Goal: Information Seeking & Learning: Learn about a topic

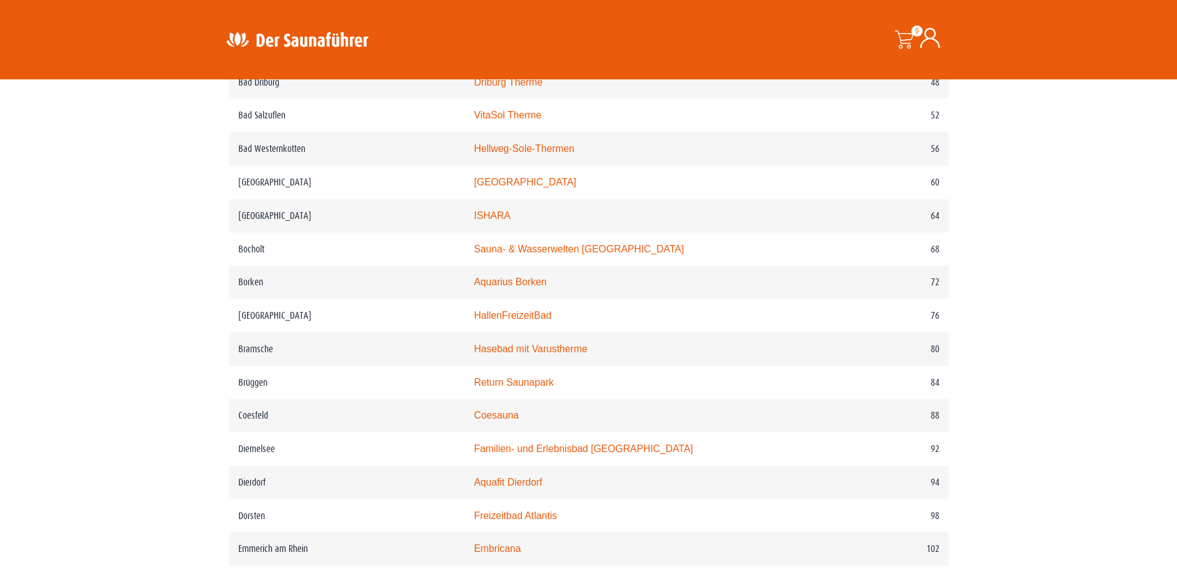
scroll to position [558, 0]
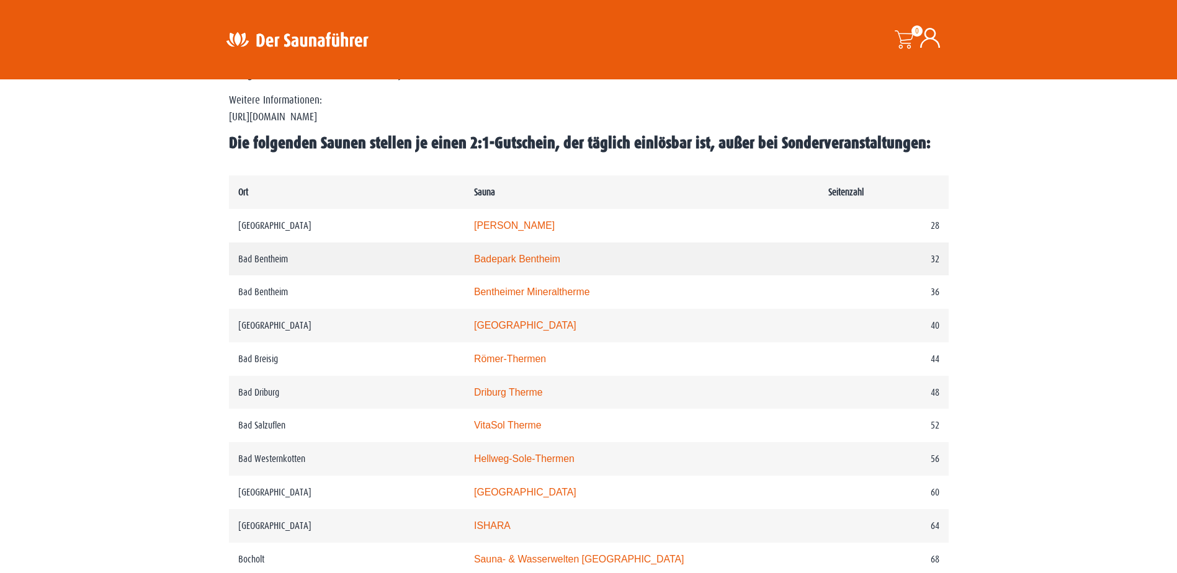
click at [527, 261] on link "Badepark Bentheim" at bounding box center [517, 259] width 86 height 11
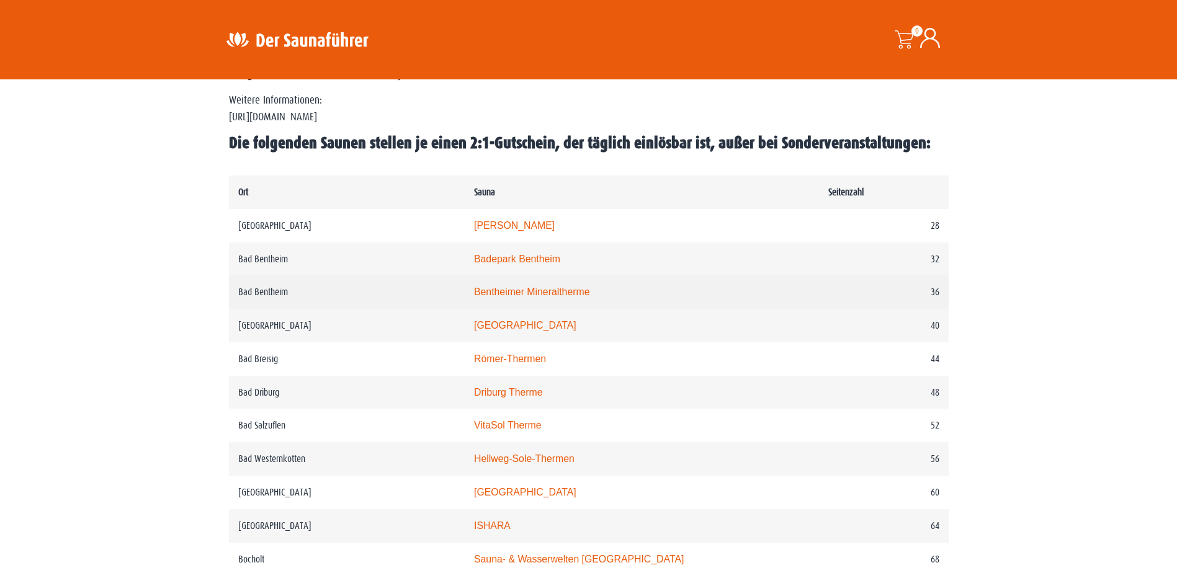
click at [517, 295] on link "Bentheimer Mineraltherme" at bounding box center [532, 292] width 116 height 11
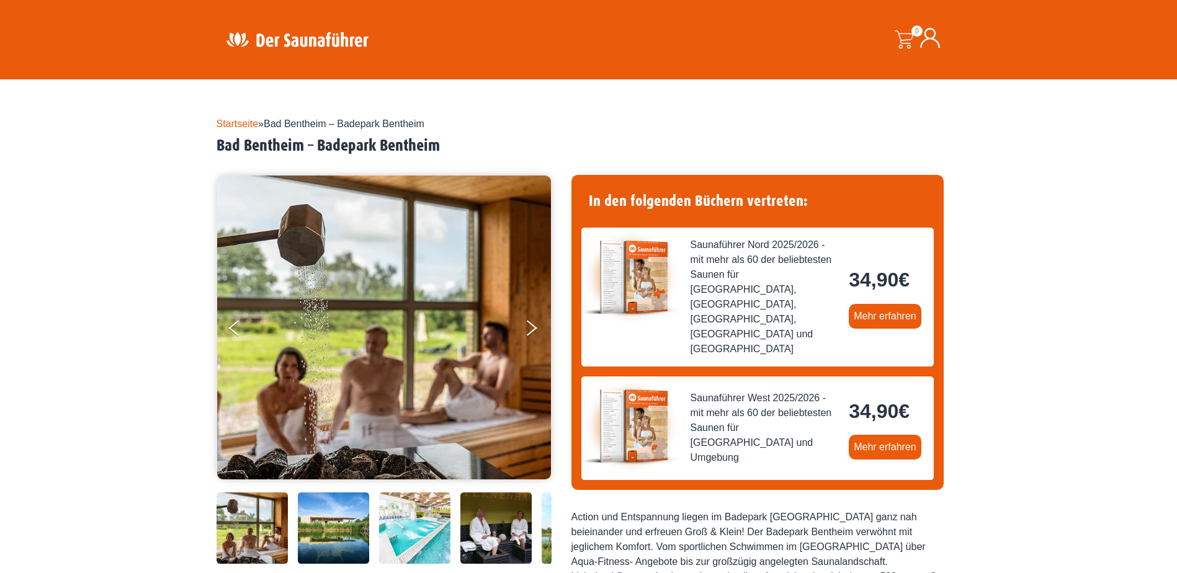
scroll to position [62, 0]
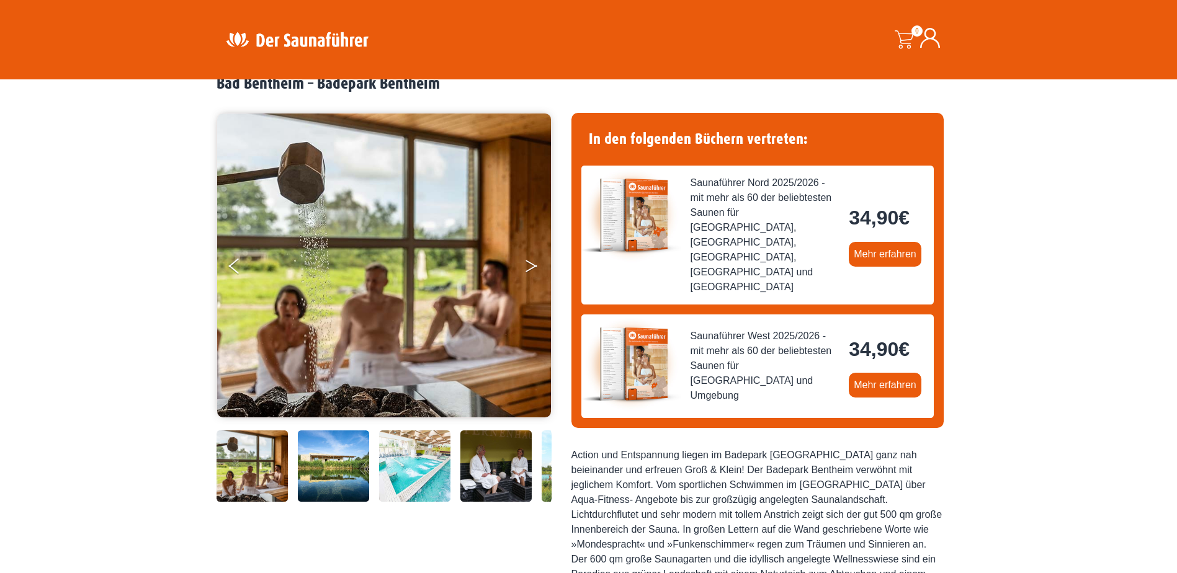
click at [527, 271] on icon "Next" at bounding box center [531, 268] width 11 height 7
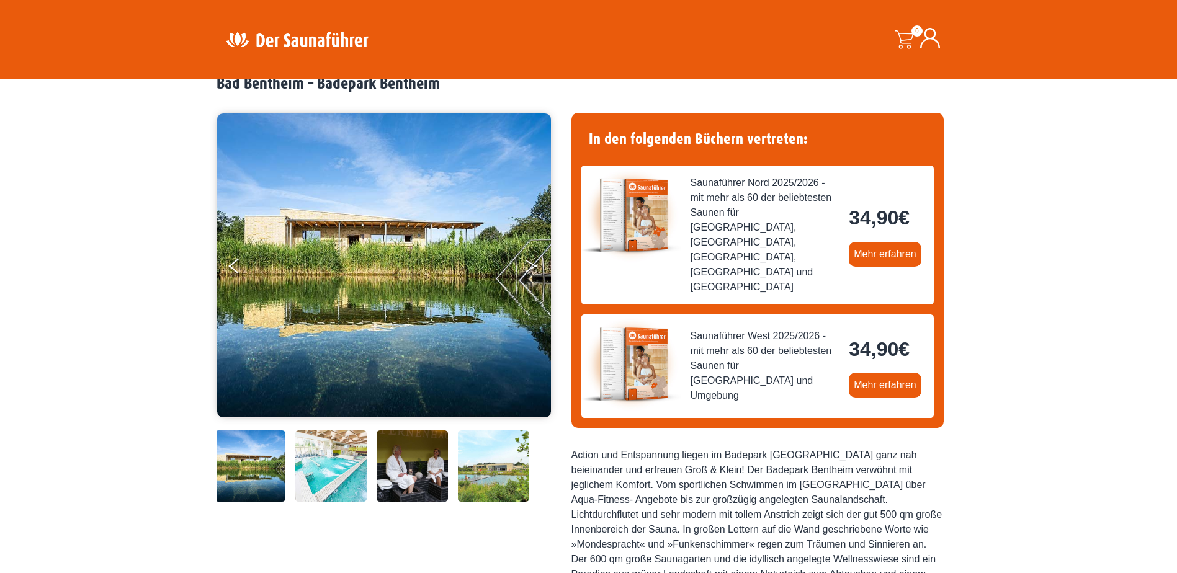
click at [527, 271] on icon "Next" at bounding box center [531, 268] width 11 height 7
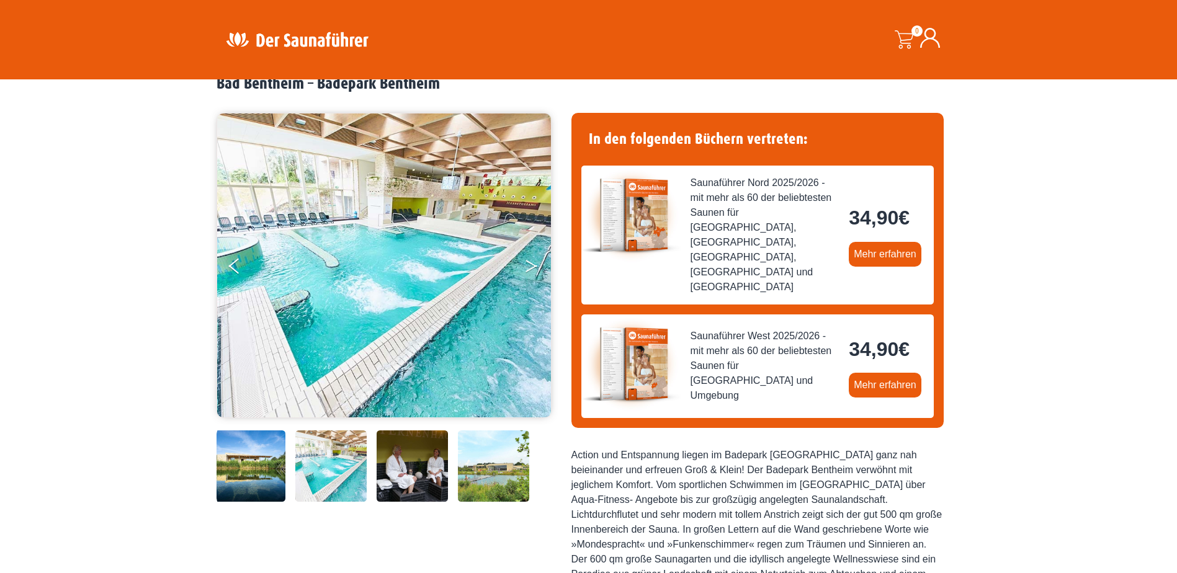
click at [527, 271] on icon "Next" at bounding box center [531, 268] width 11 height 7
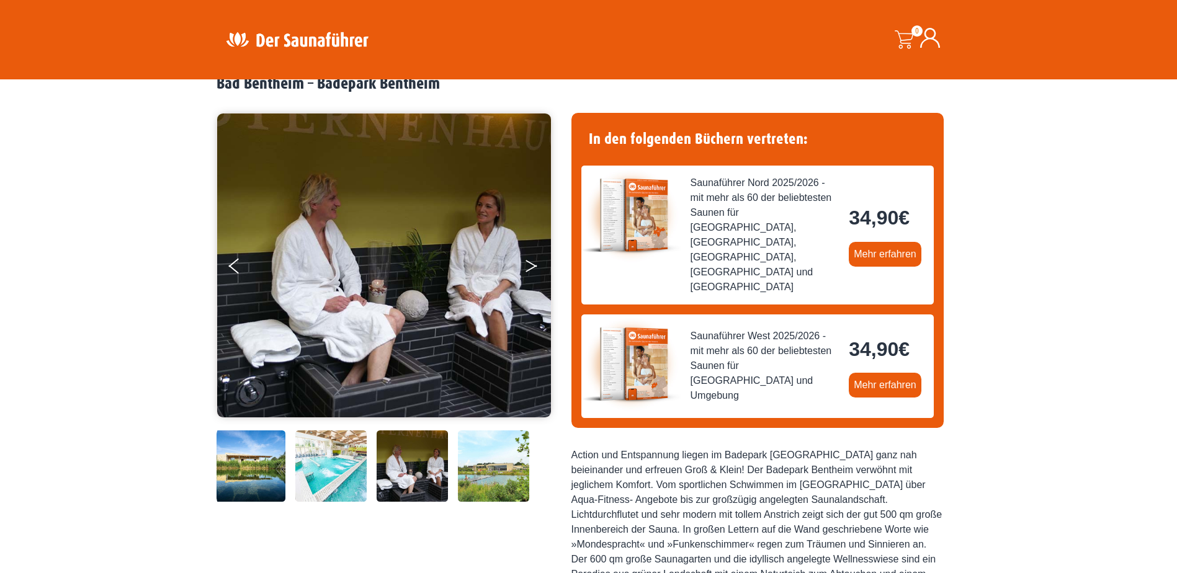
click at [527, 271] on icon "Next" at bounding box center [531, 268] width 11 height 7
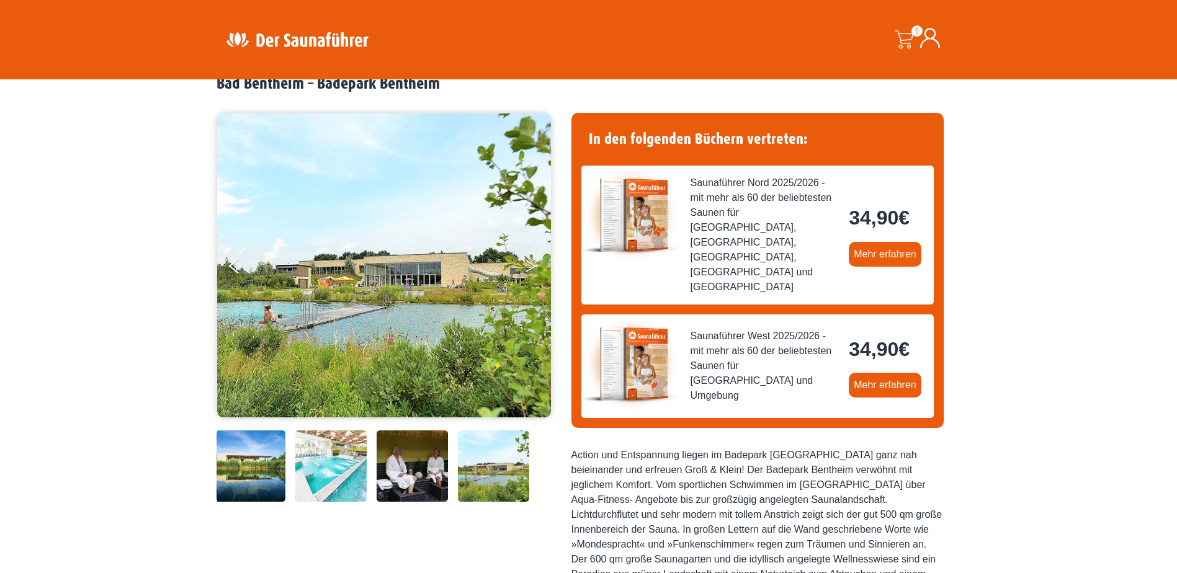
click at [527, 271] on icon "Next" at bounding box center [531, 268] width 11 height 7
click at [528, 263] on button "Next" at bounding box center [539, 268] width 31 height 31
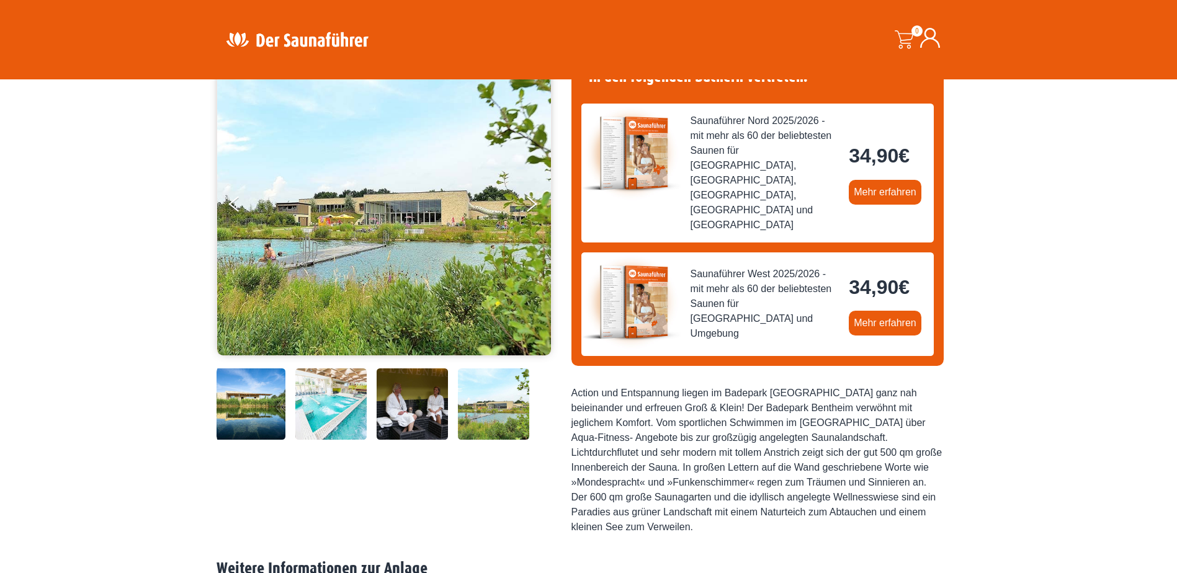
scroll to position [0, 0]
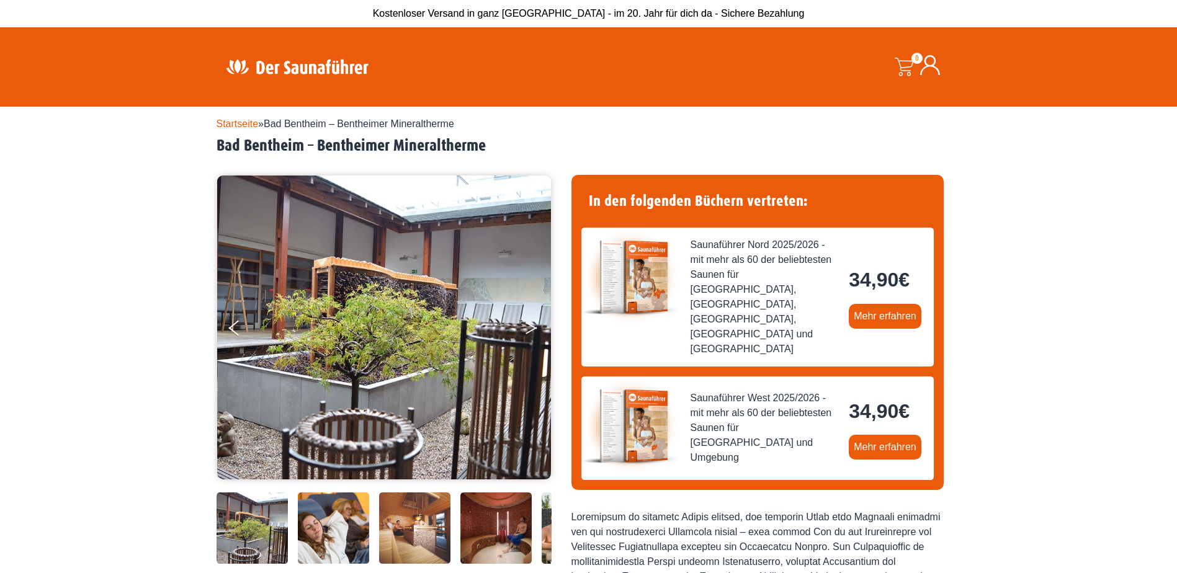
click at [531, 331] on icon "Next" at bounding box center [531, 330] width 11 height 7
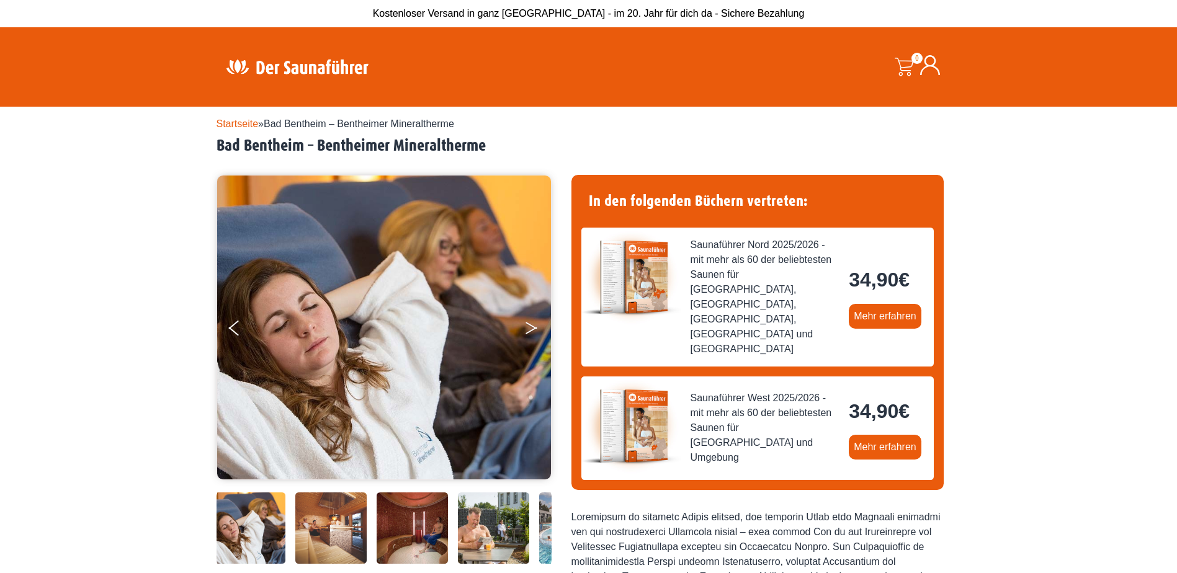
click at [531, 331] on icon "Next" at bounding box center [531, 330] width 11 height 7
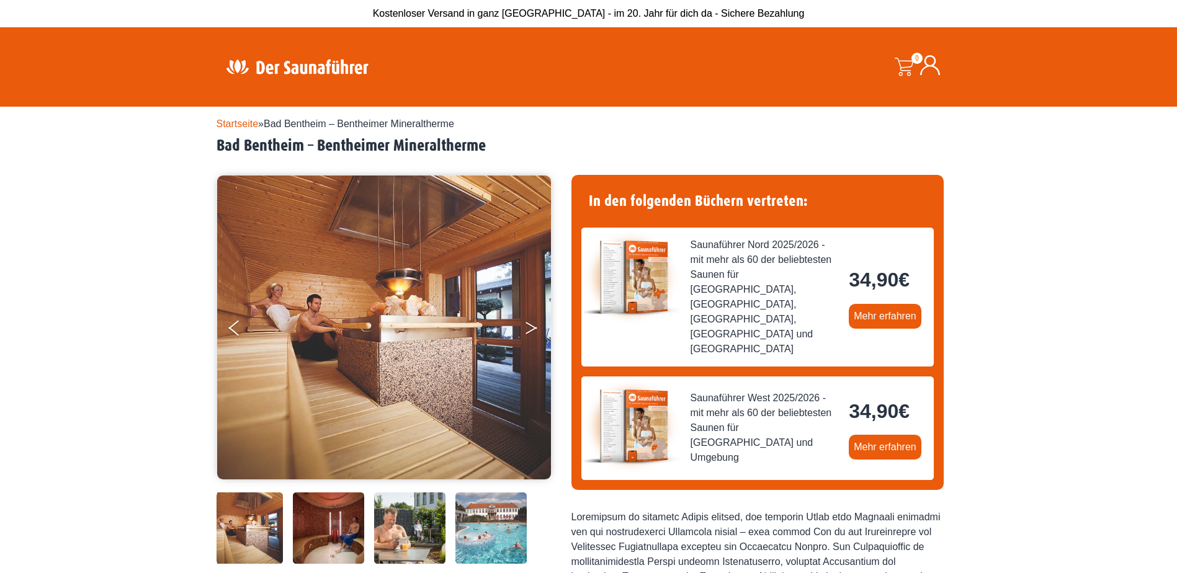
click at [531, 331] on icon "Next" at bounding box center [531, 330] width 11 height 7
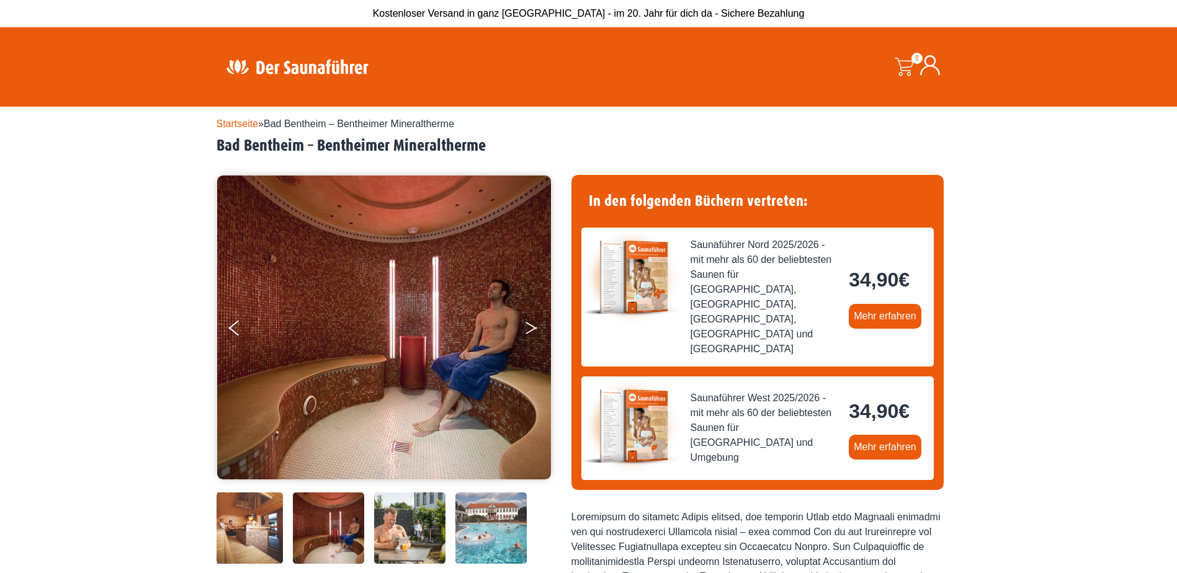
click at [531, 331] on icon "Next" at bounding box center [531, 330] width 11 height 7
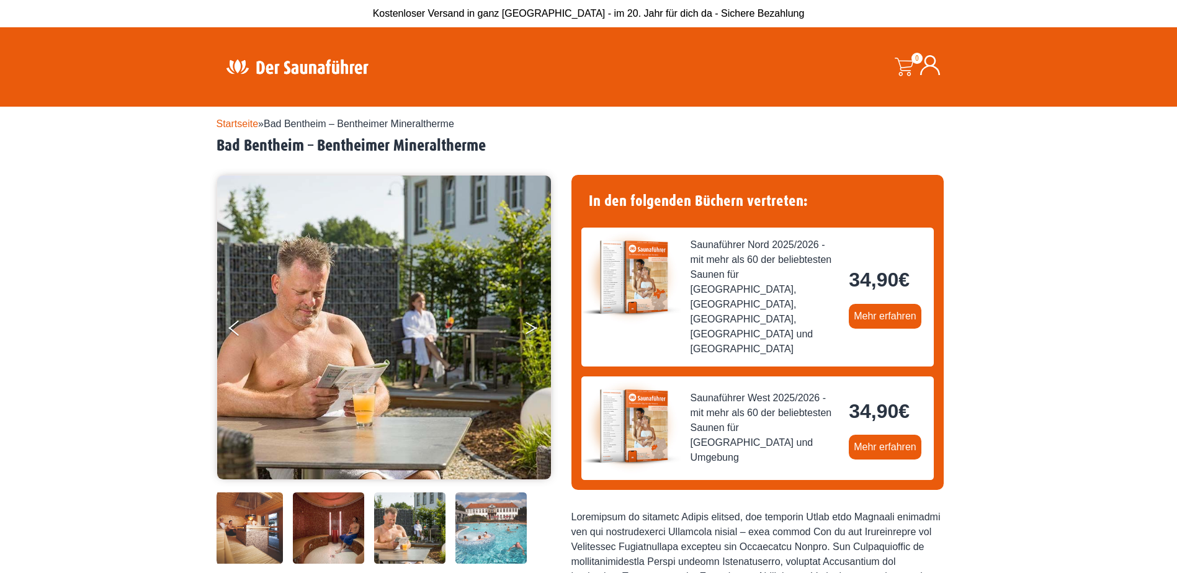
click at [531, 331] on icon "Next" at bounding box center [531, 330] width 11 height 7
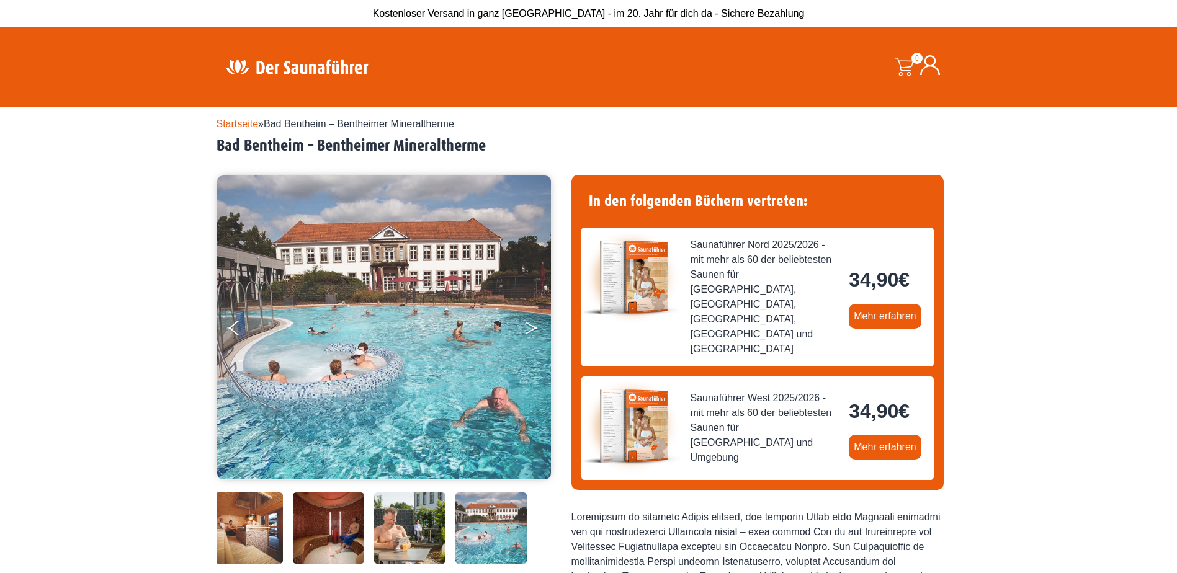
click at [531, 316] on button "Next" at bounding box center [539, 330] width 31 height 31
click at [531, 324] on button "Next" at bounding box center [539, 330] width 31 height 31
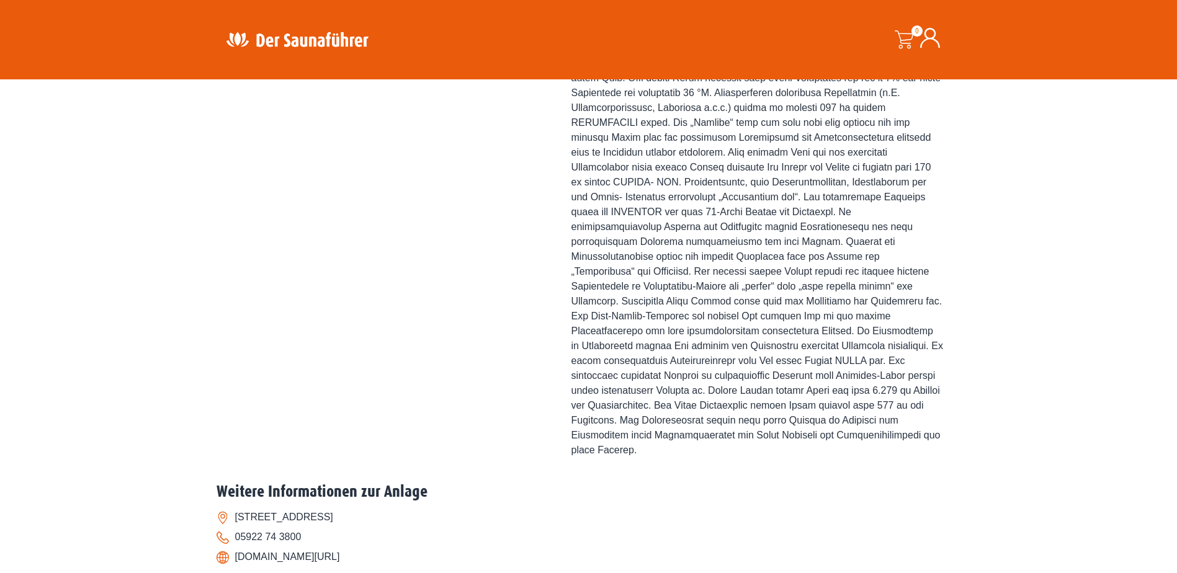
scroll to position [807, 0]
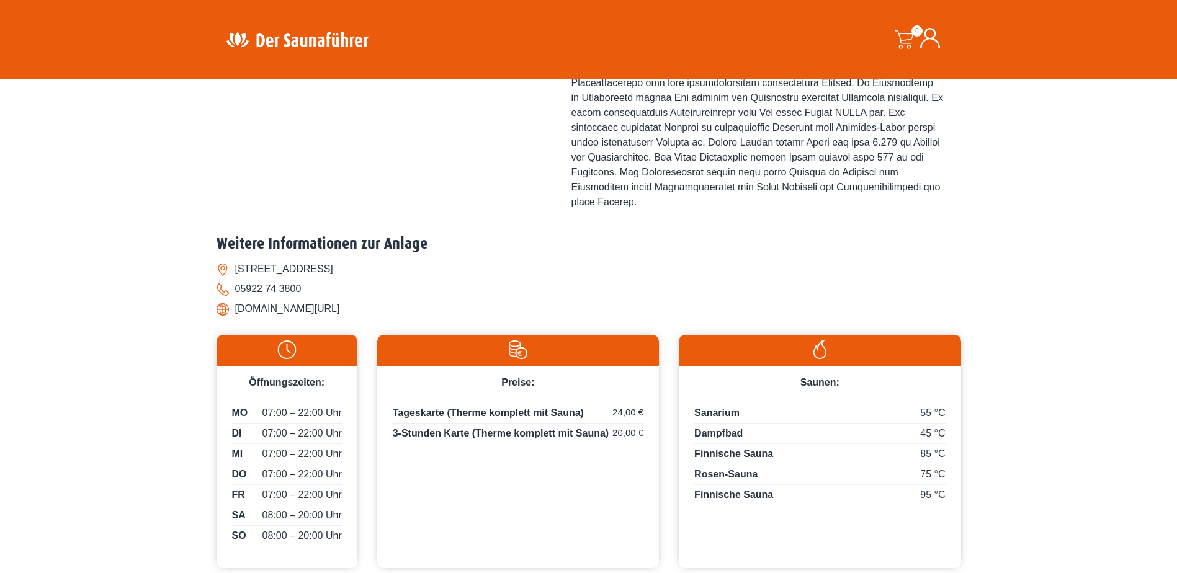
drag, startPoint x: 236, startPoint y: 280, endPoint x: 403, endPoint y: 279, distance: 166.9
click at [403, 299] on li "www.bentheimer-mineraltherme.de/" at bounding box center [589, 309] width 745 height 20
copy li "www.bentheimer-mineraltherme.de/"
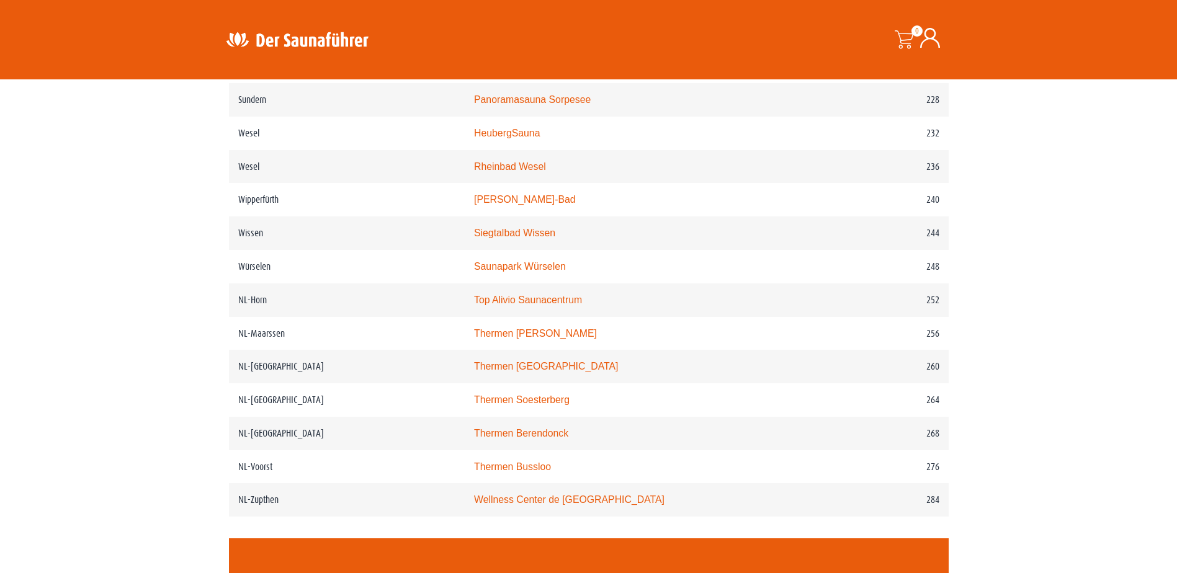
scroll to position [2482, 0]
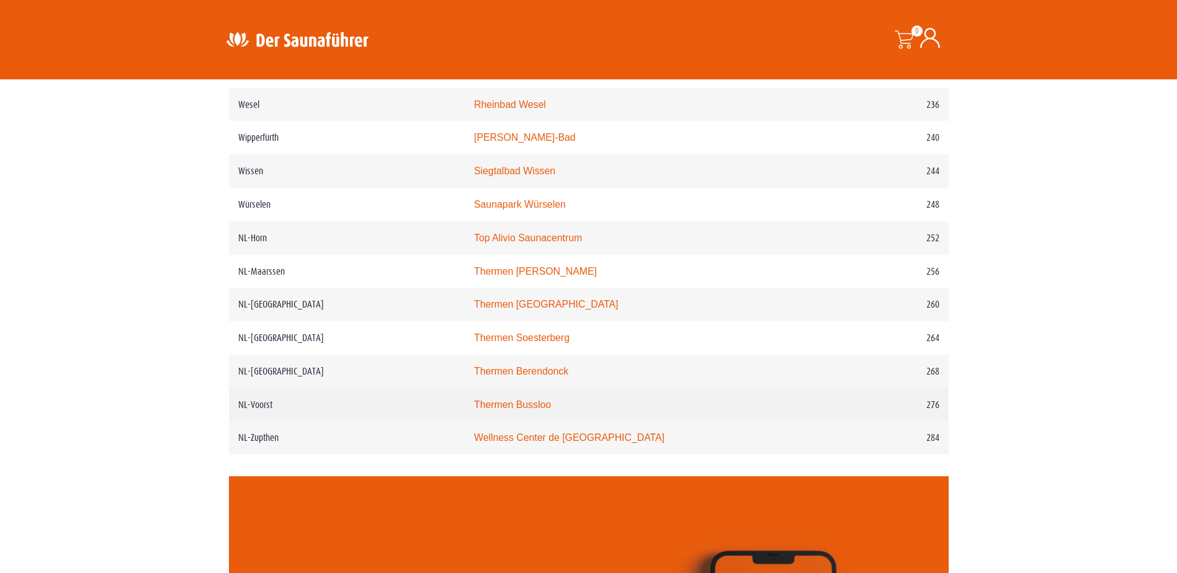
click at [550, 410] on link "Thermen Bussloo" at bounding box center [512, 405] width 77 height 11
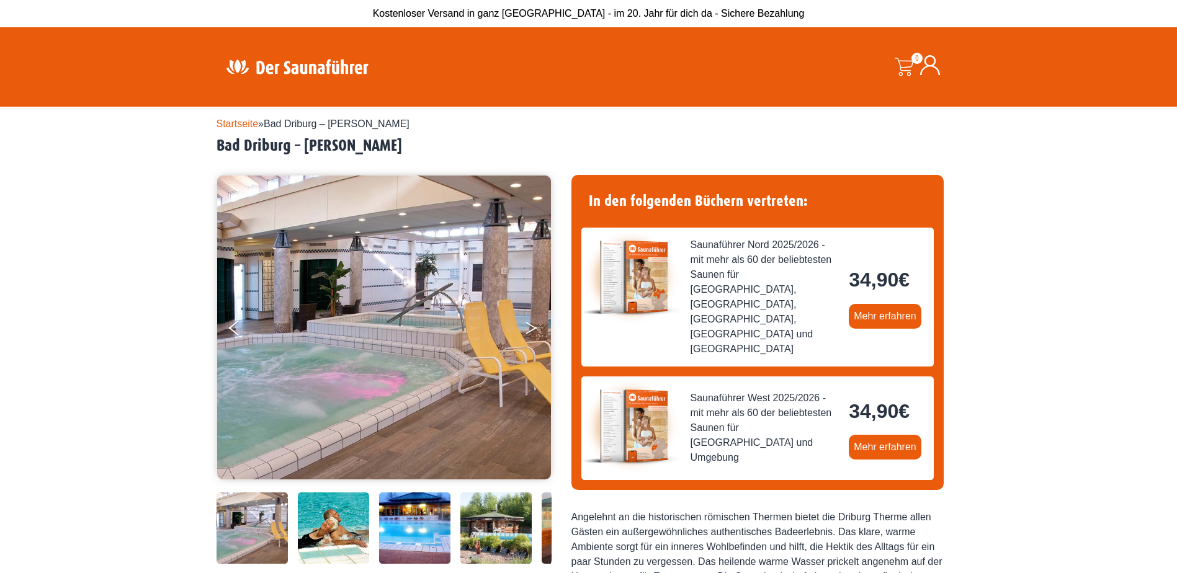
click at [529, 329] on button "Next" at bounding box center [539, 330] width 31 height 31
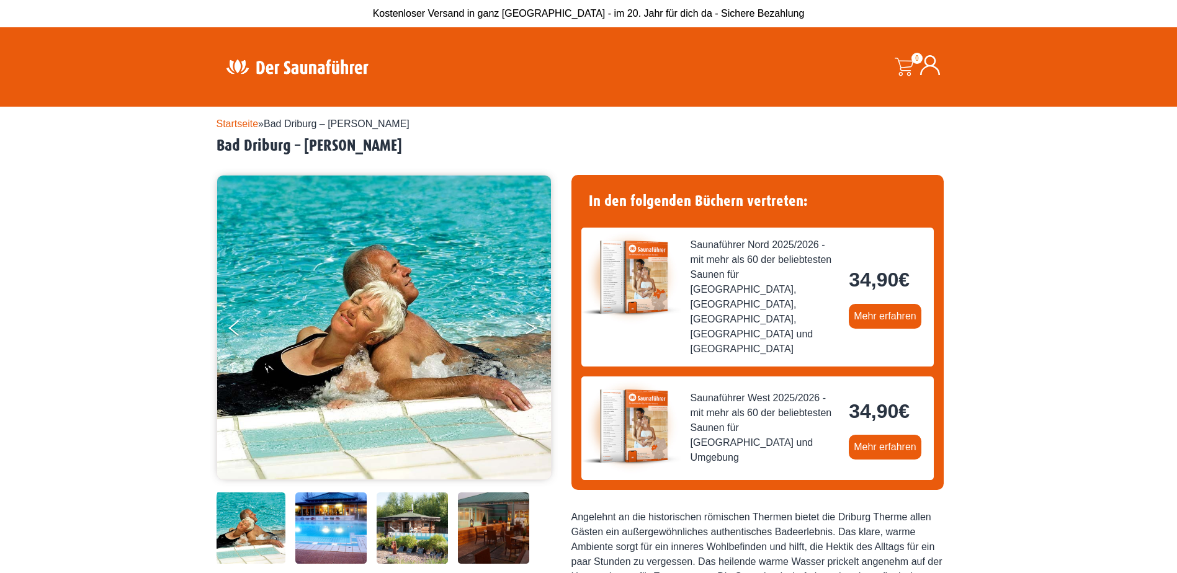
click at [529, 329] on button "Next" at bounding box center [539, 330] width 31 height 31
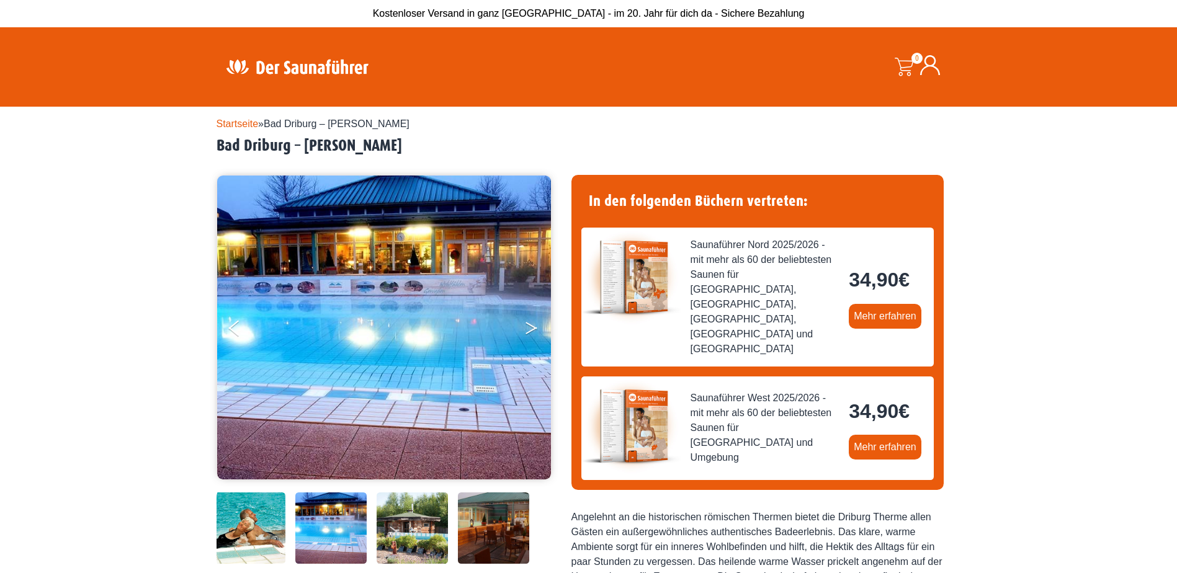
click at [529, 329] on button "Next" at bounding box center [539, 330] width 31 height 31
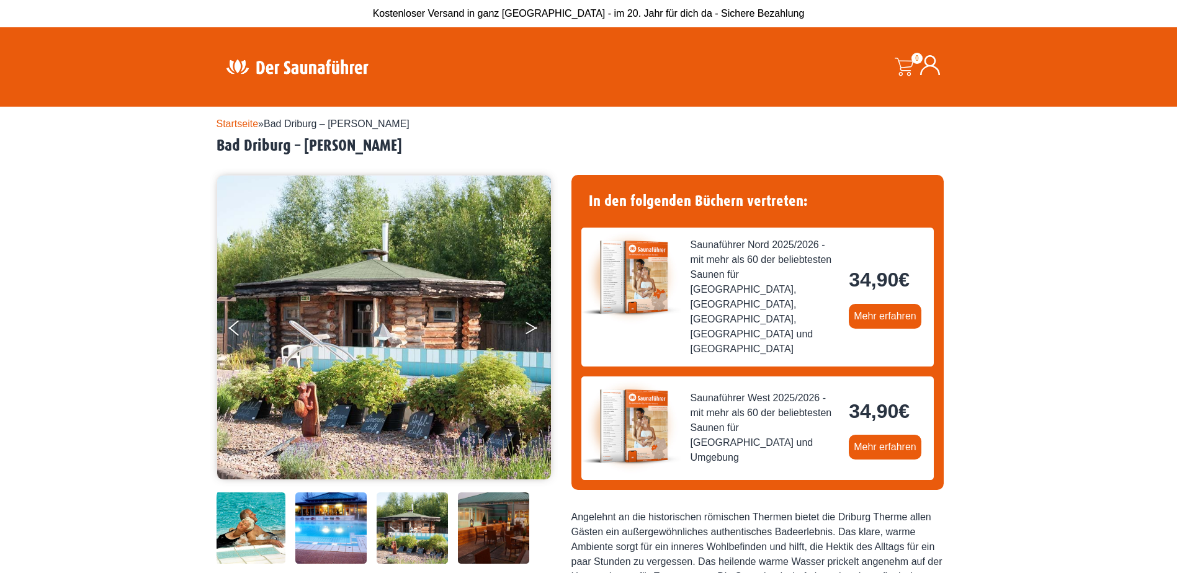
click at [529, 329] on button "Next" at bounding box center [539, 330] width 31 height 31
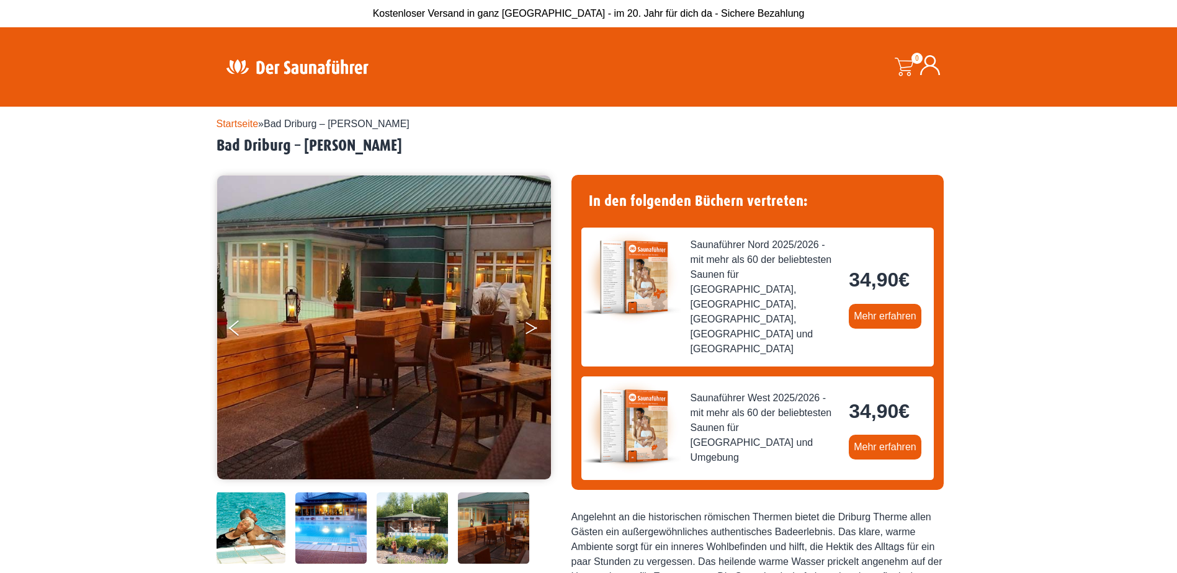
click at [529, 329] on button "Next" at bounding box center [539, 330] width 31 height 31
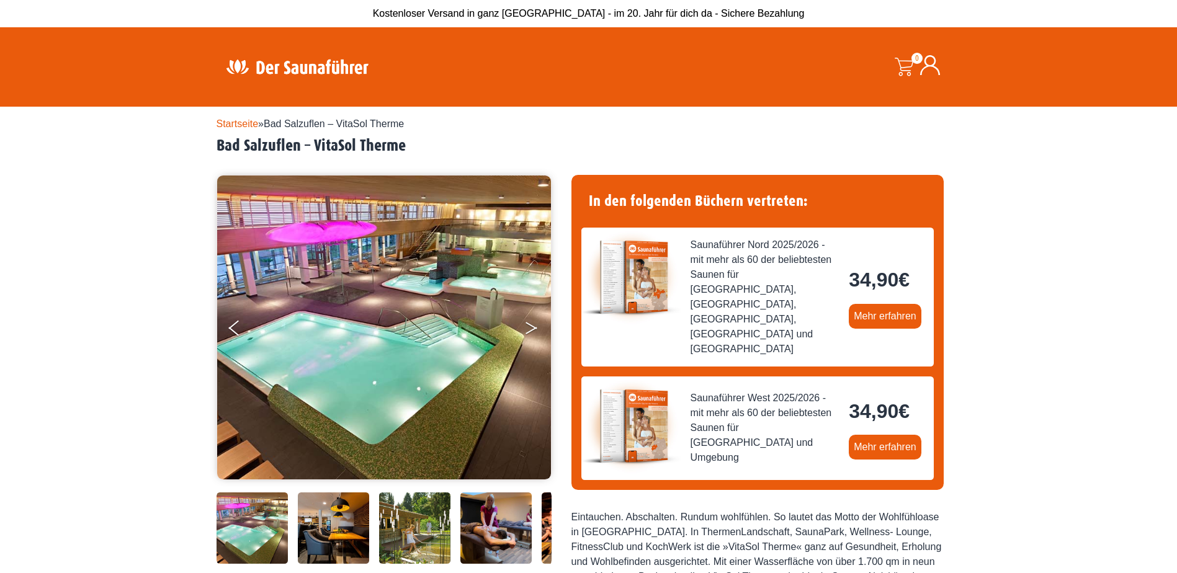
click at [532, 326] on icon "Next" at bounding box center [531, 325] width 11 height 7
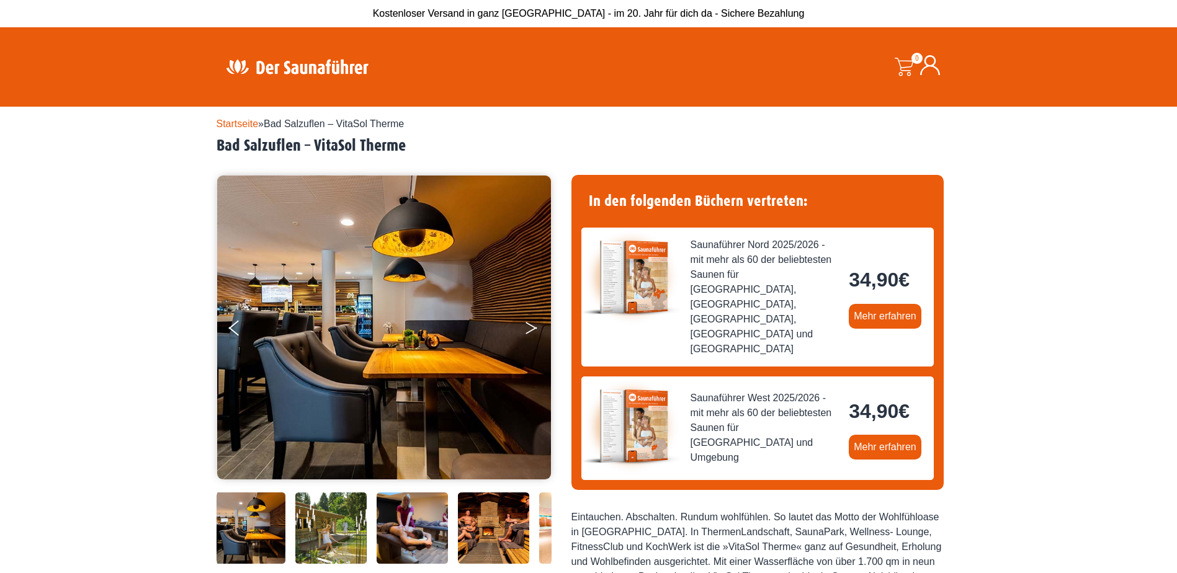
click at [532, 326] on icon "Next" at bounding box center [531, 325] width 11 height 7
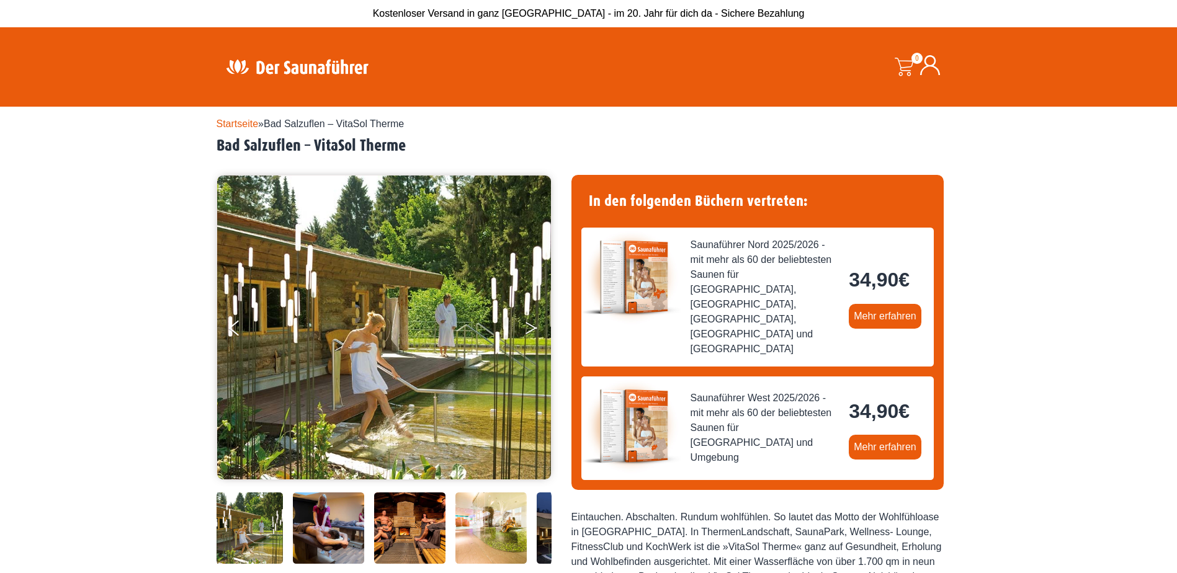
click at [532, 326] on icon "Next" at bounding box center [531, 325] width 11 height 7
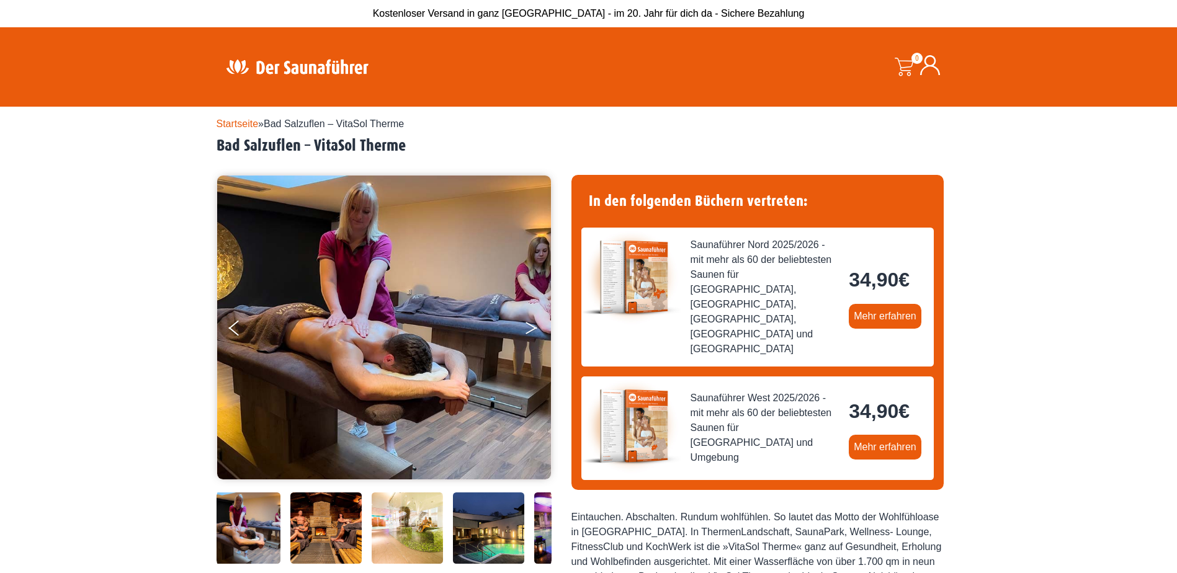
click at [532, 326] on icon "Next" at bounding box center [531, 325] width 11 height 7
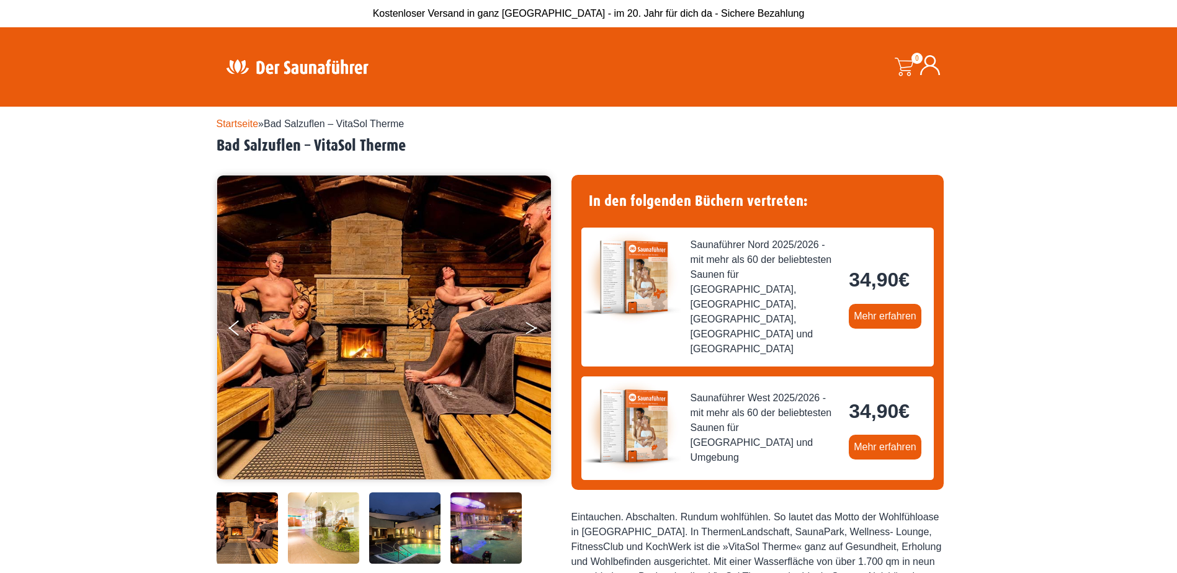
click at [532, 326] on icon "Next" at bounding box center [531, 325] width 11 height 7
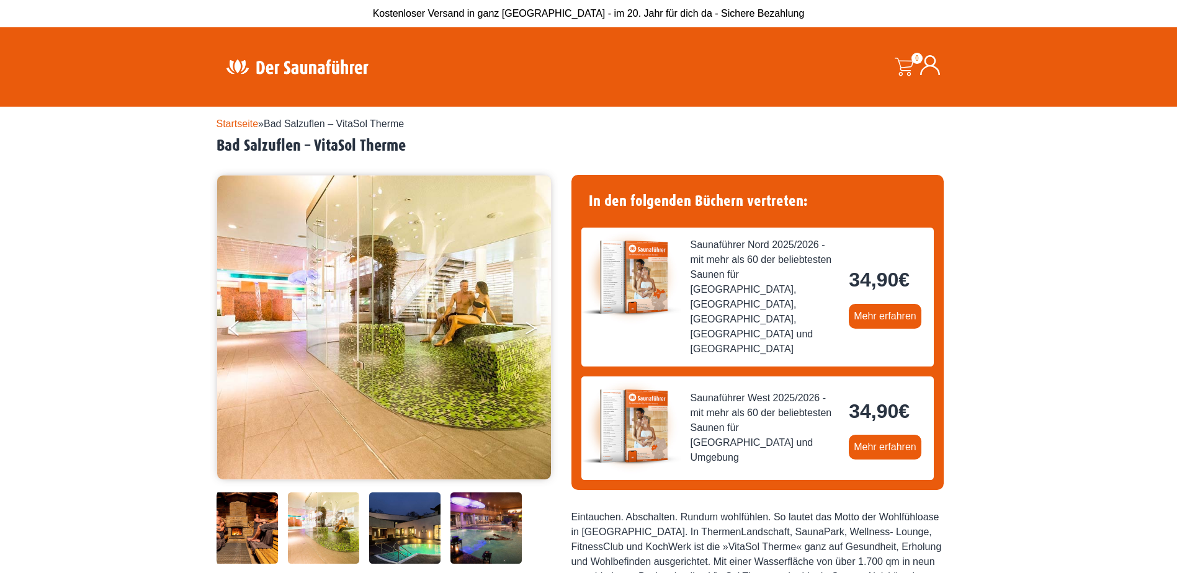
click at [532, 326] on icon "Next" at bounding box center [531, 325] width 11 height 7
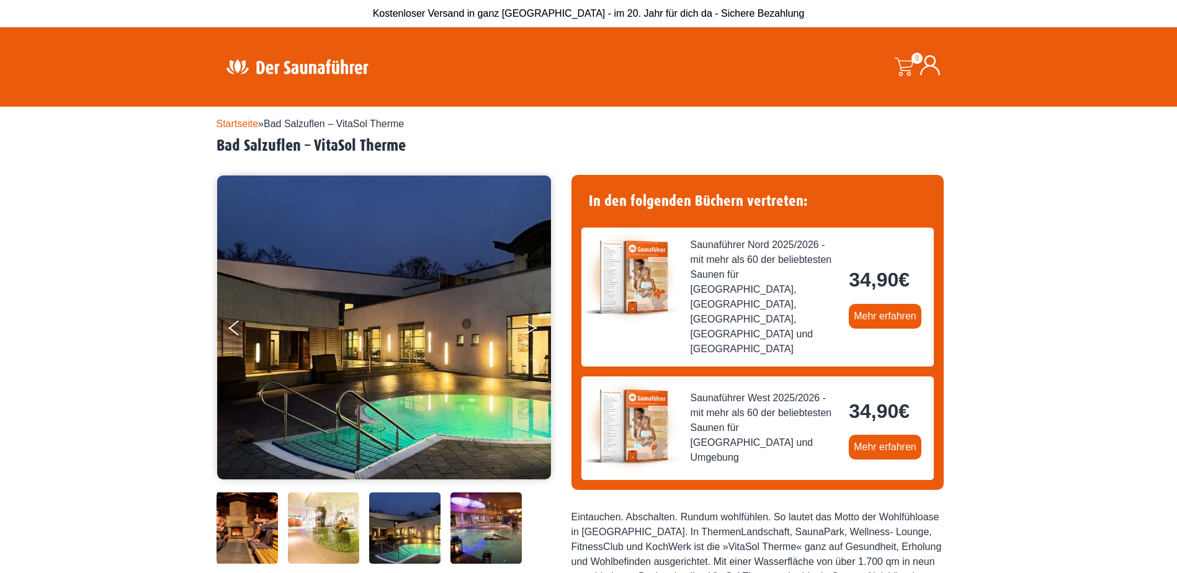
click at [532, 326] on icon "Next" at bounding box center [531, 325] width 11 height 7
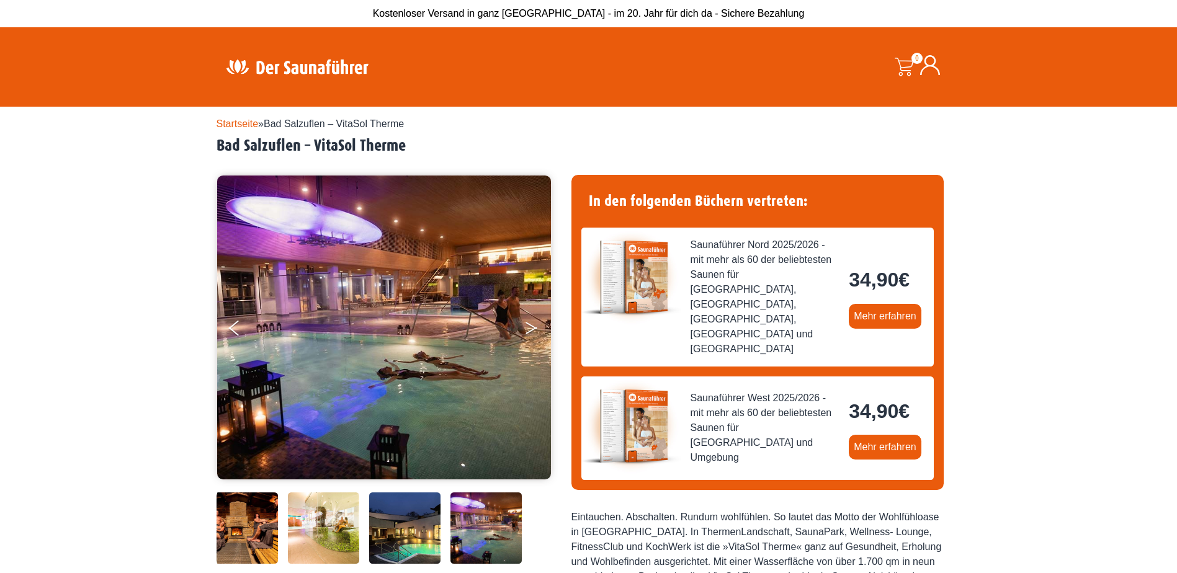
click at [532, 326] on icon "Next" at bounding box center [531, 325] width 11 height 7
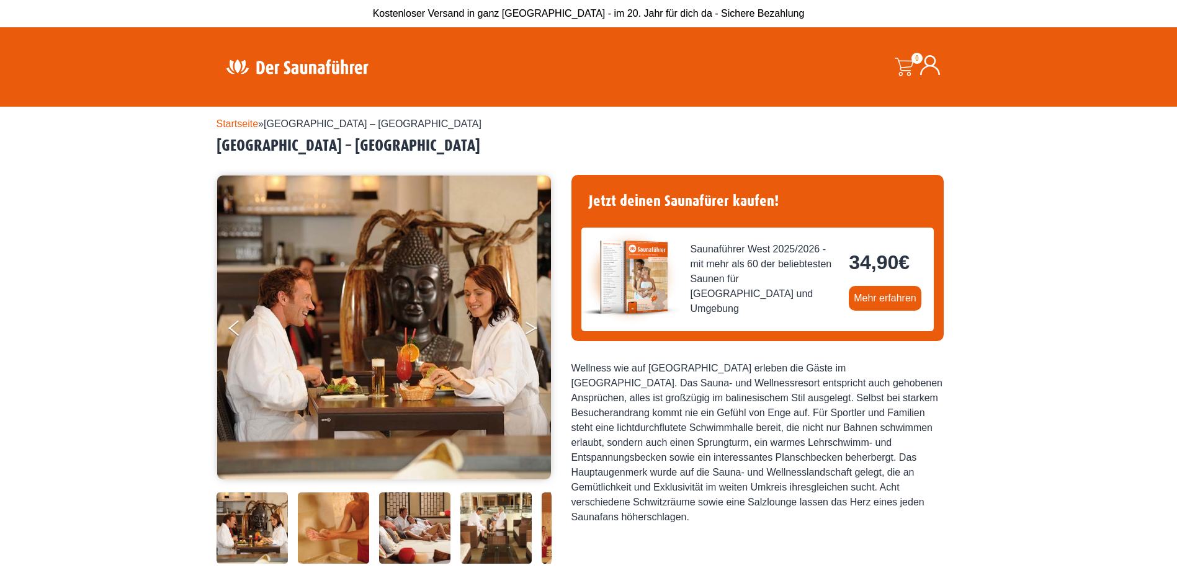
click at [532, 331] on icon "Next" at bounding box center [531, 330] width 11 height 7
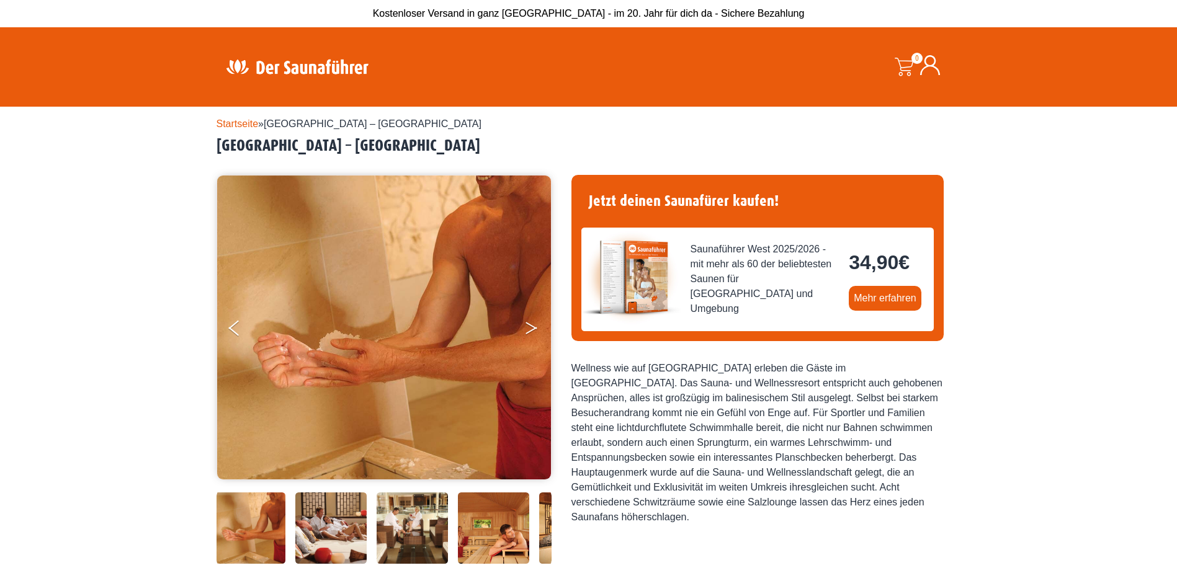
click at [534, 331] on button "Next" at bounding box center [539, 330] width 31 height 31
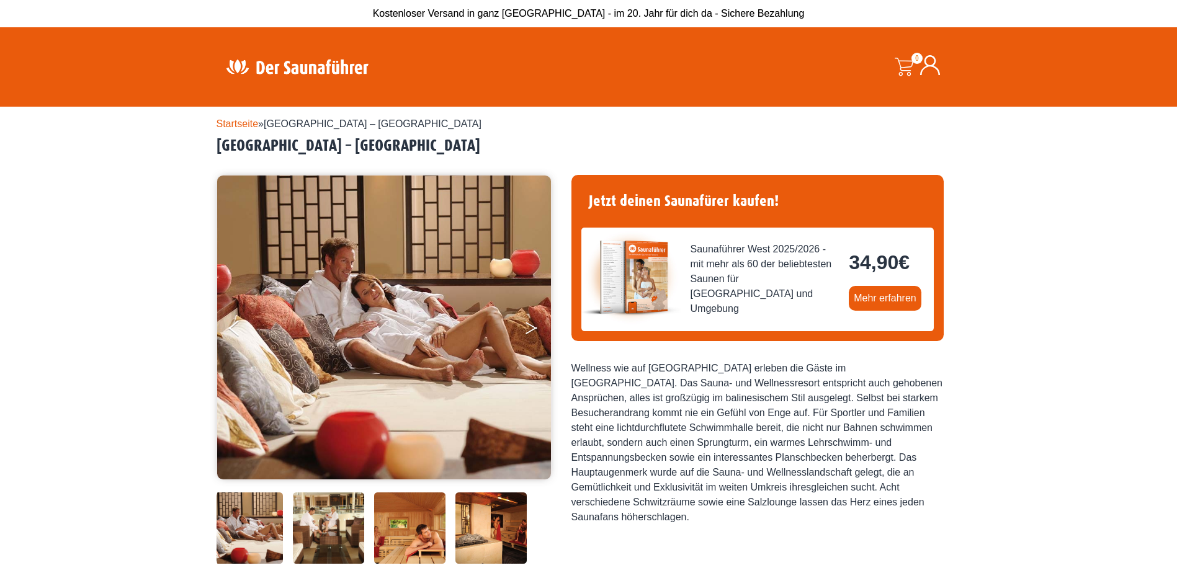
click at [535, 331] on button "Next" at bounding box center [539, 330] width 31 height 31
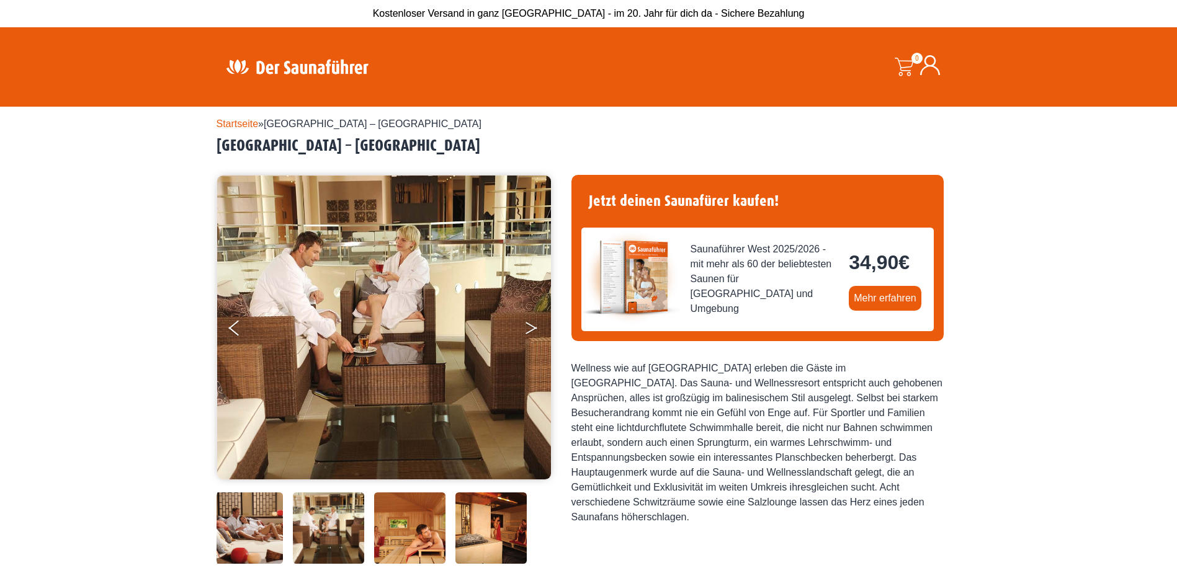
click at [535, 328] on icon "Next" at bounding box center [531, 330] width 11 height 7
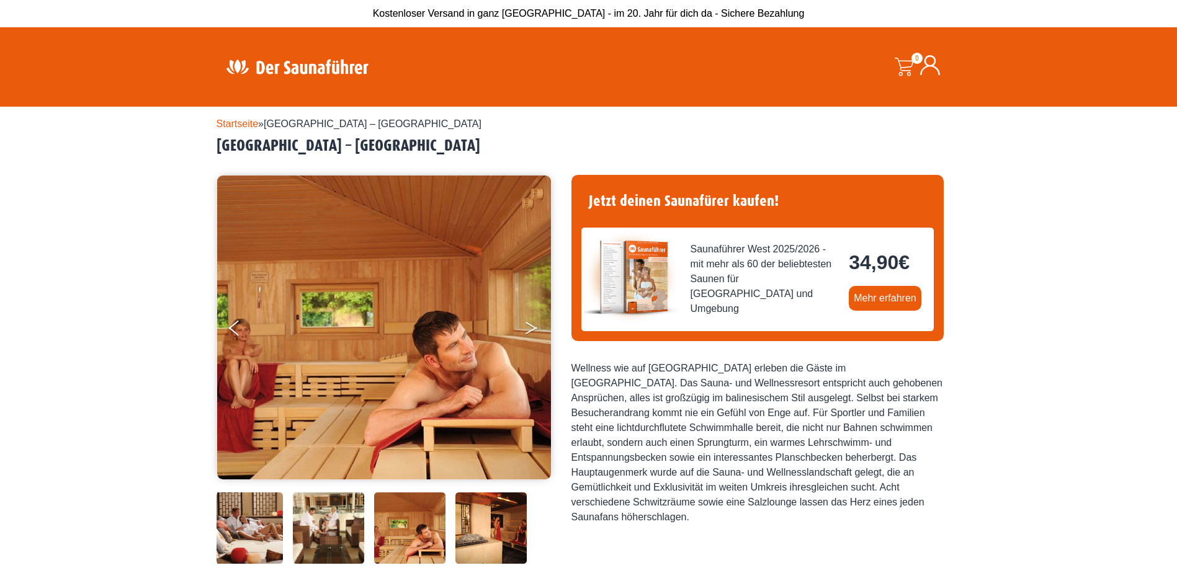
click at [535, 328] on icon "Next" at bounding box center [531, 330] width 11 height 7
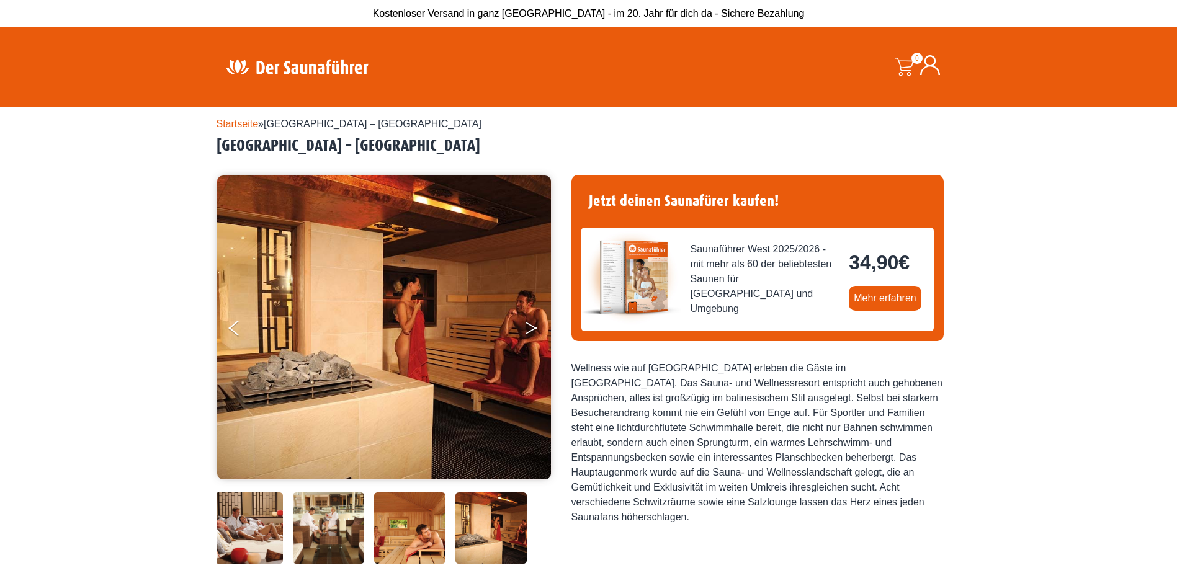
click at [535, 328] on icon "Next" at bounding box center [531, 330] width 11 height 7
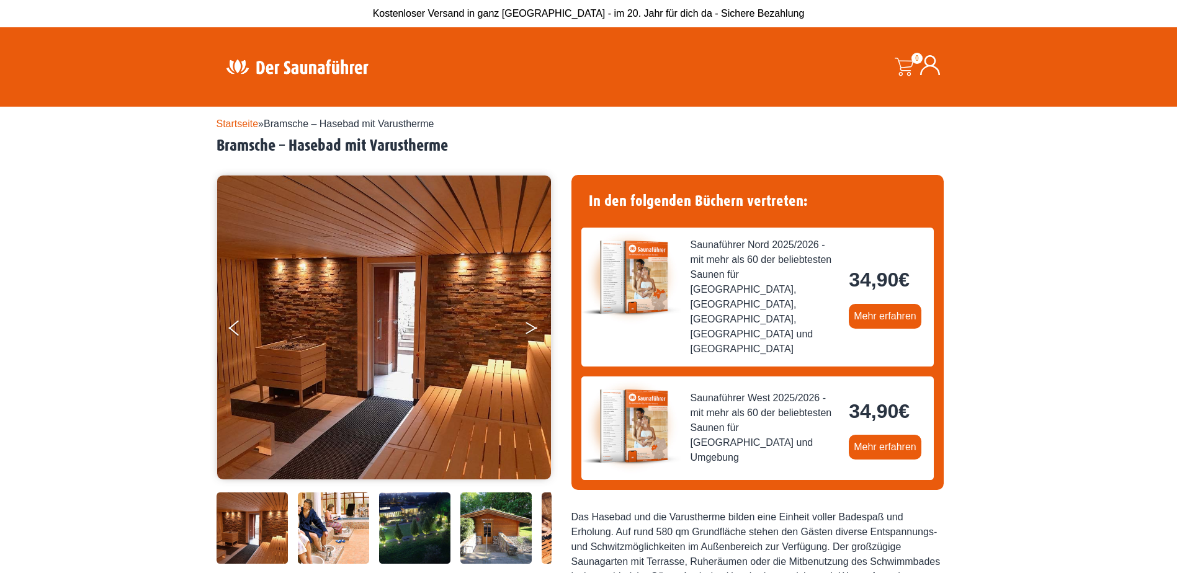
click at [530, 327] on button "Next" at bounding box center [539, 330] width 31 height 31
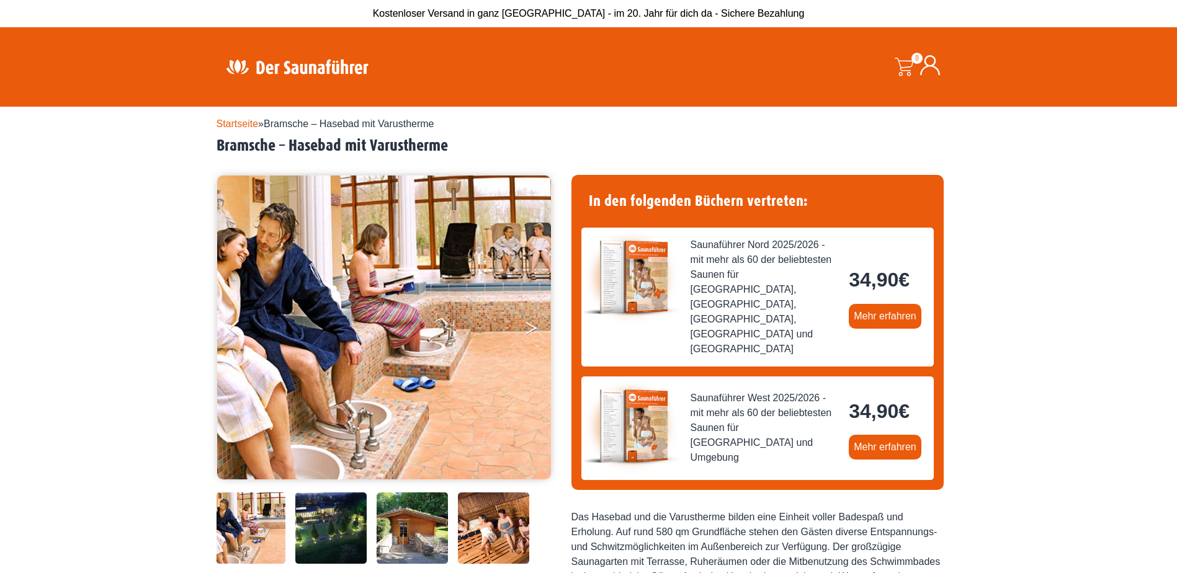
click at [531, 328] on button "Next" at bounding box center [539, 330] width 31 height 31
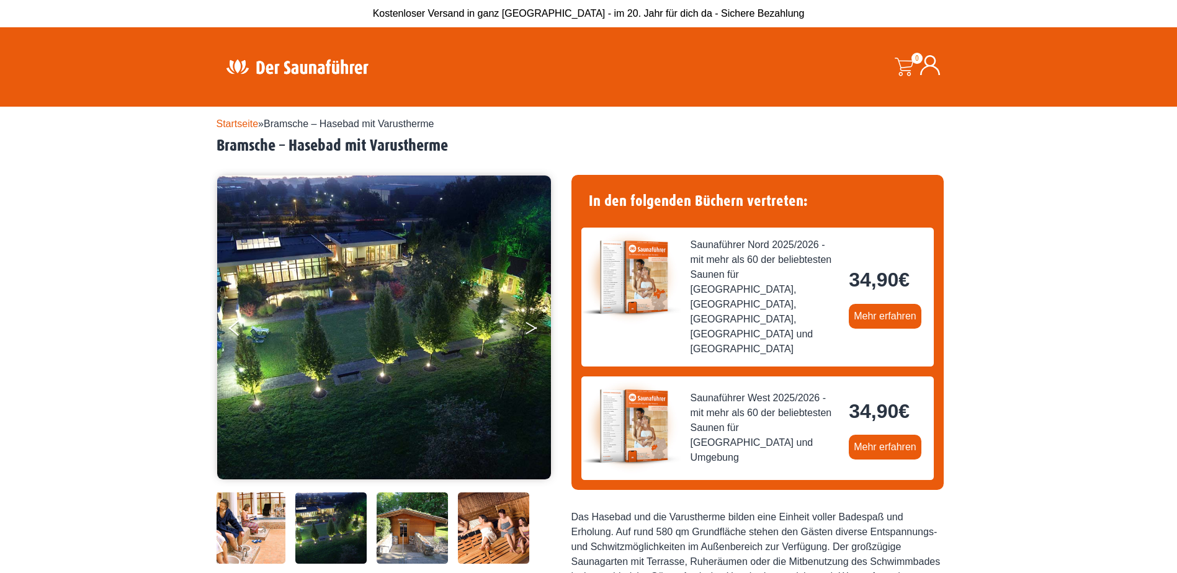
click at [531, 328] on button "Next" at bounding box center [539, 330] width 31 height 31
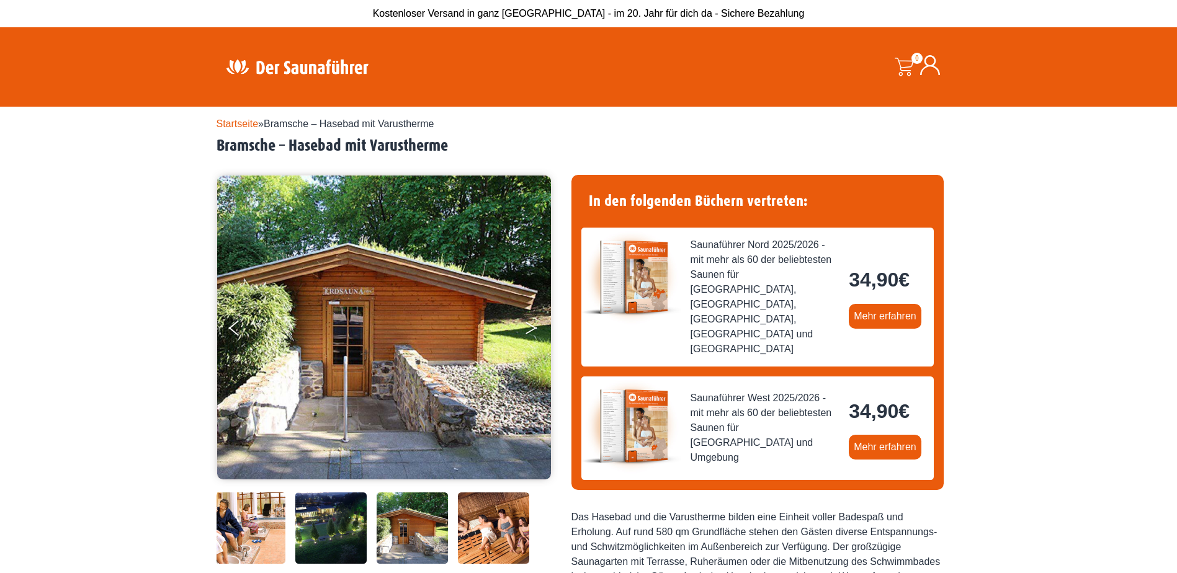
click at [531, 328] on button "Next" at bounding box center [539, 330] width 31 height 31
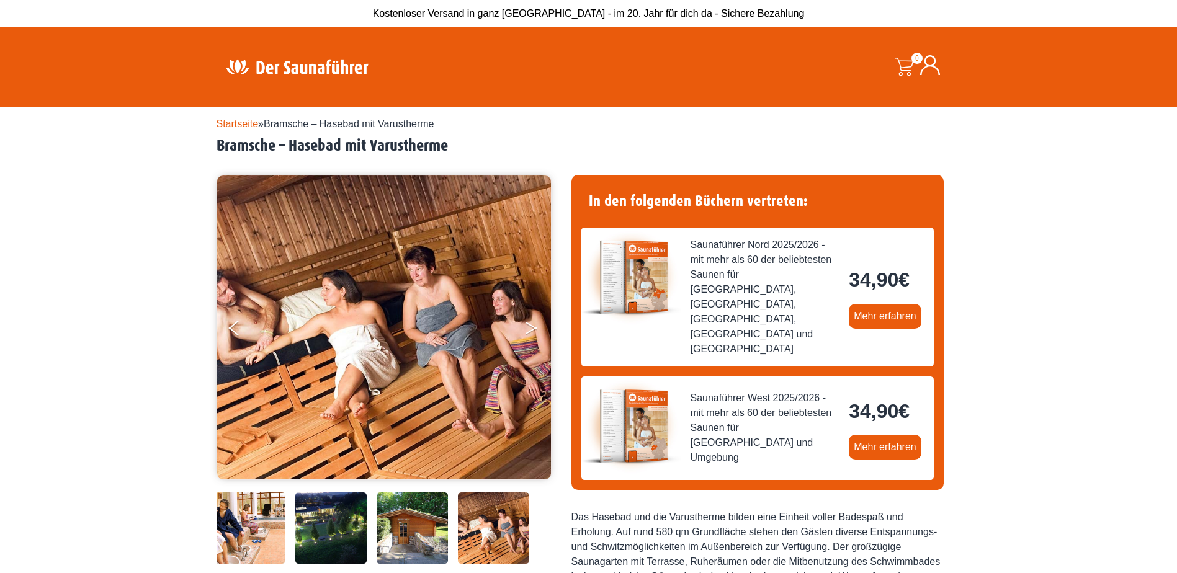
click at [531, 328] on button "Next" at bounding box center [539, 330] width 31 height 31
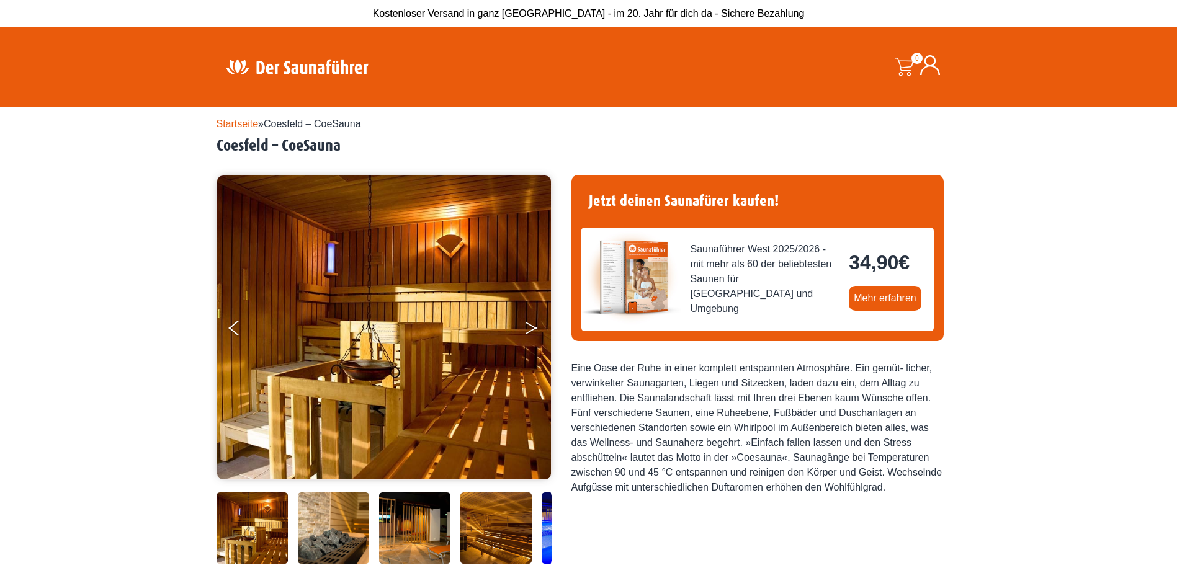
click at [536, 328] on icon "Next" at bounding box center [531, 330] width 11 height 7
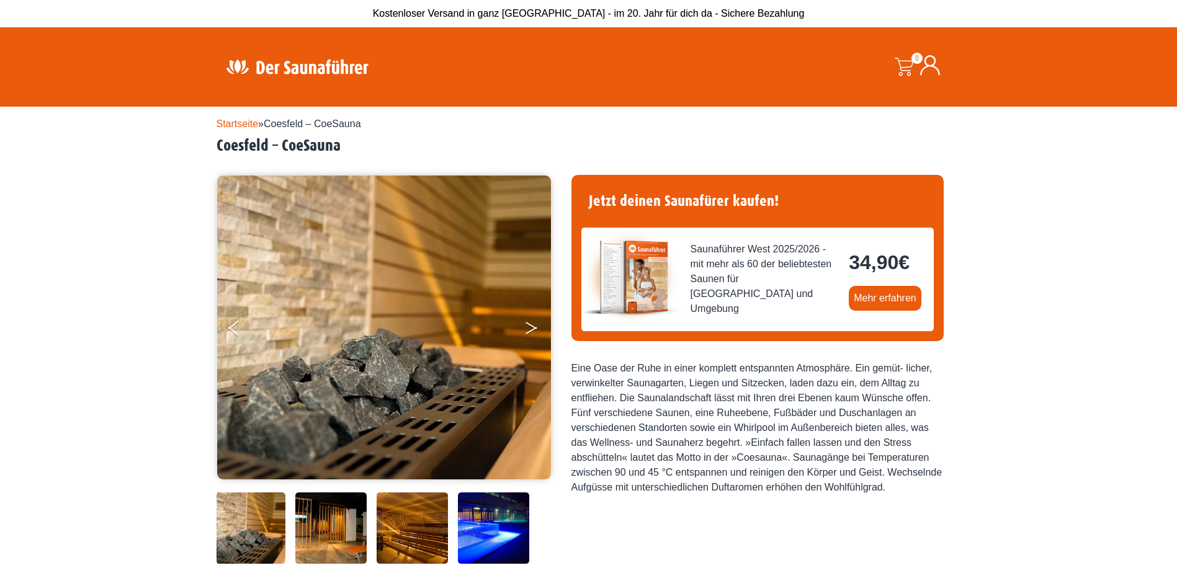
click at [536, 328] on icon "Next" at bounding box center [531, 330] width 11 height 7
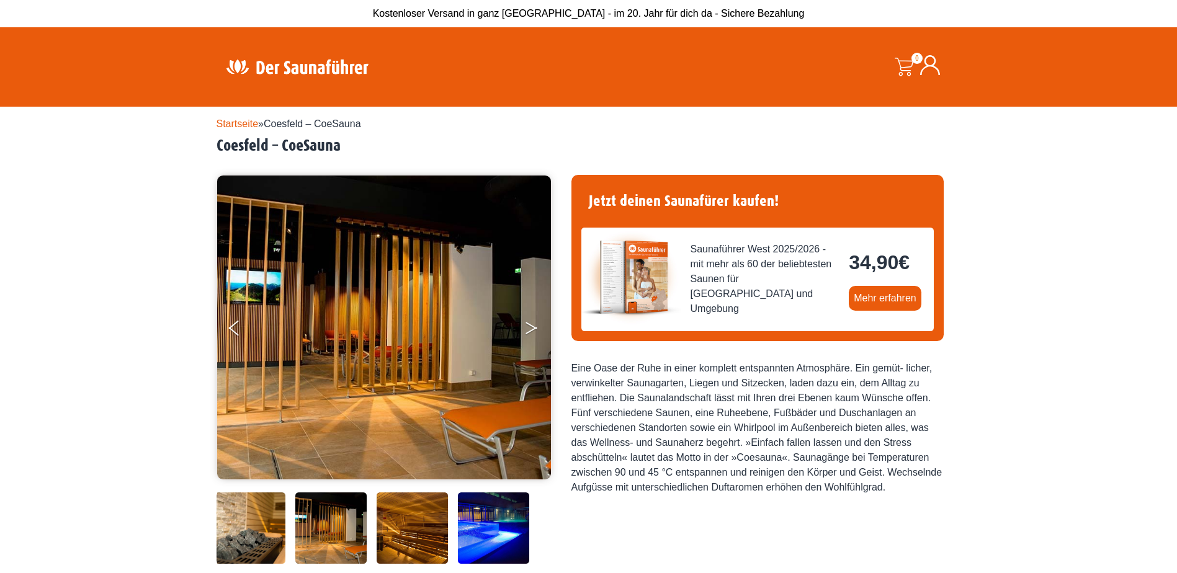
click at [536, 328] on icon "Next" at bounding box center [531, 330] width 11 height 7
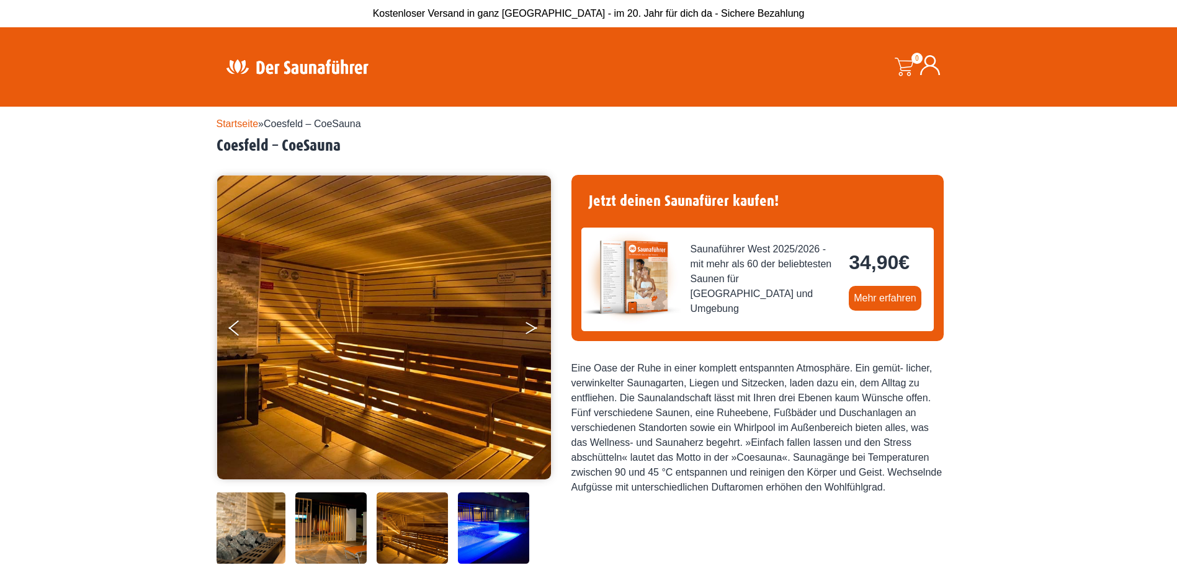
click at [536, 328] on icon "Next" at bounding box center [531, 330] width 11 height 7
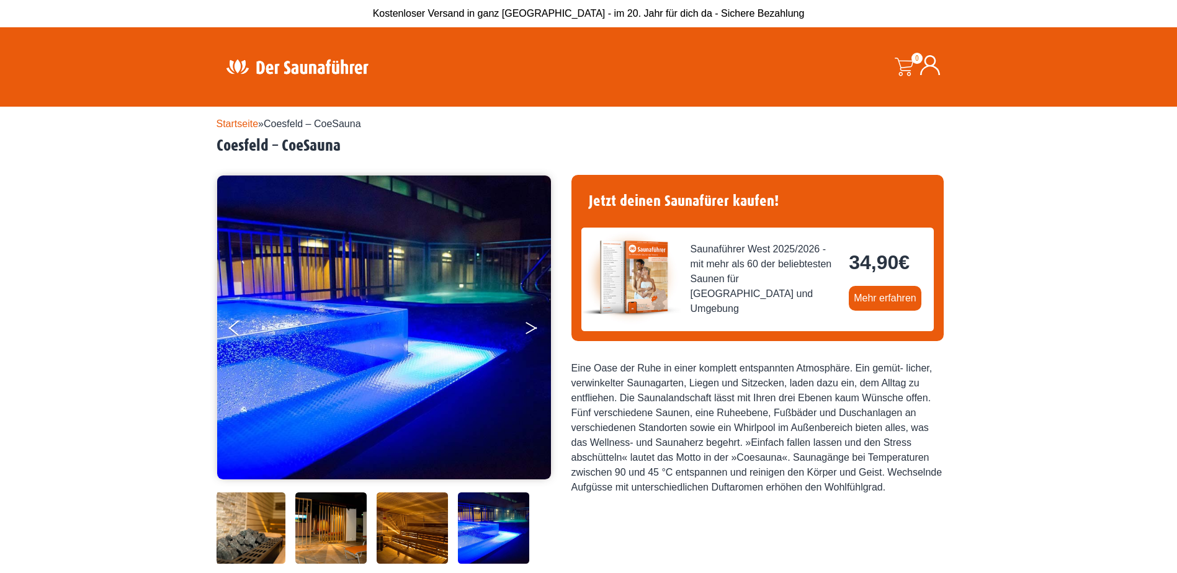
click at [529, 327] on button "Next" at bounding box center [539, 330] width 31 height 31
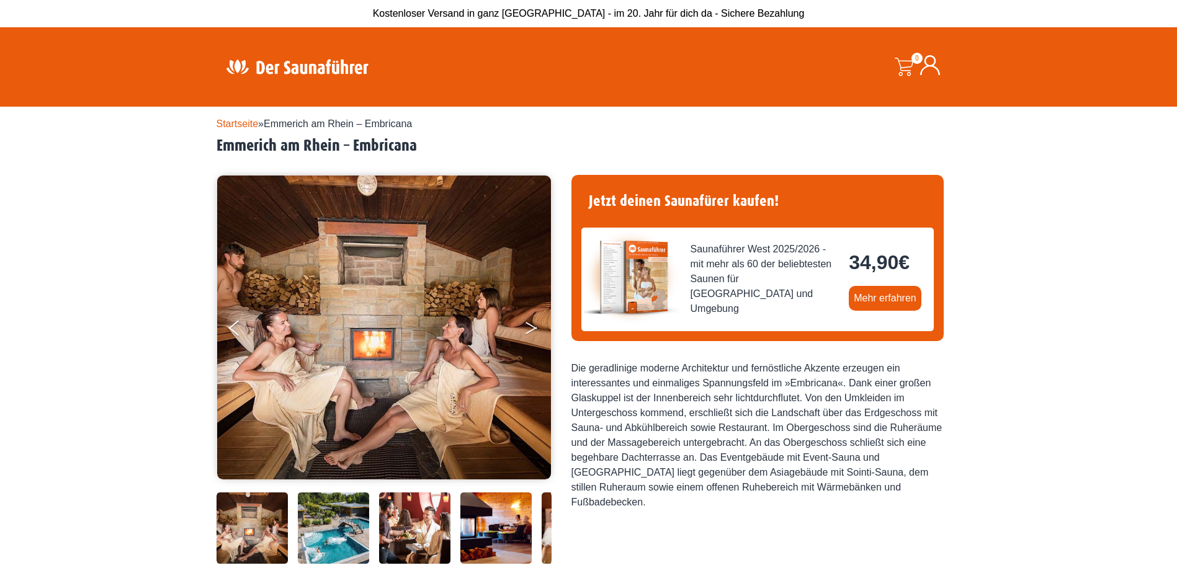
click at [531, 327] on button "Next" at bounding box center [539, 330] width 31 height 31
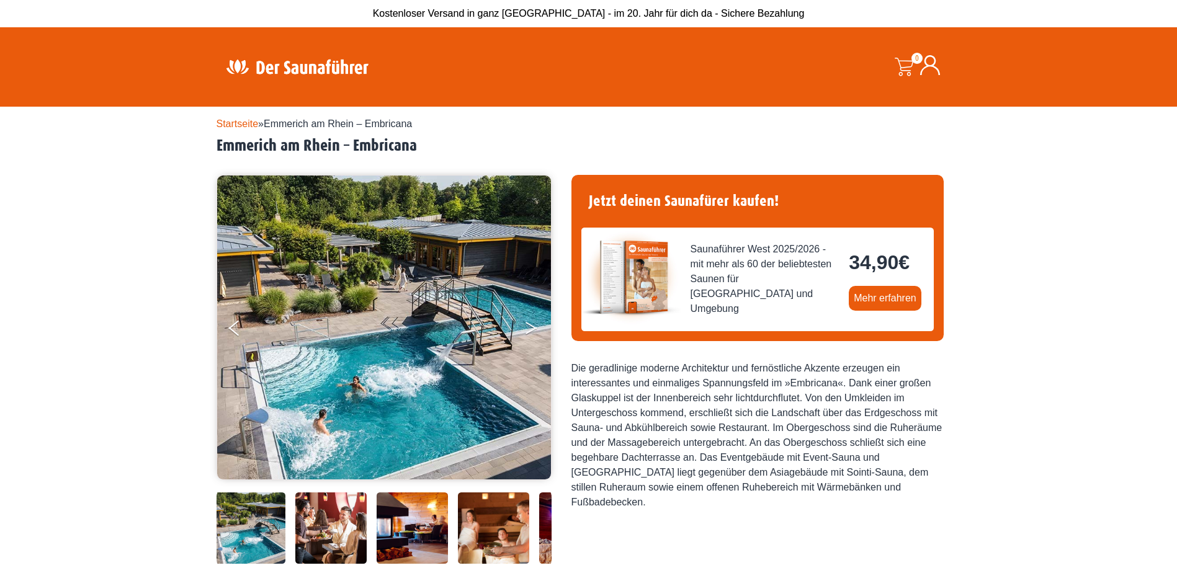
click at [531, 327] on button "Next" at bounding box center [539, 330] width 31 height 31
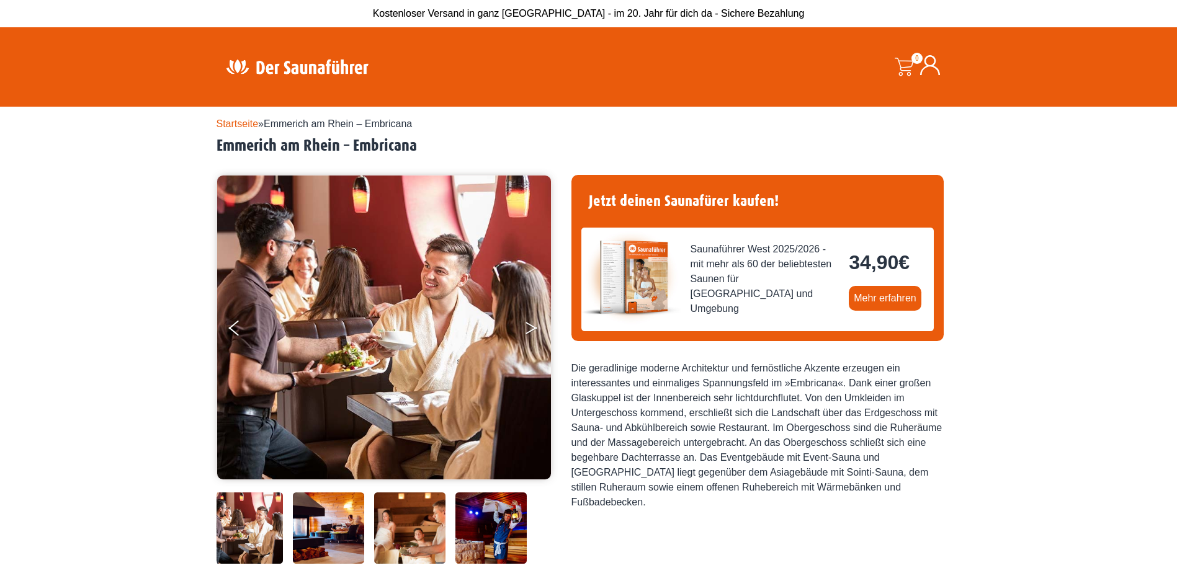
click at [531, 327] on button "Next" at bounding box center [539, 330] width 31 height 31
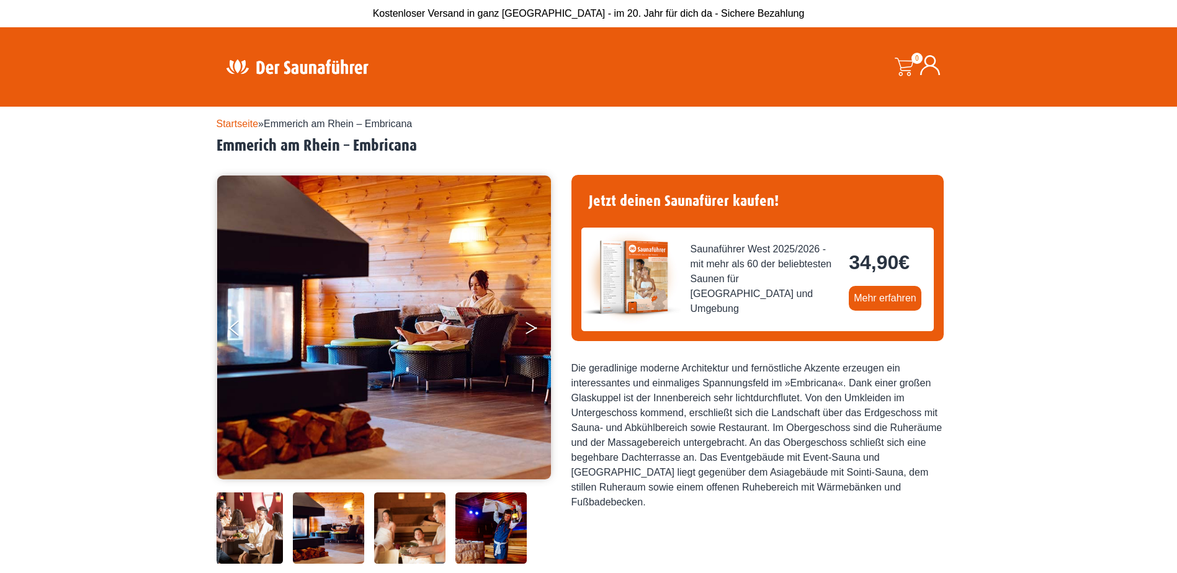
click at [531, 327] on button "Next" at bounding box center [539, 330] width 31 height 31
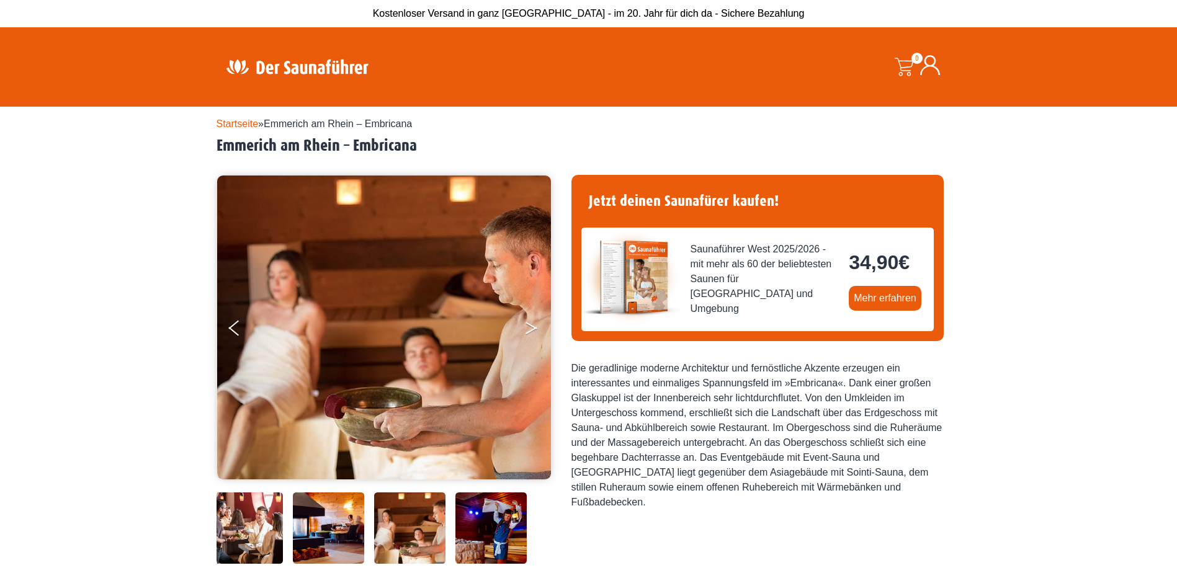
click at [531, 327] on button "Next" at bounding box center [539, 330] width 31 height 31
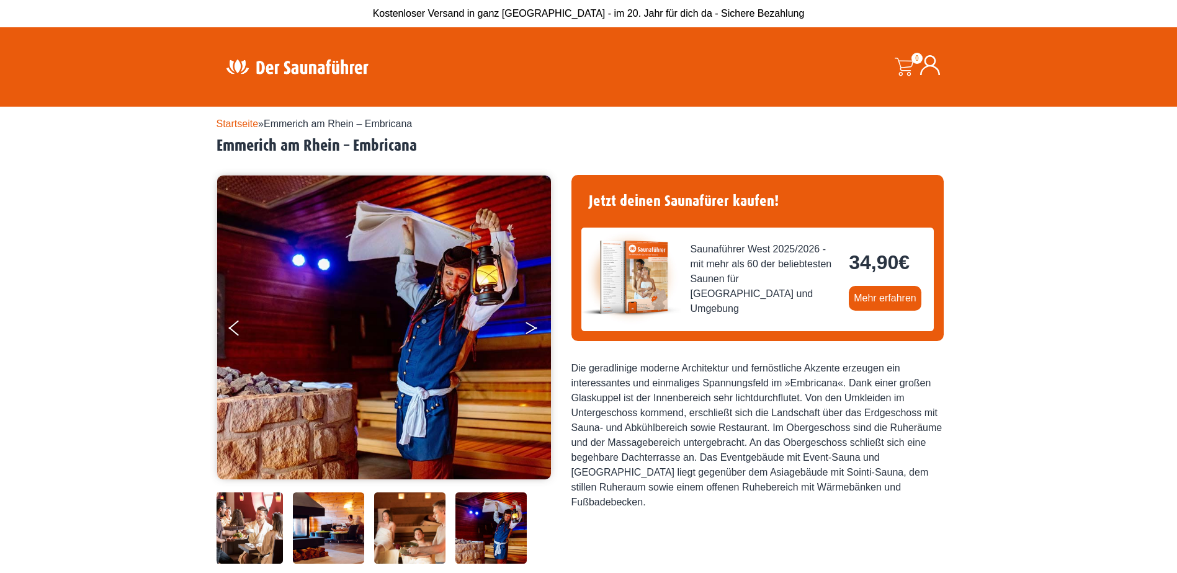
click at [531, 327] on button "Next" at bounding box center [539, 330] width 31 height 31
click at [529, 331] on icon "Next" at bounding box center [531, 330] width 11 height 7
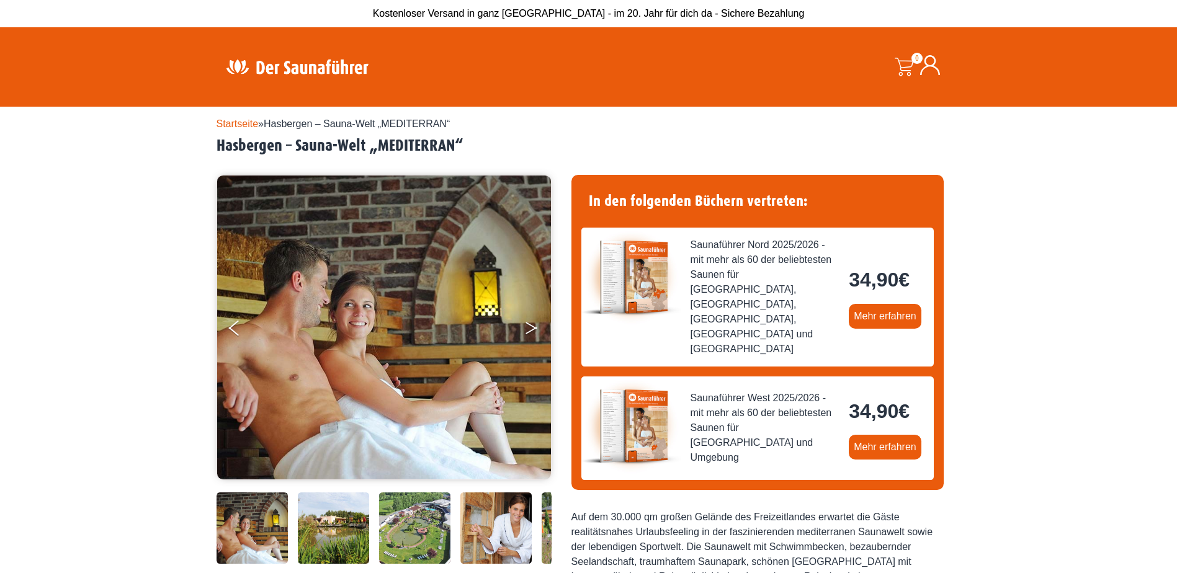
click at [532, 324] on button "Next" at bounding box center [539, 330] width 31 height 31
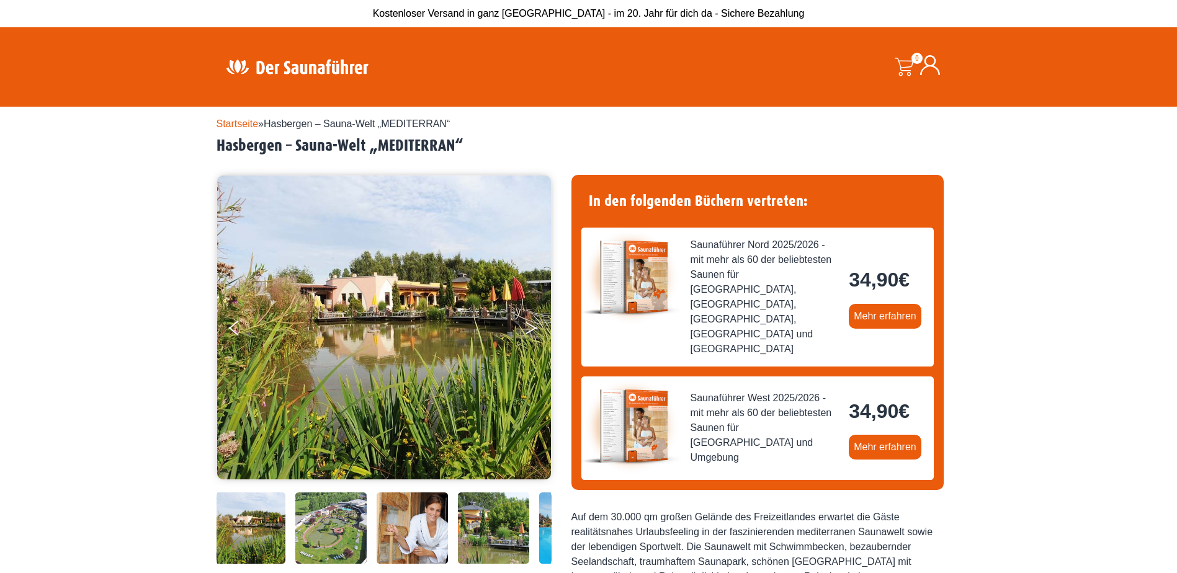
click at [532, 324] on button "Next" at bounding box center [539, 330] width 31 height 31
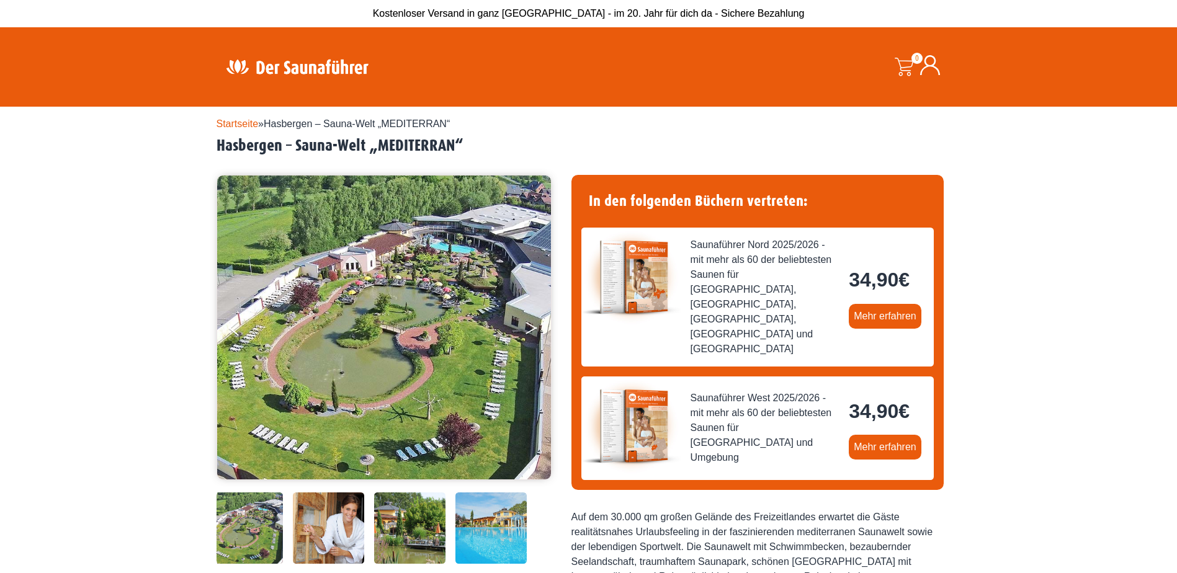
click at [532, 324] on button "Next" at bounding box center [539, 330] width 31 height 31
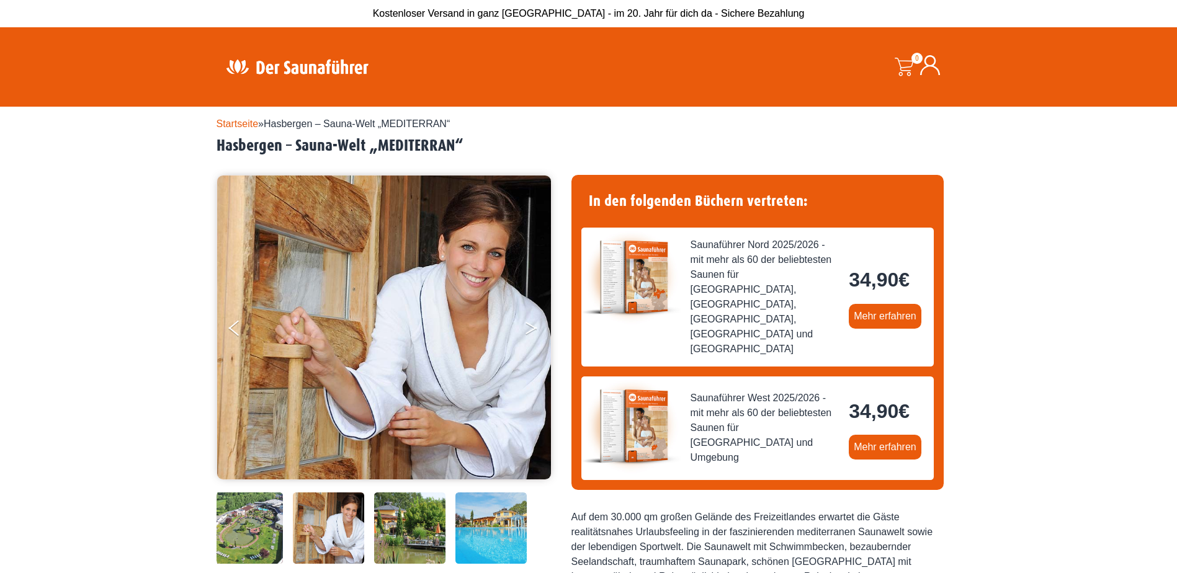
click at [532, 324] on button "Next" at bounding box center [539, 330] width 31 height 31
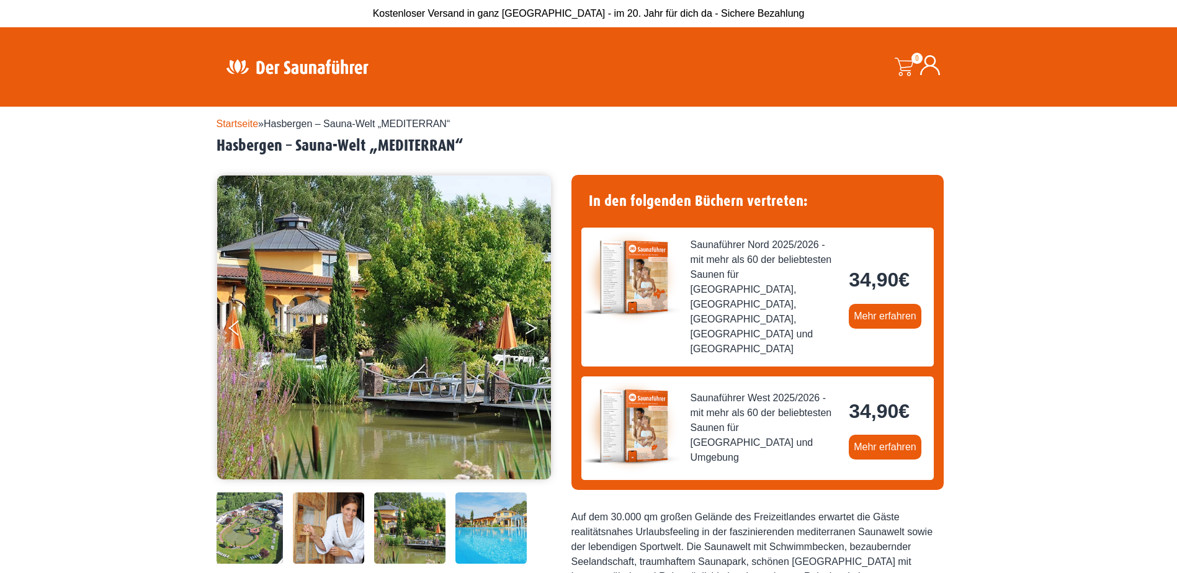
click at [532, 324] on button "Next" at bounding box center [539, 330] width 31 height 31
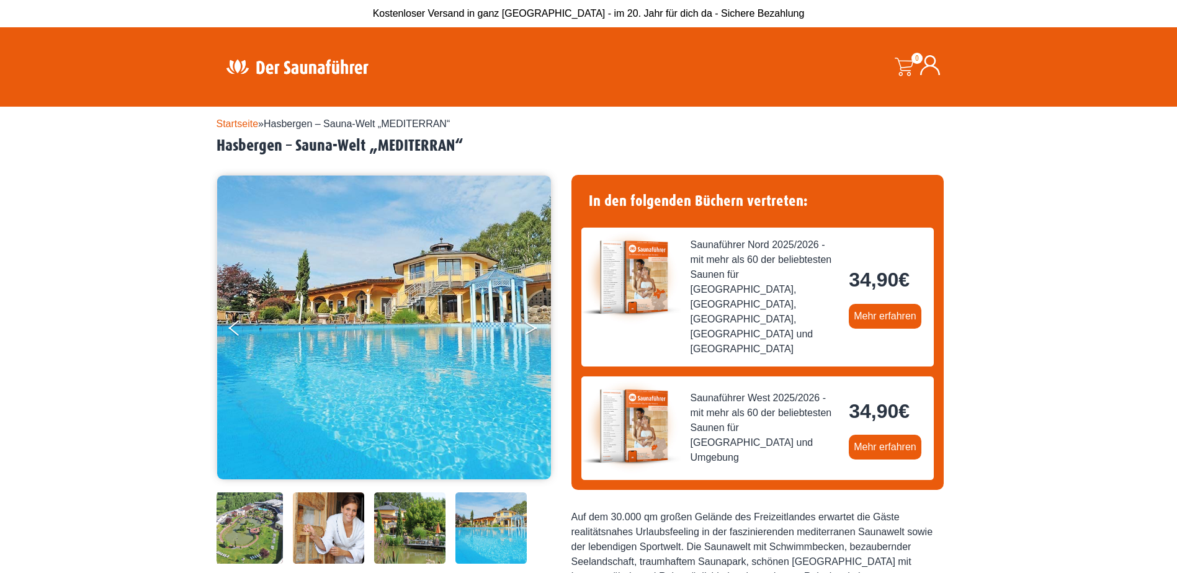
click at [532, 324] on button "Next" at bounding box center [539, 330] width 31 height 31
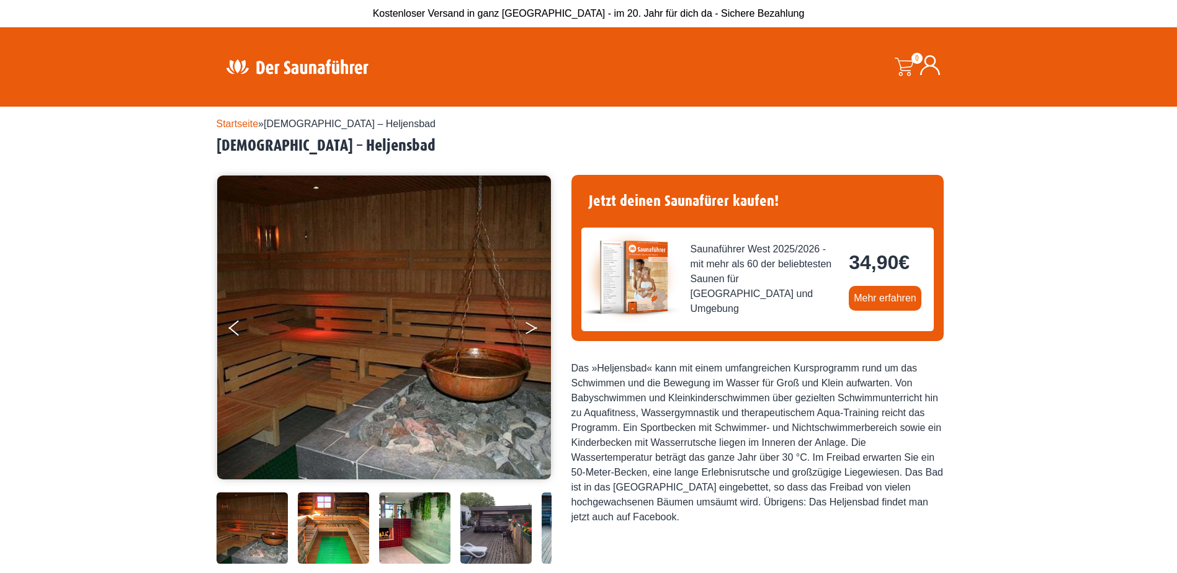
click at [532, 325] on icon "Next" at bounding box center [531, 325] width 11 height 7
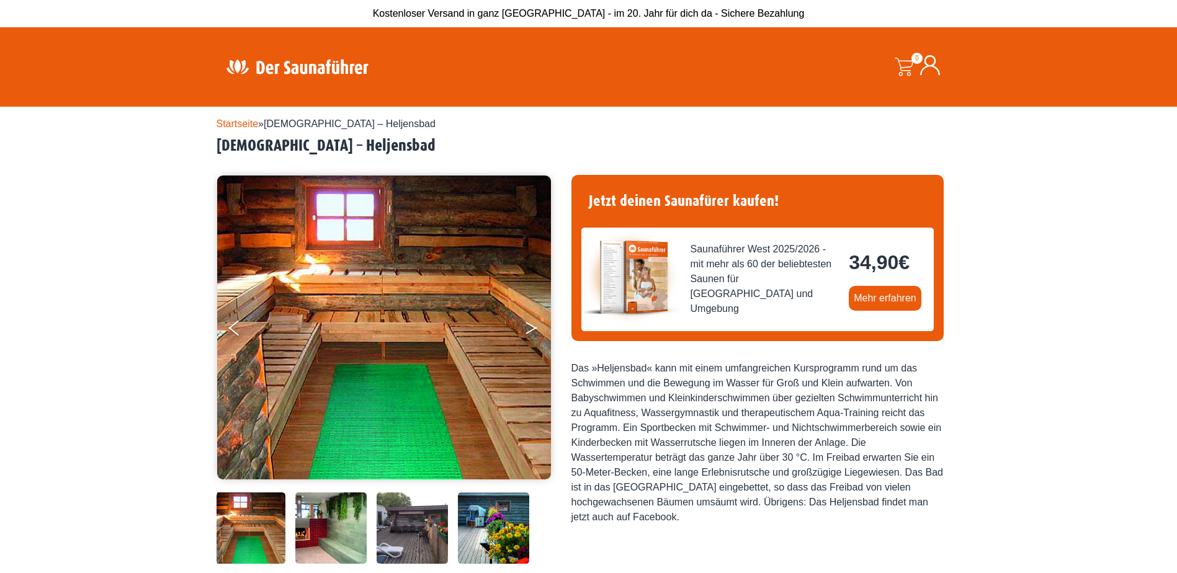
click at [532, 325] on icon "Next" at bounding box center [531, 325] width 11 height 7
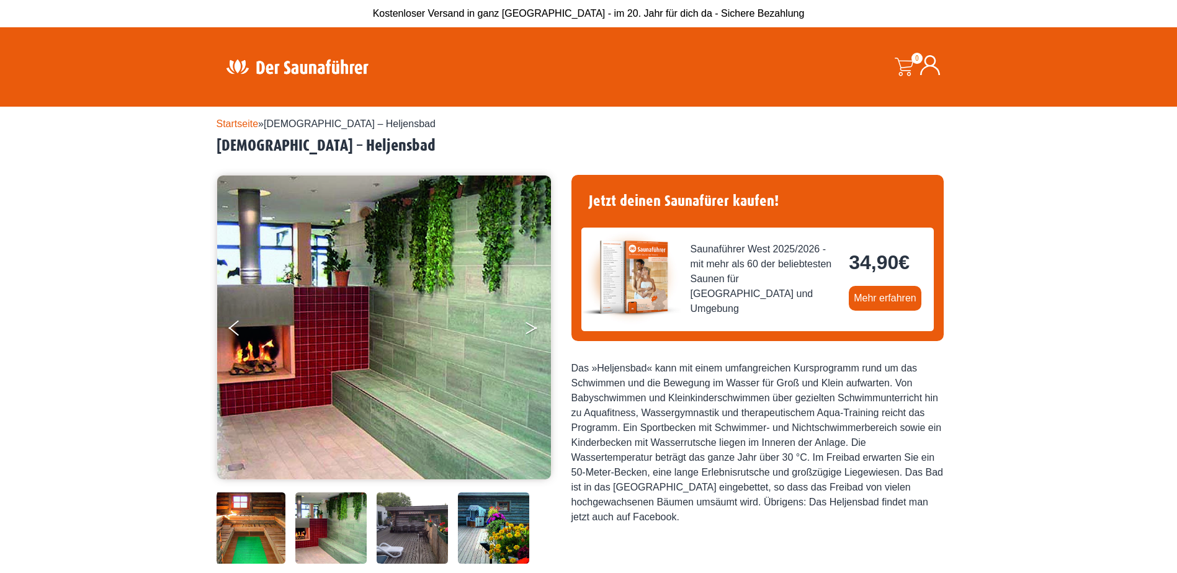
click at [531, 323] on button "Next" at bounding box center [539, 330] width 31 height 31
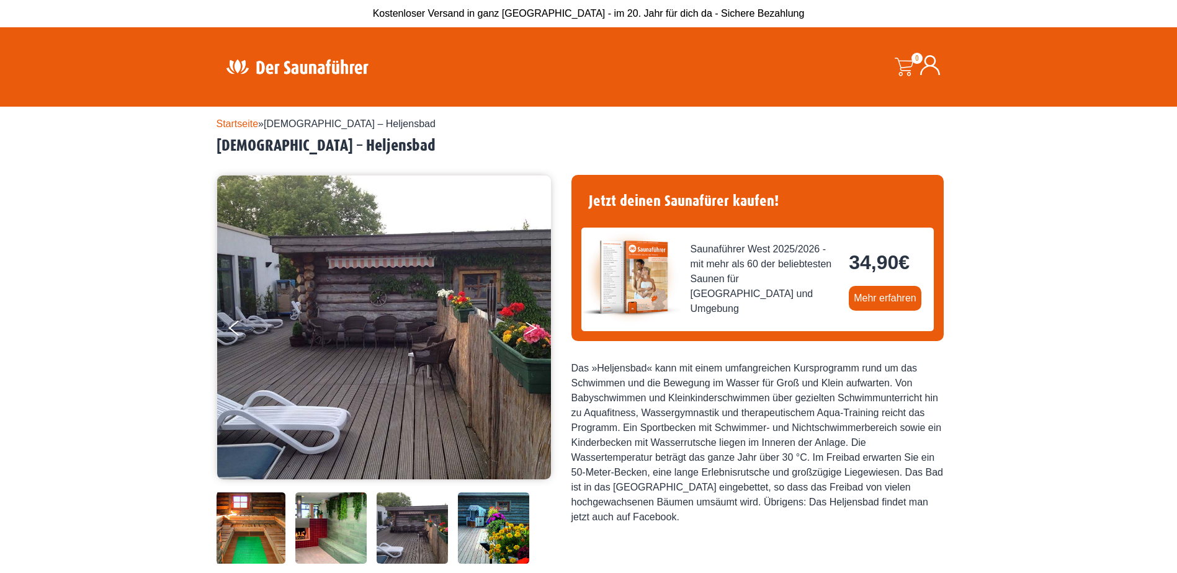
click at [531, 323] on button "Next" at bounding box center [539, 330] width 31 height 31
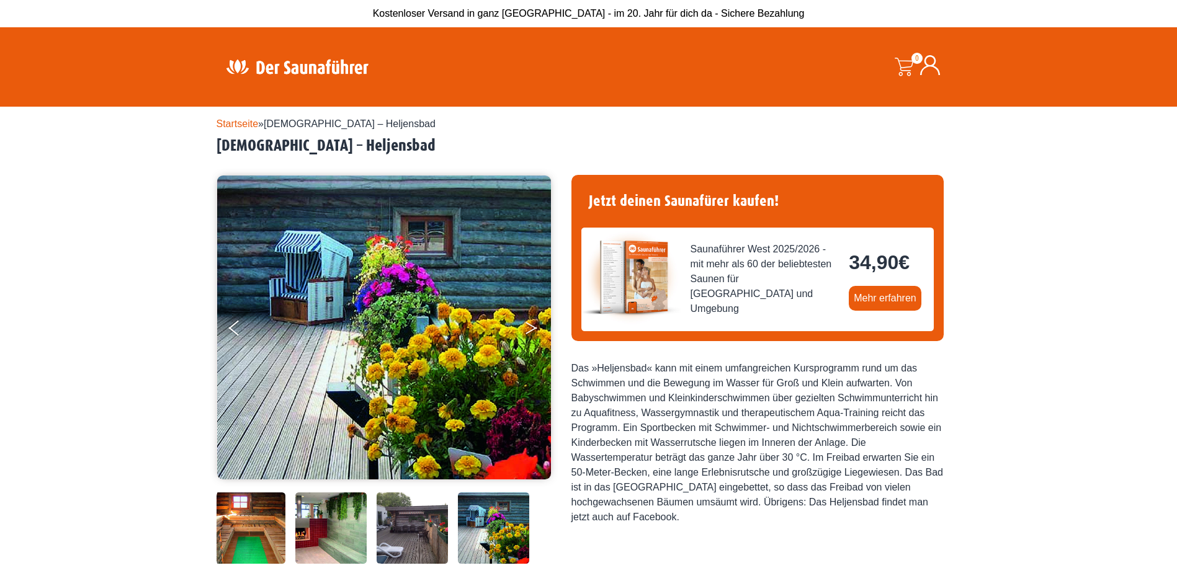
click at [531, 323] on button "Next" at bounding box center [539, 330] width 31 height 31
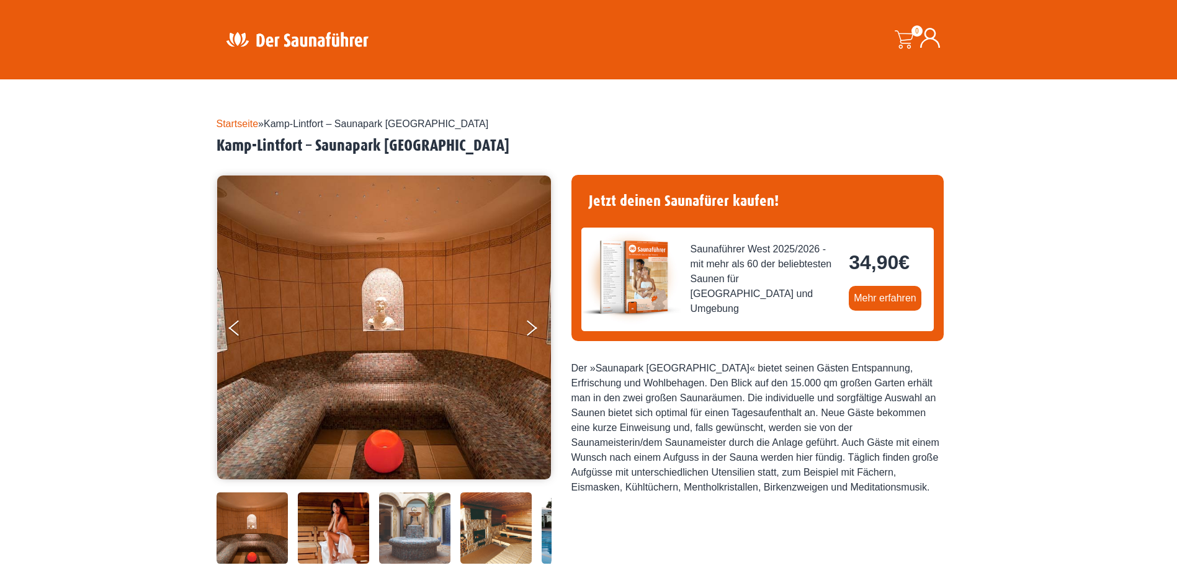
scroll to position [62, 0]
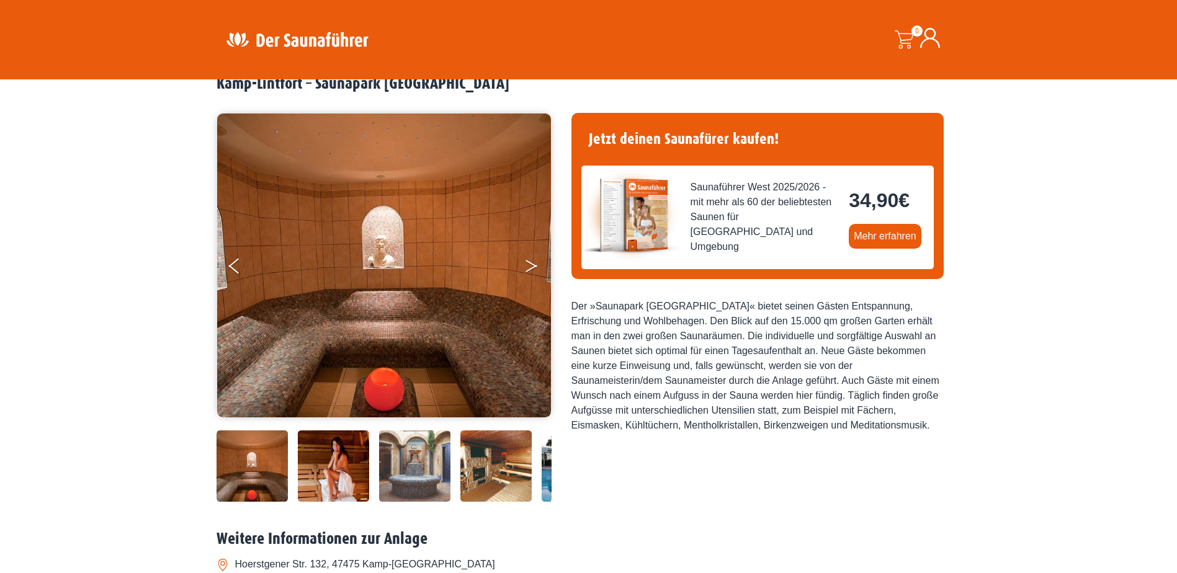
click at [539, 268] on button "Next" at bounding box center [539, 268] width 31 height 31
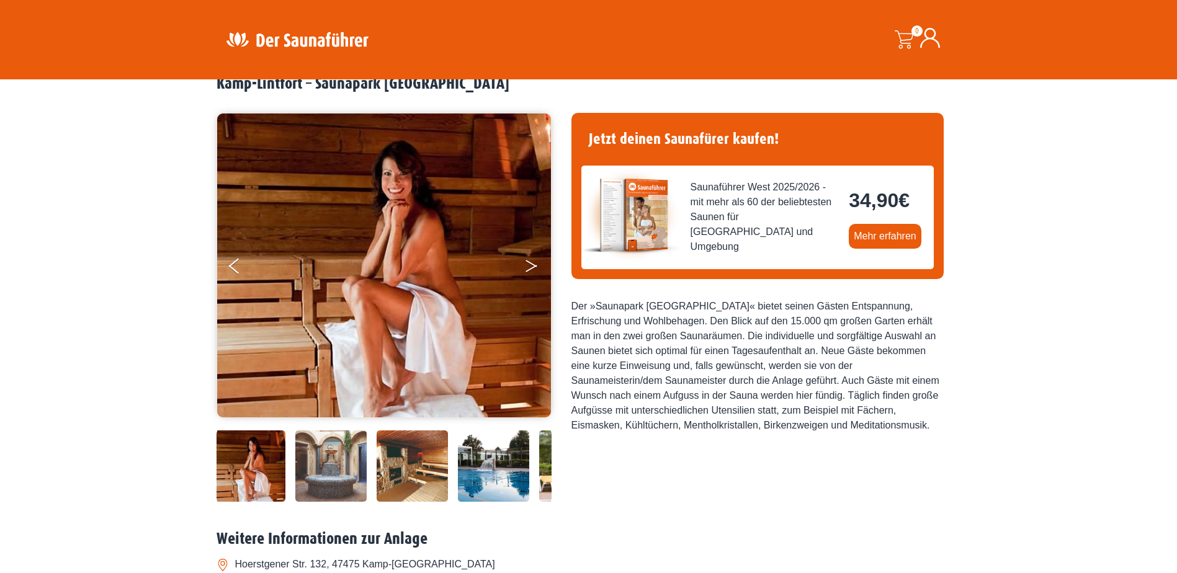
click at [538, 268] on button "Next" at bounding box center [539, 268] width 31 height 31
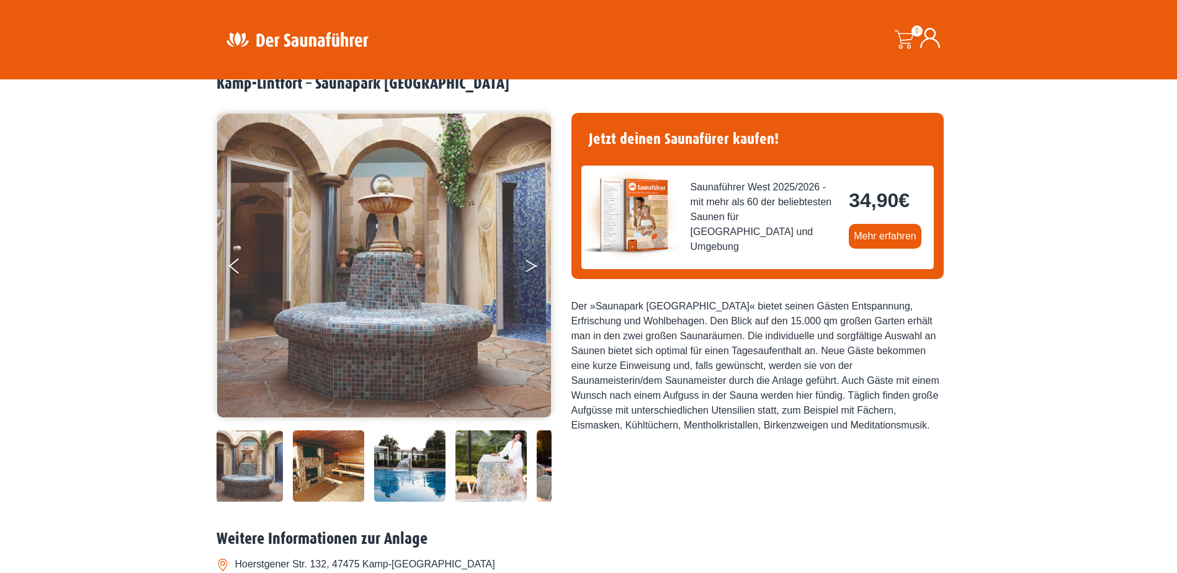
click at [538, 268] on button "Next" at bounding box center [539, 268] width 31 height 31
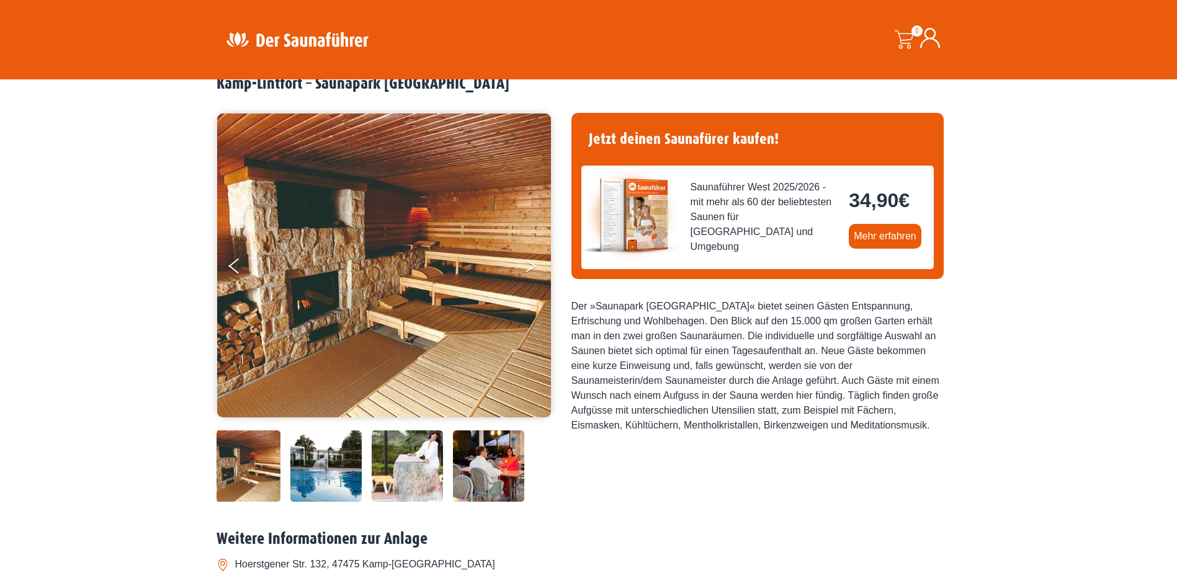
click at [538, 268] on button "Next" at bounding box center [539, 268] width 31 height 31
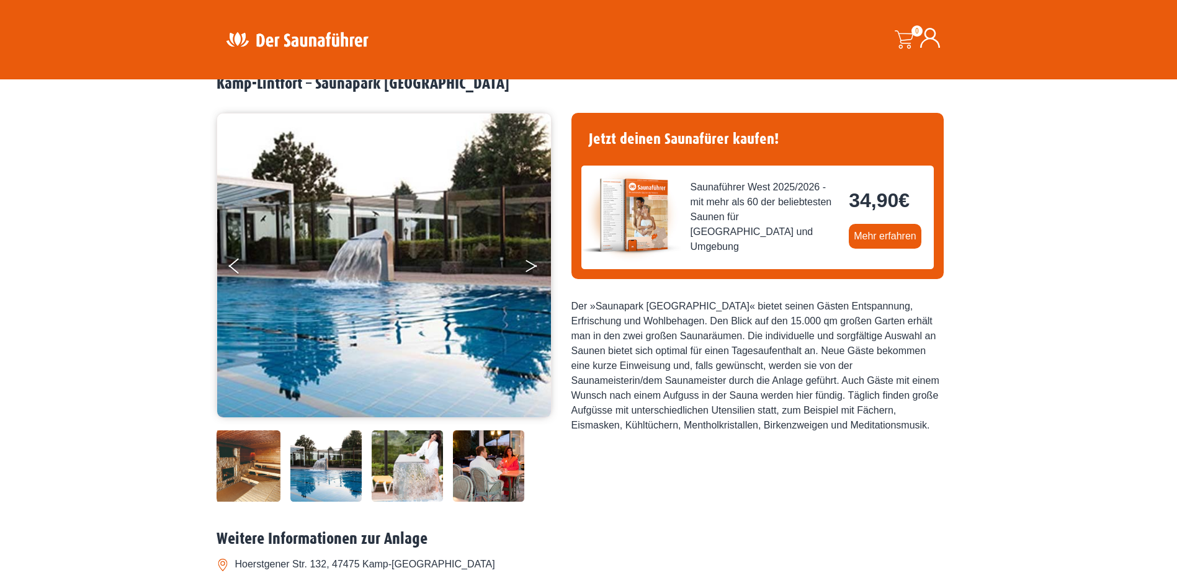
click at [538, 268] on button "Next" at bounding box center [539, 268] width 31 height 31
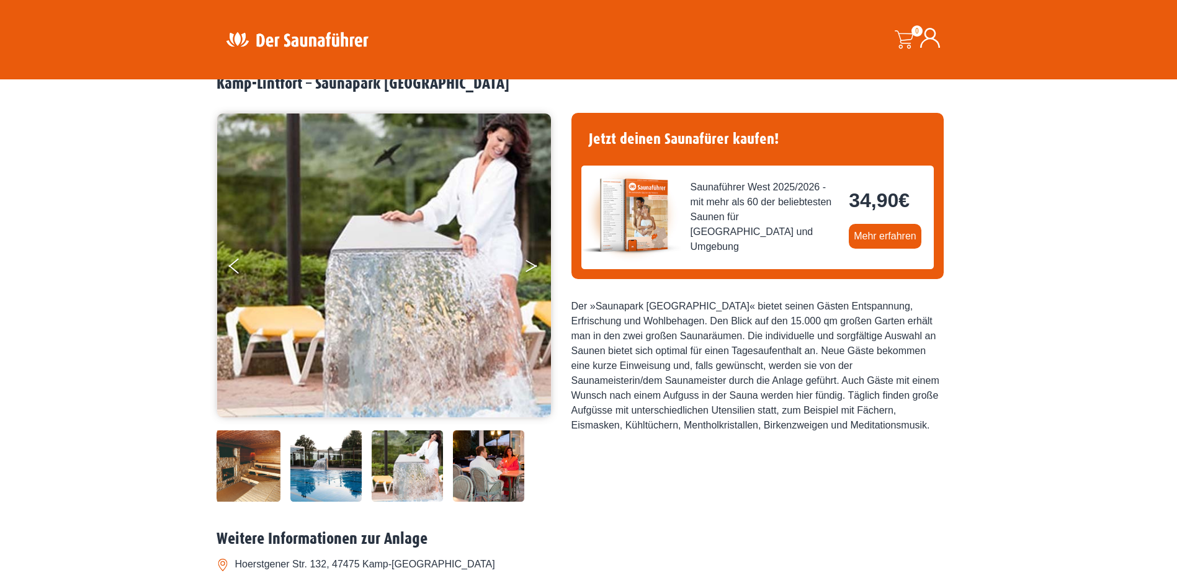
click at [538, 268] on button "Next" at bounding box center [539, 268] width 31 height 31
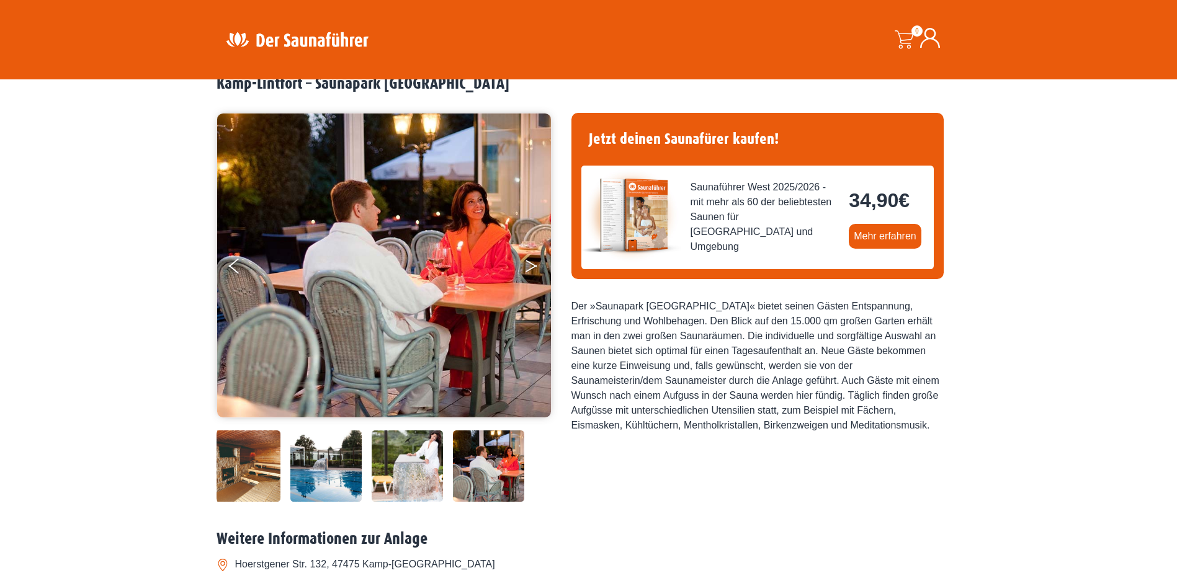
click at [538, 268] on button "Next" at bounding box center [539, 268] width 31 height 31
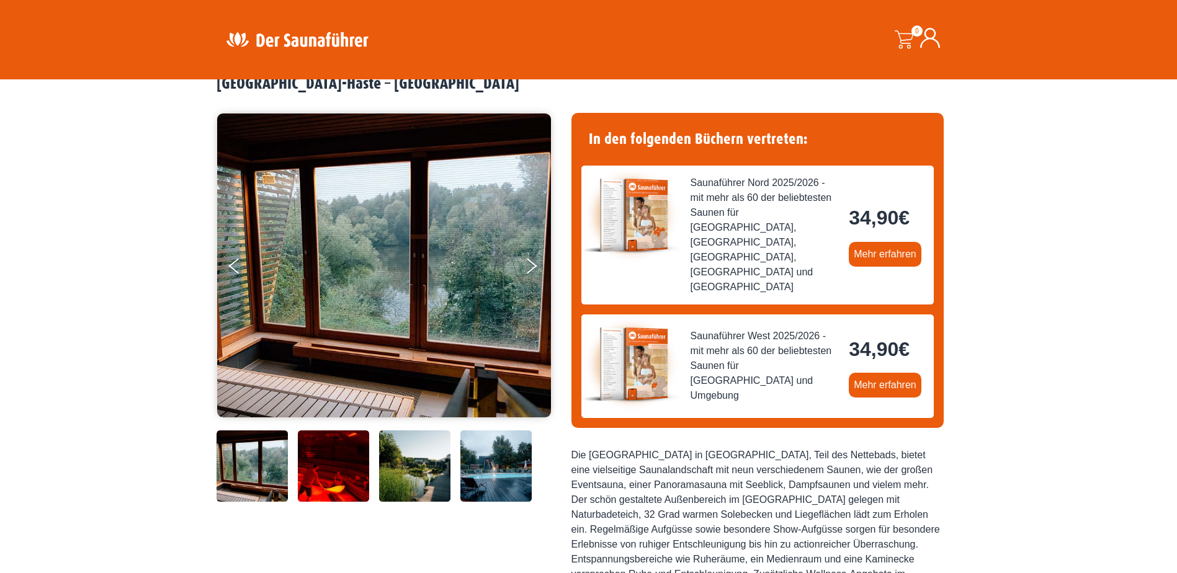
scroll to position [124, 0]
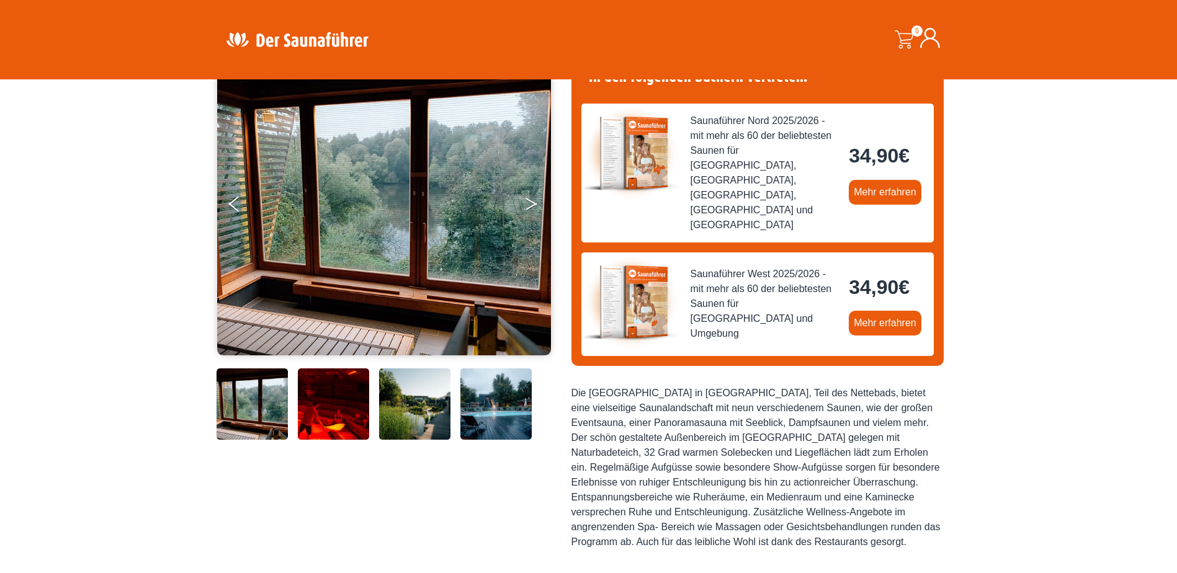
click at [538, 205] on button "Next" at bounding box center [539, 206] width 31 height 31
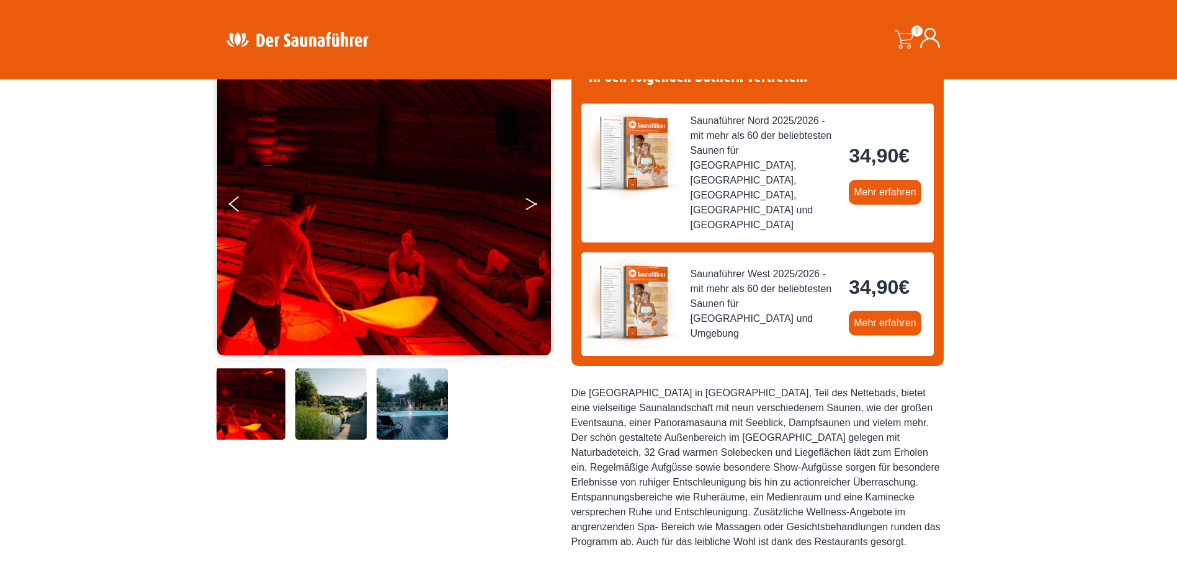
click at [538, 205] on button "Next" at bounding box center [539, 206] width 31 height 31
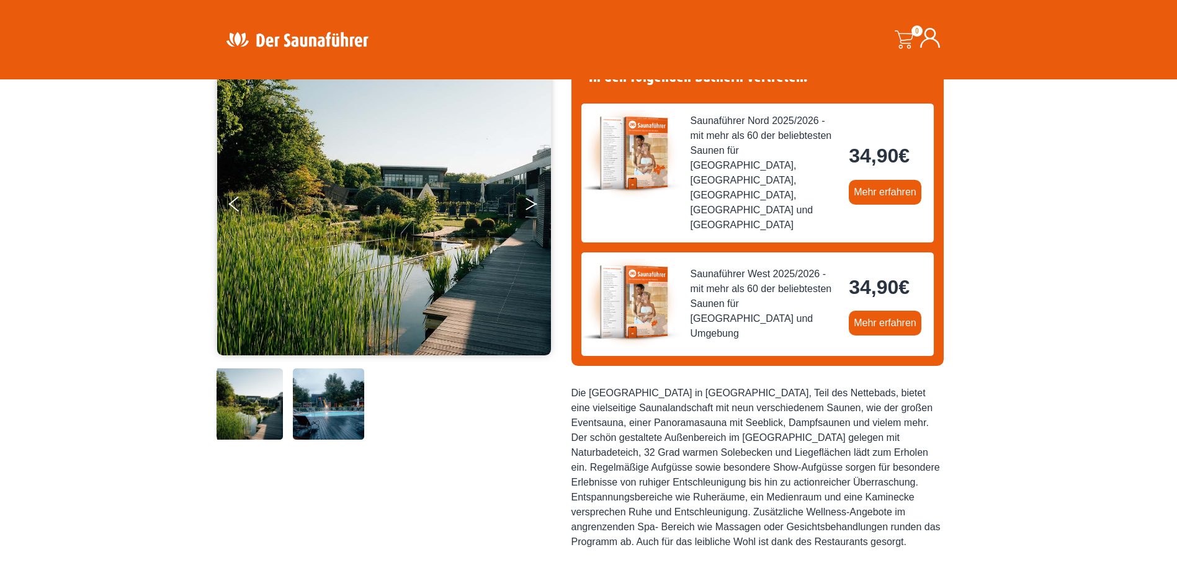
click at [535, 204] on icon "Next" at bounding box center [531, 206] width 11 height 7
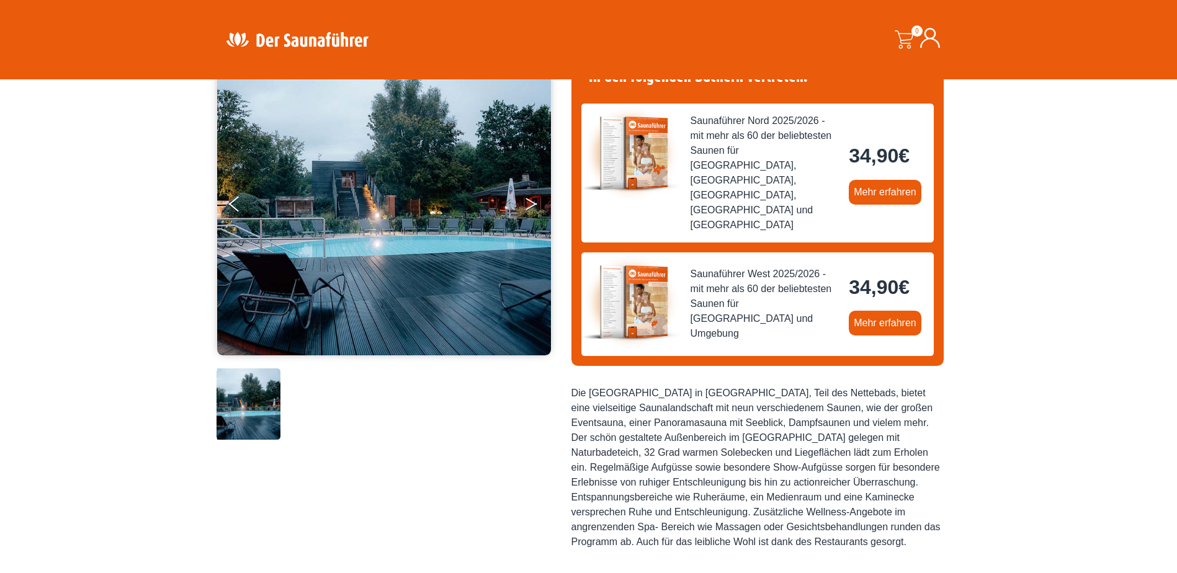
click at [535, 204] on icon "Next" at bounding box center [531, 206] width 11 height 7
click at [533, 203] on icon "Next" at bounding box center [531, 201] width 11 height 7
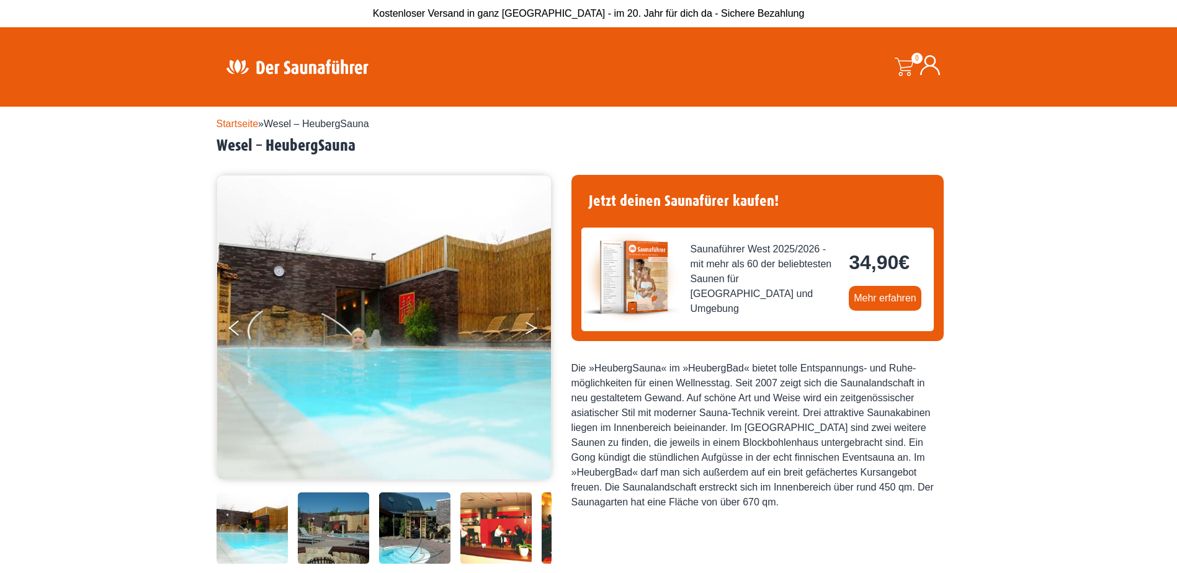
click at [526, 331] on button "Next" at bounding box center [539, 330] width 31 height 31
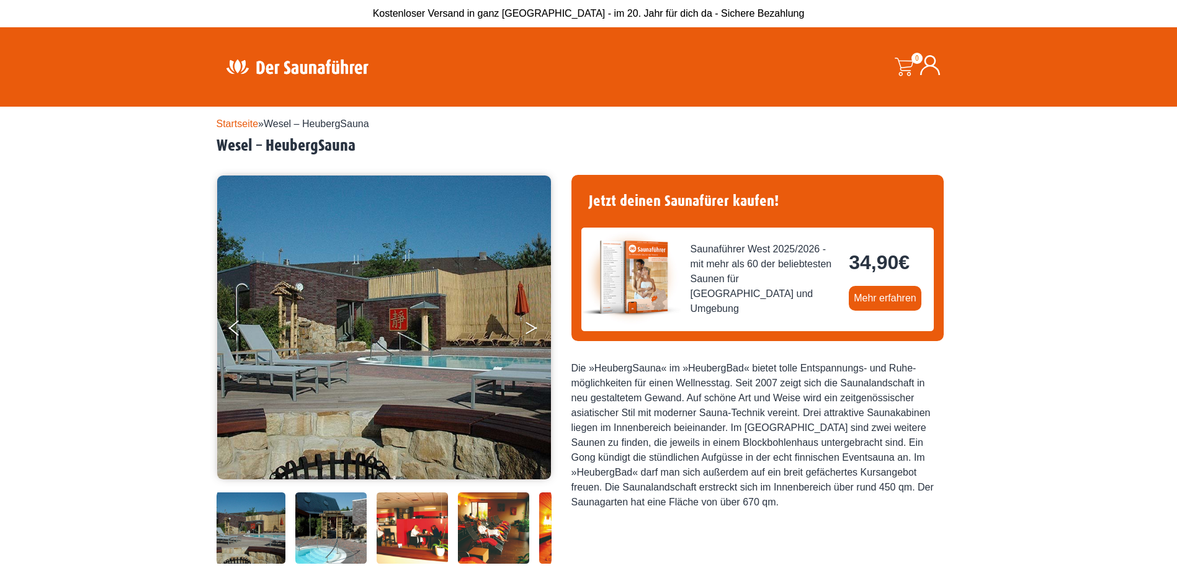
click at [526, 331] on button "Next" at bounding box center [539, 330] width 31 height 31
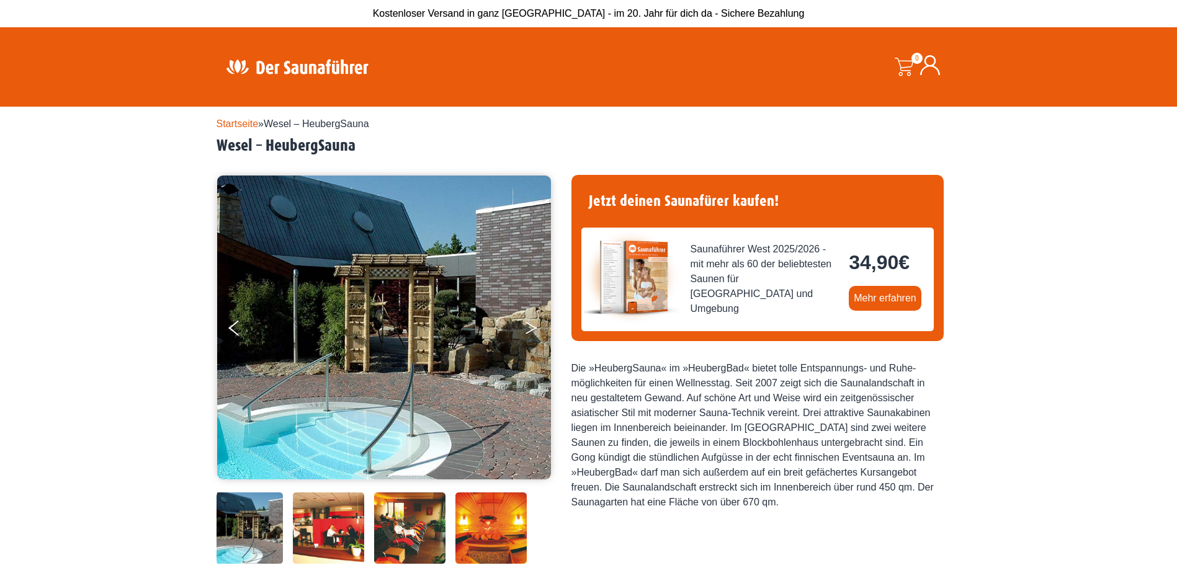
click at [526, 331] on button "Next" at bounding box center [539, 330] width 31 height 31
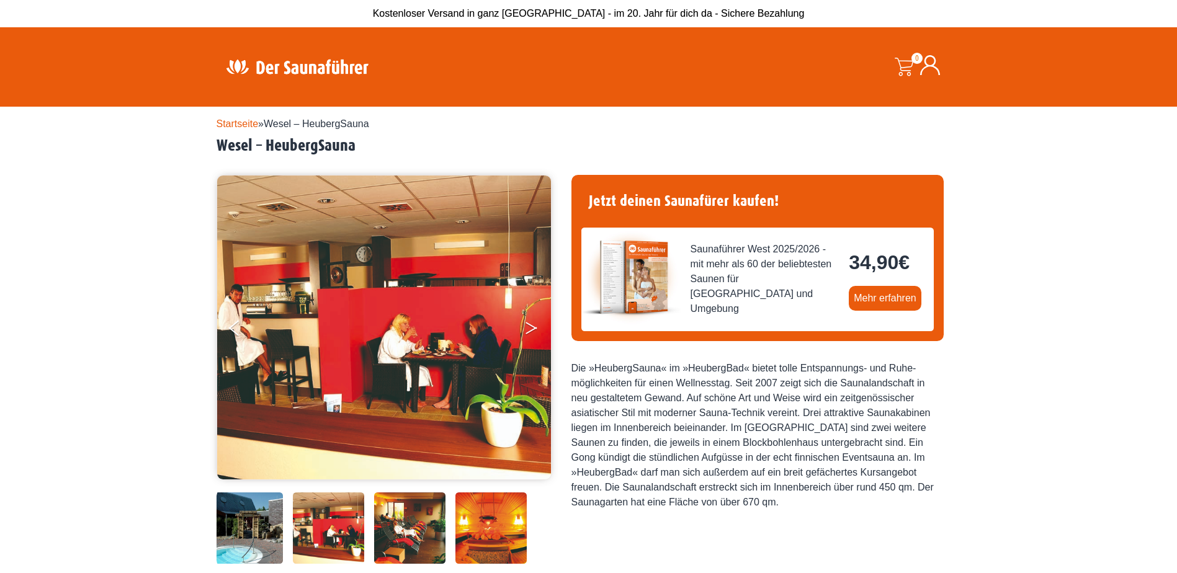
click at [526, 331] on button "Next" at bounding box center [539, 330] width 31 height 31
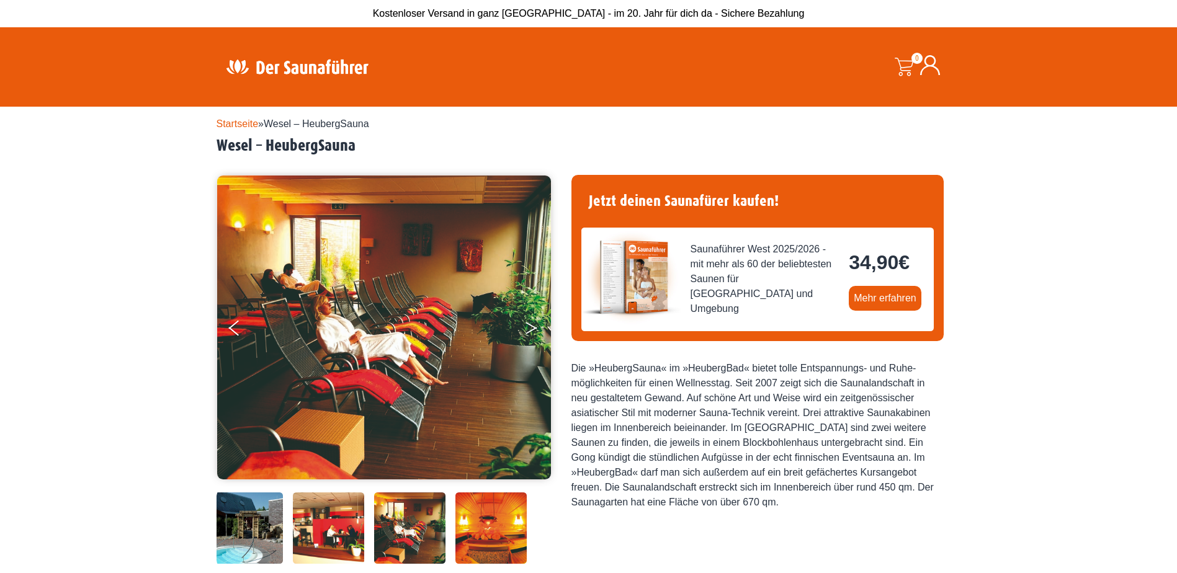
click at [526, 331] on button "Next" at bounding box center [539, 330] width 31 height 31
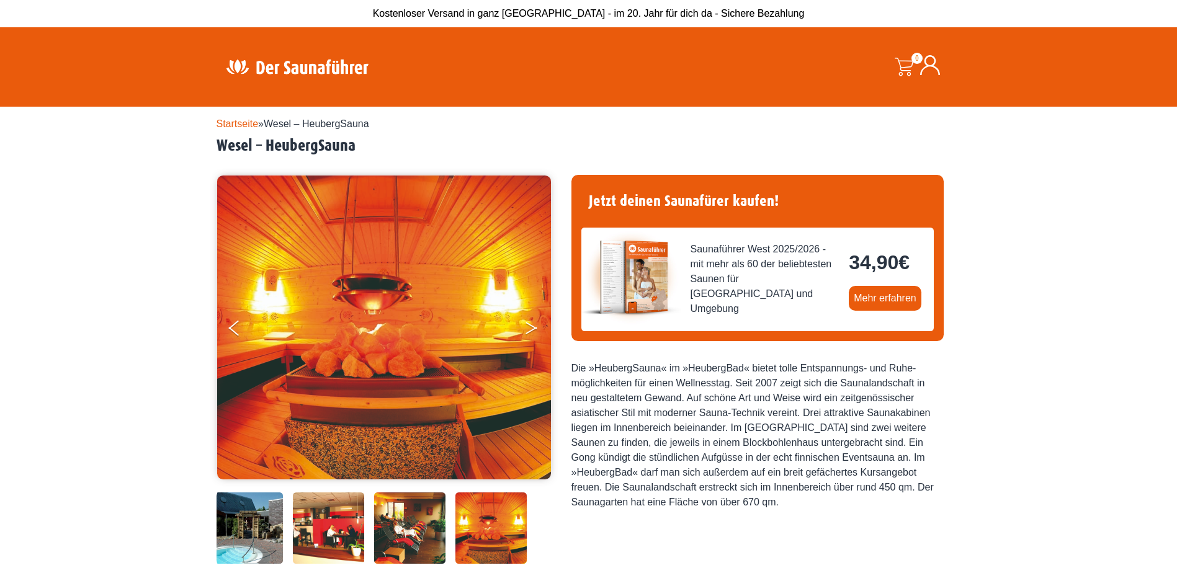
click at [526, 331] on button "Next" at bounding box center [539, 330] width 31 height 31
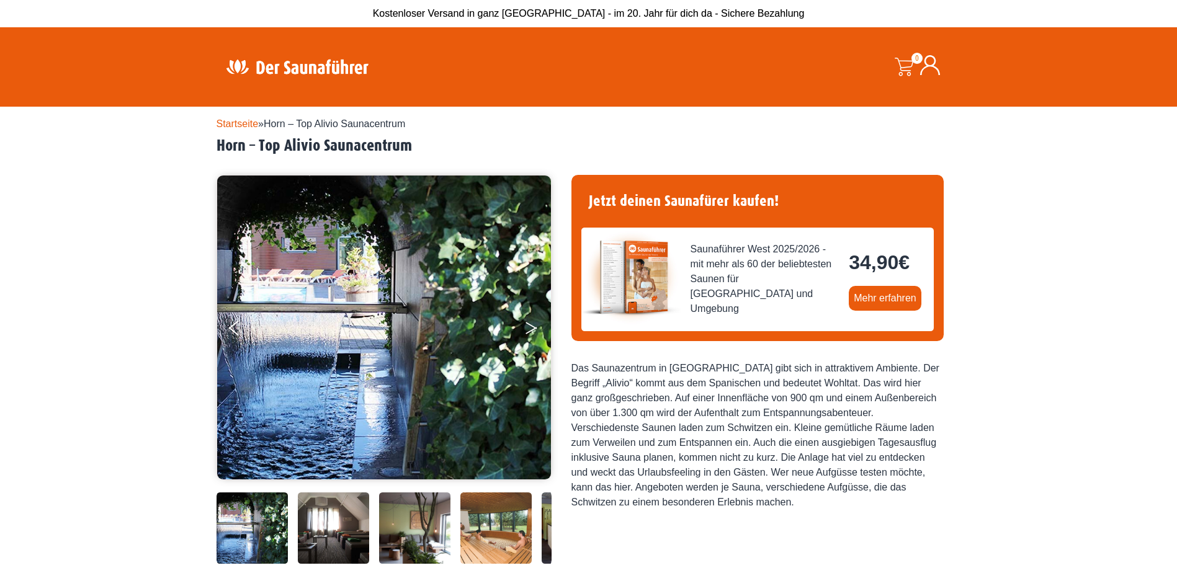
click at [530, 331] on icon "Next" at bounding box center [531, 330] width 11 height 7
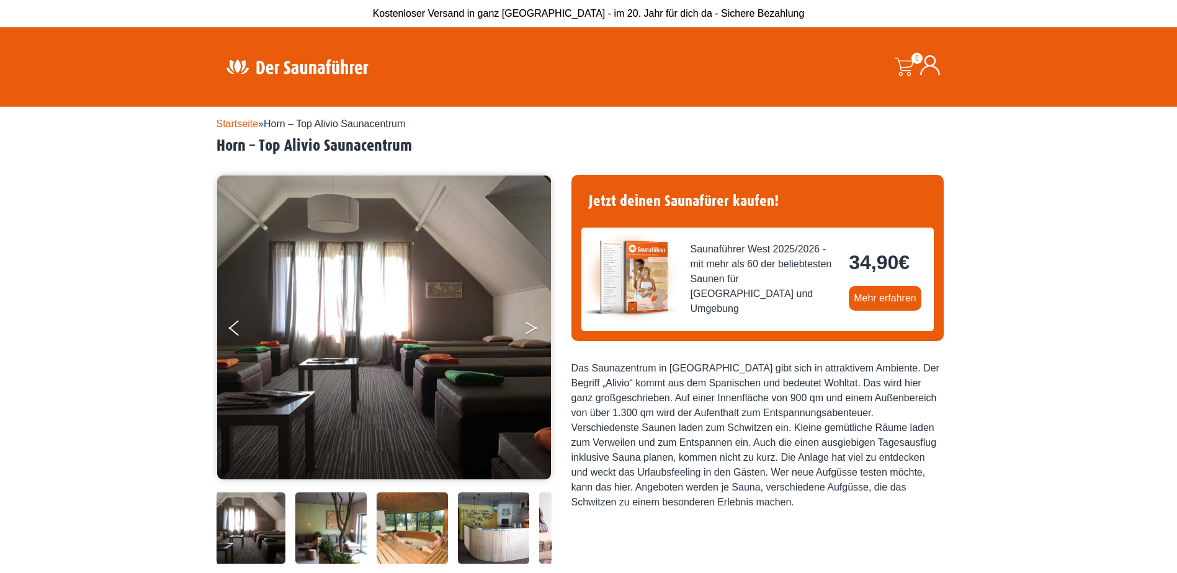
click at [530, 331] on icon "Next" at bounding box center [531, 330] width 11 height 7
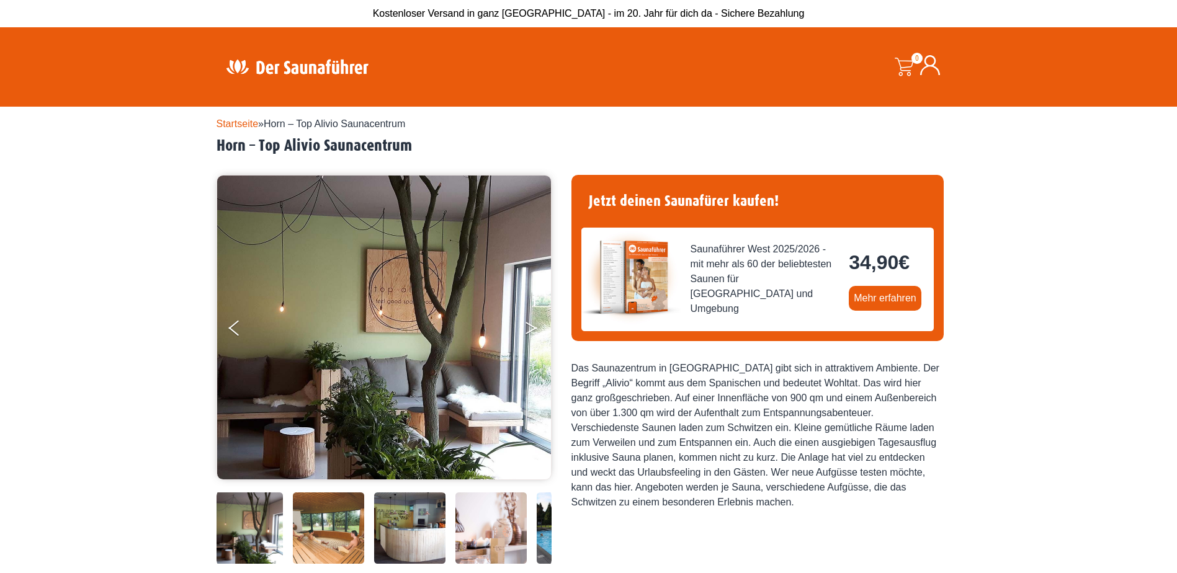
click at [530, 331] on icon "Next" at bounding box center [531, 330] width 11 height 7
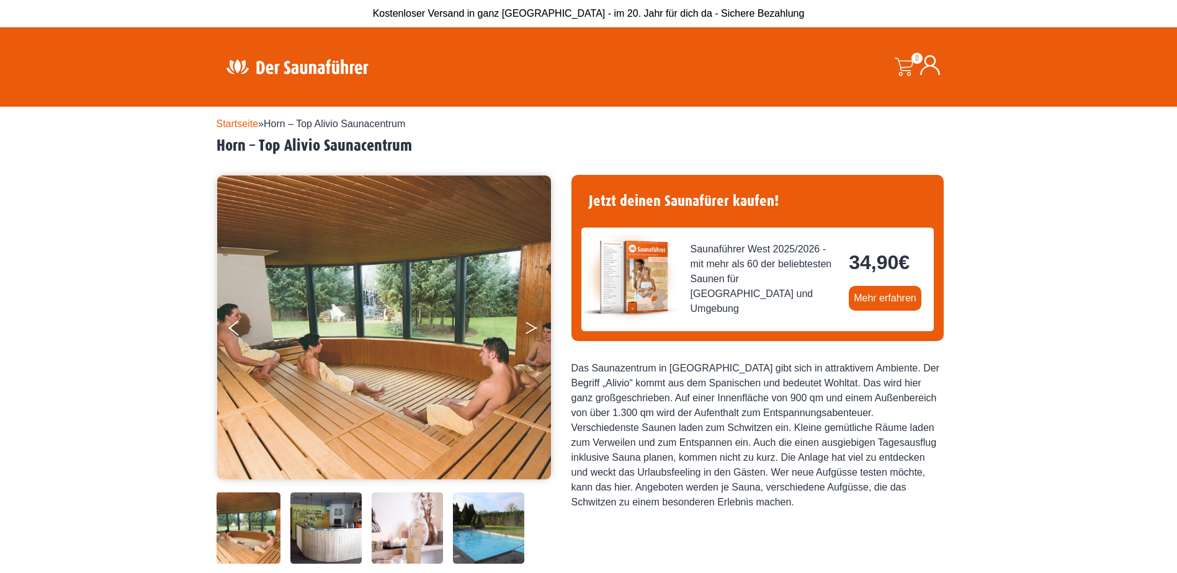
click at [530, 331] on icon "Next" at bounding box center [531, 330] width 11 height 7
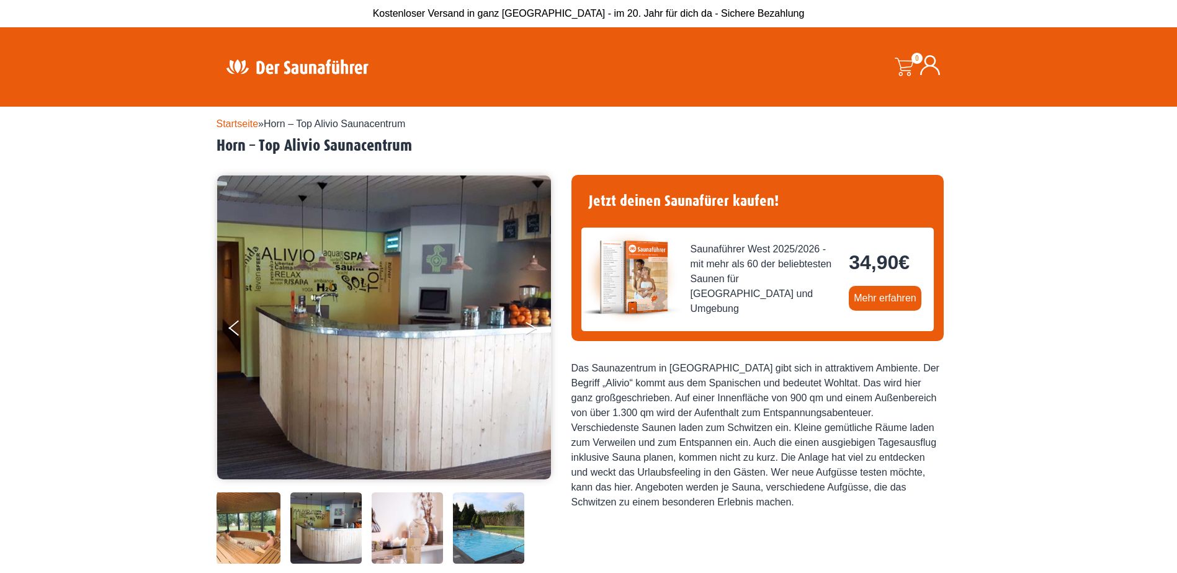
click at [530, 331] on icon "Next" at bounding box center [531, 330] width 11 height 7
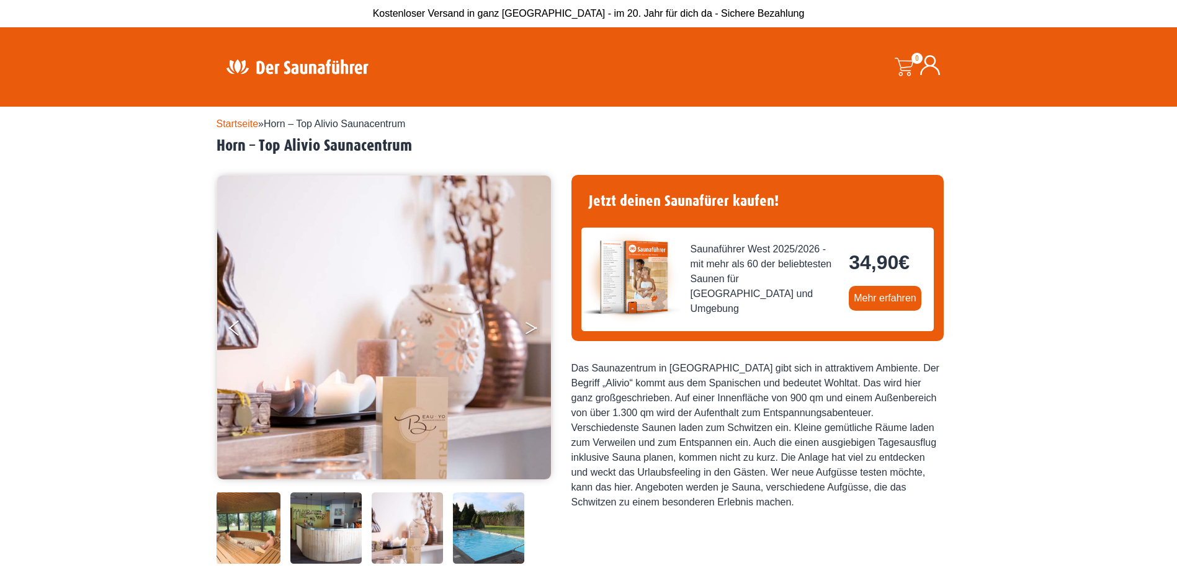
click at [530, 331] on icon "Next" at bounding box center [531, 330] width 11 height 7
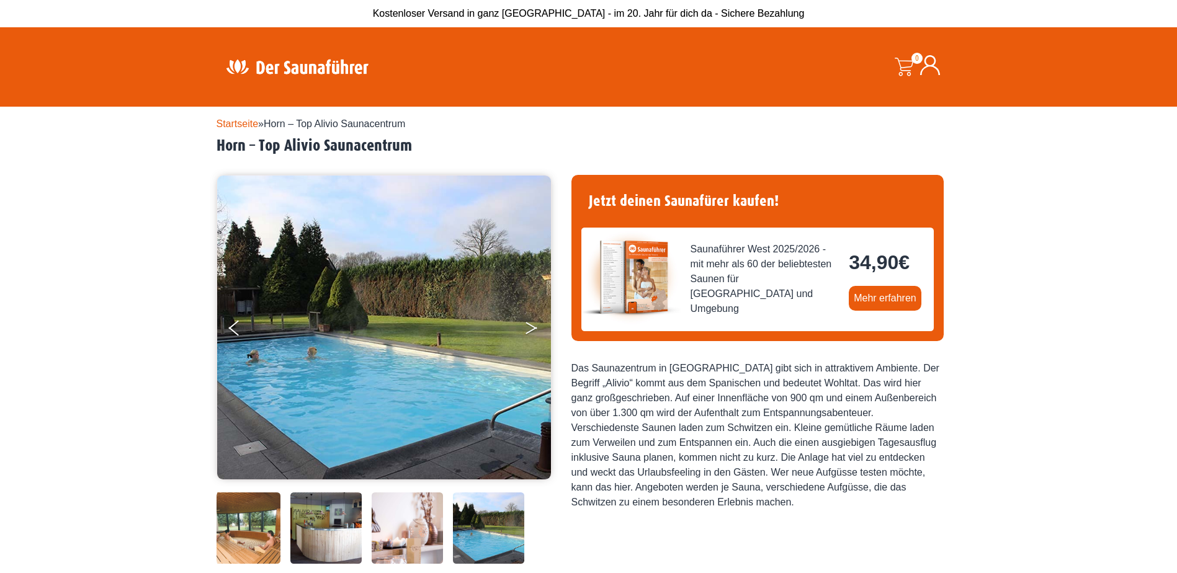
click at [530, 331] on icon "Next" at bounding box center [531, 330] width 11 height 7
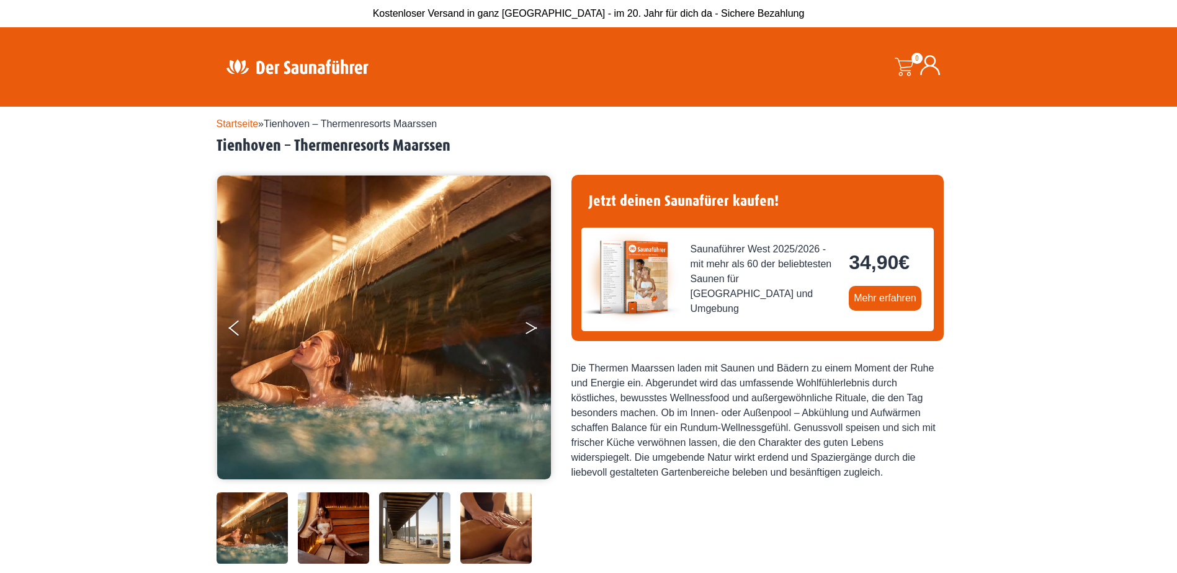
click at [528, 327] on button "Next" at bounding box center [539, 330] width 31 height 31
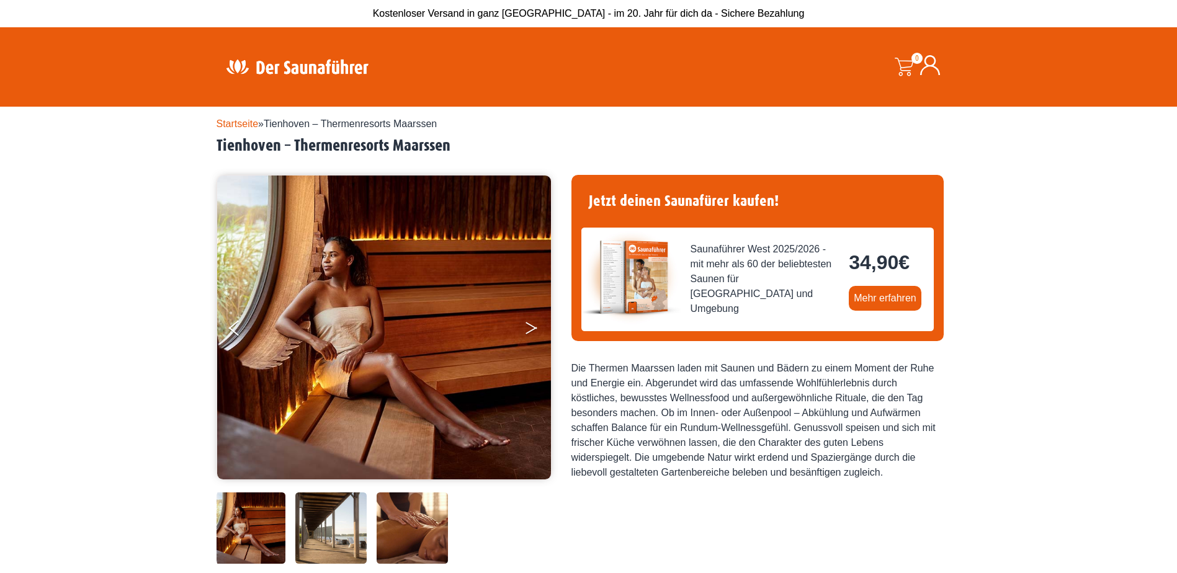
click at [528, 327] on button "Next" at bounding box center [539, 330] width 31 height 31
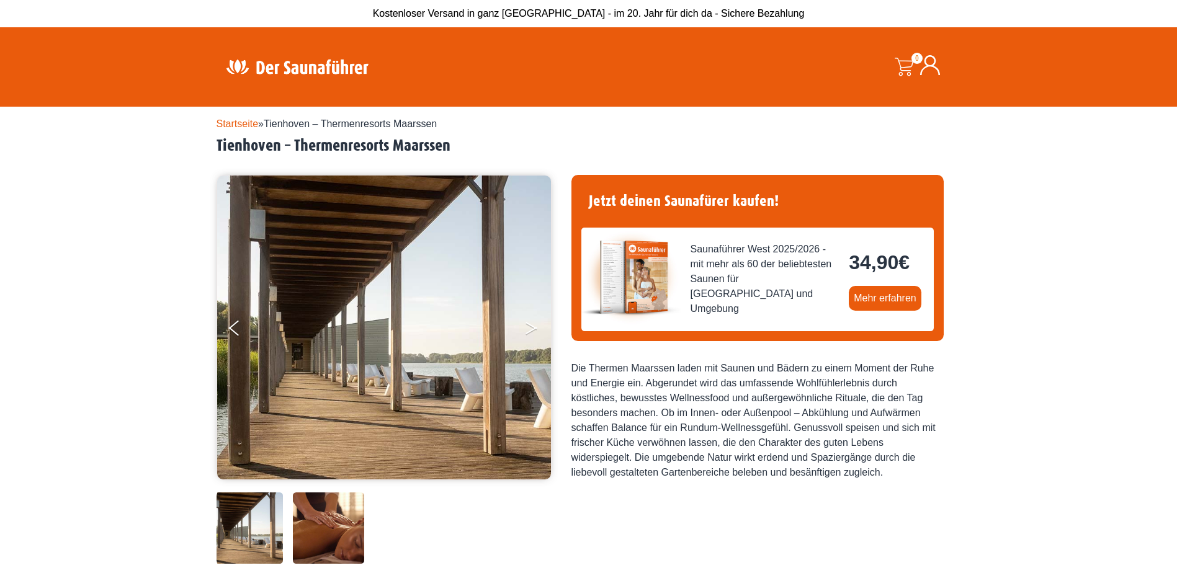
click at [528, 327] on button "Next" at bounding box center [539, 330] width 31 height 31
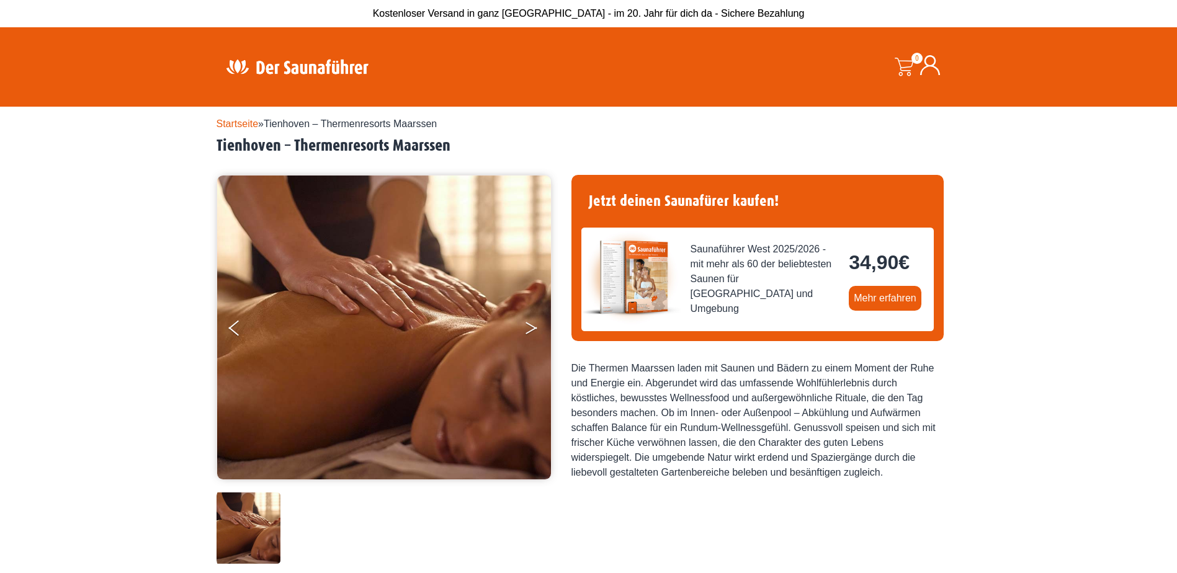
click at [528, 327] on button "Next" at bounding box center [539, 330] width 31 height 31
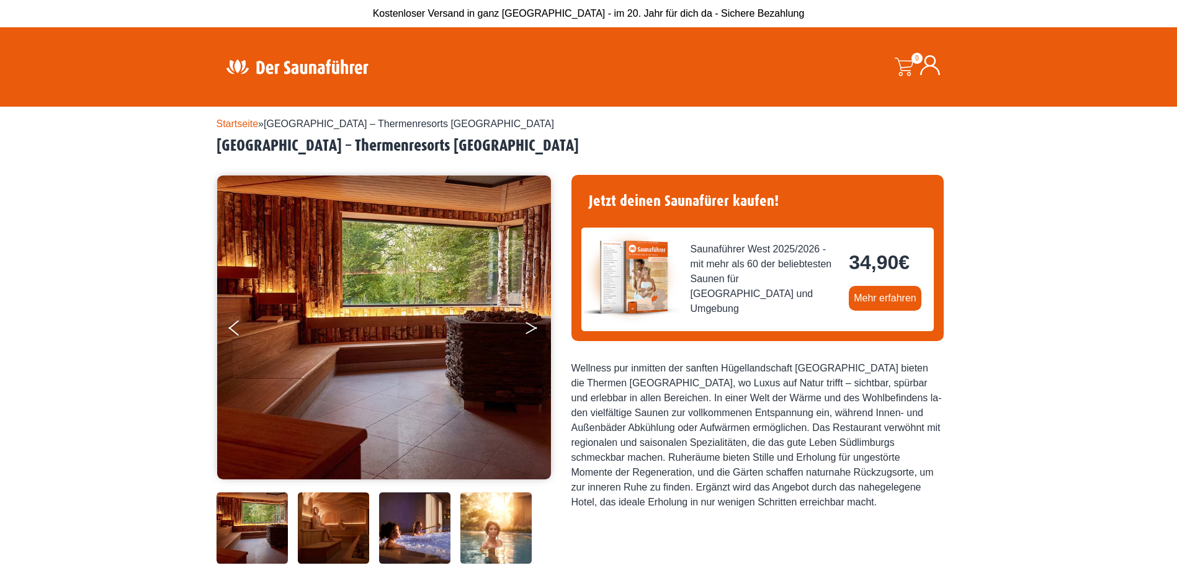
click at [529, 327] on button "Next" at bounding box center [539, 330] width 31 height 31
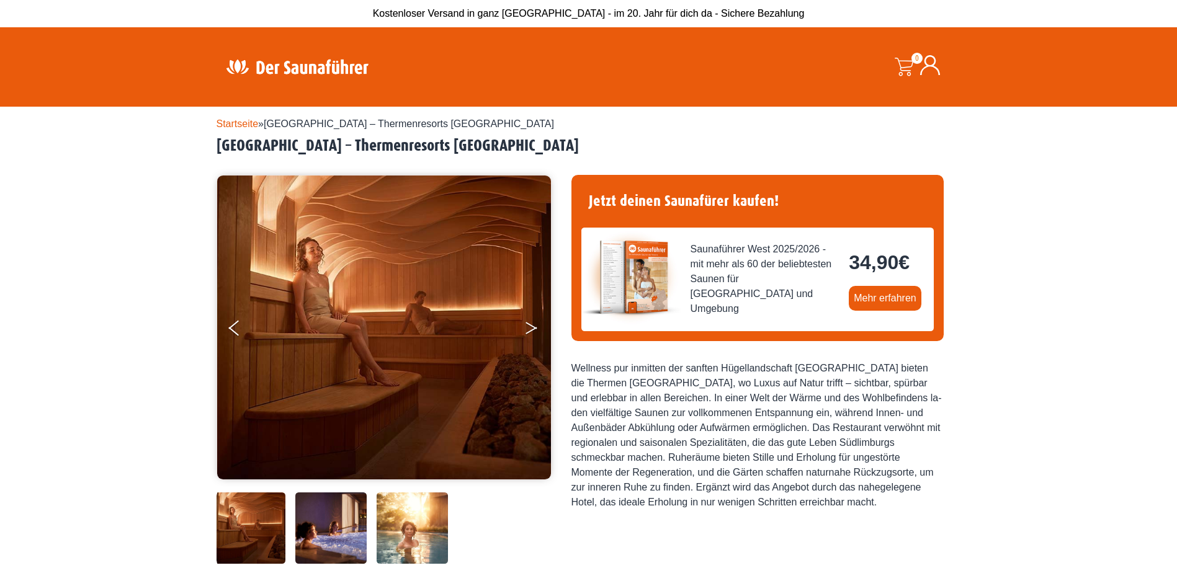
click at [529, 327] on button "Next" at bounding box center [539, 330] width 31 height 31
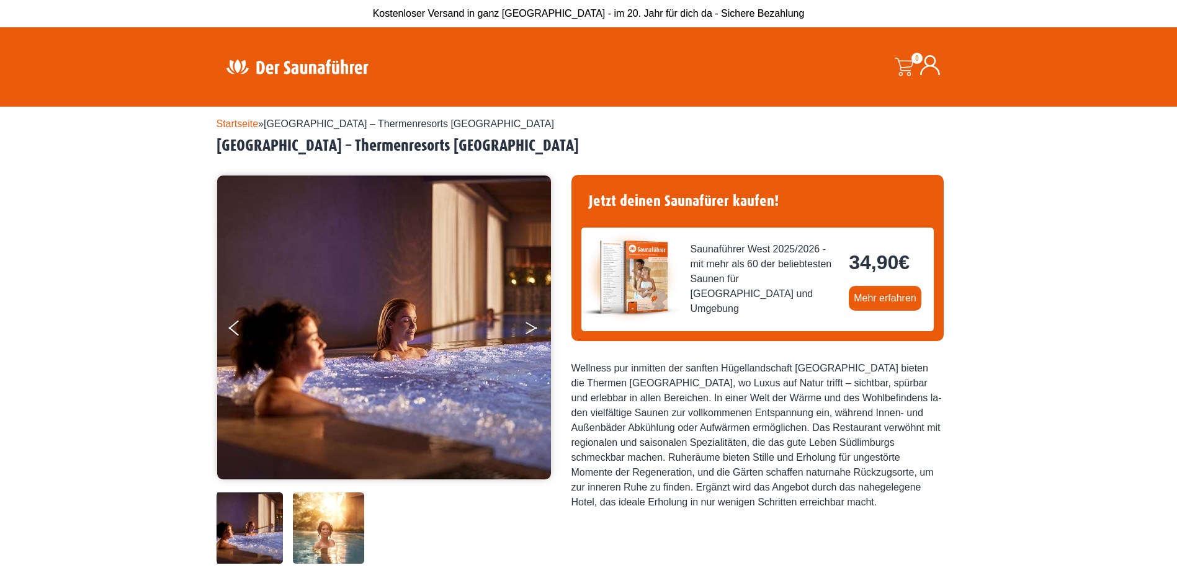
click at [529, 327] on button "Next" at bounding box center [539, 330] width 31 height 31
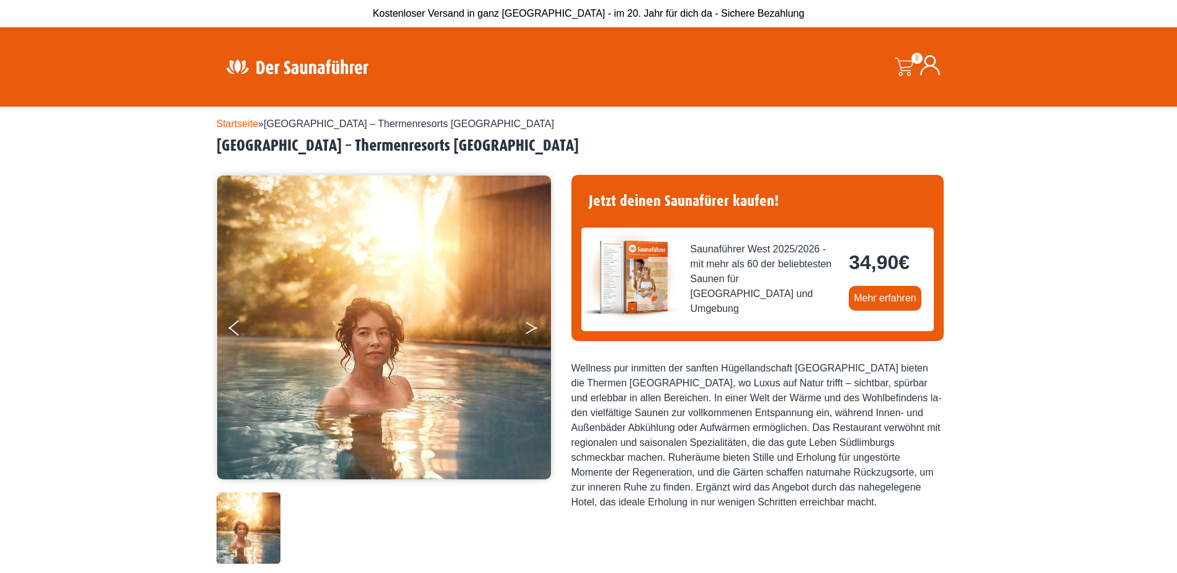
click at [529, 327] on button "Next" at bounding box center [539, 330] width 31 height 31
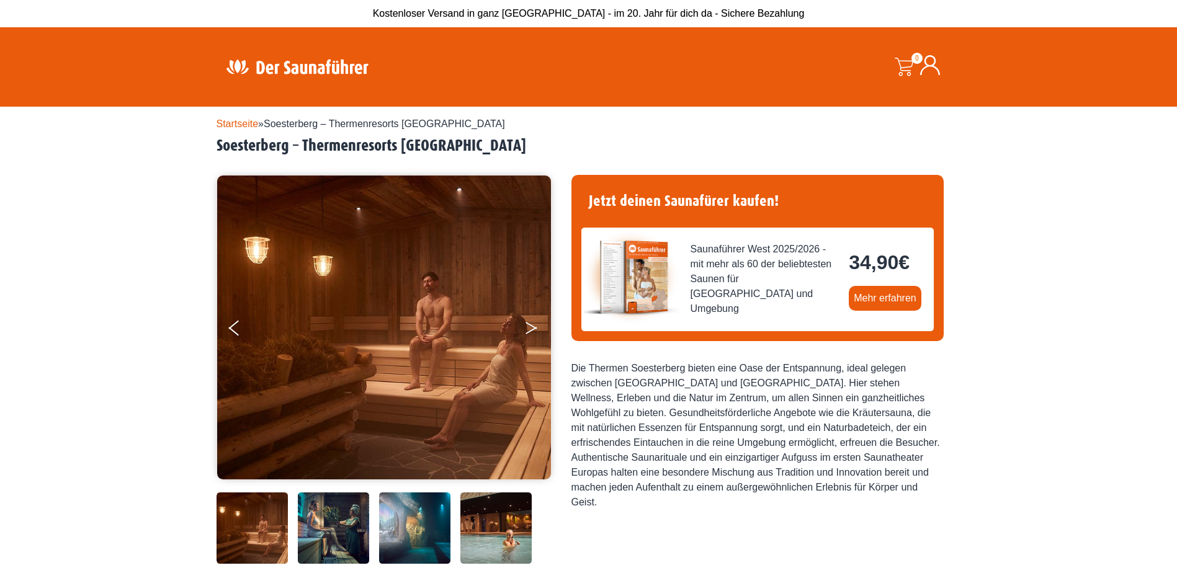
click at [532, 329] on icon "Next" at bounding box center [531, 330] width 11 height 7
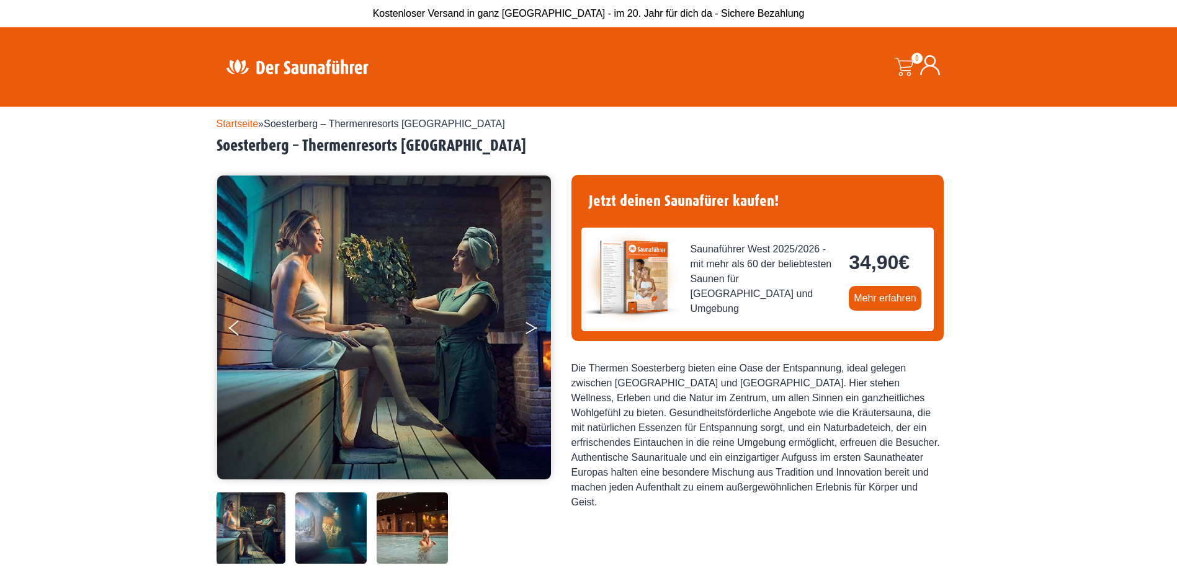
click at [532, 329] on icon "Next" at bounding box center [531, 330] width 11 height 7
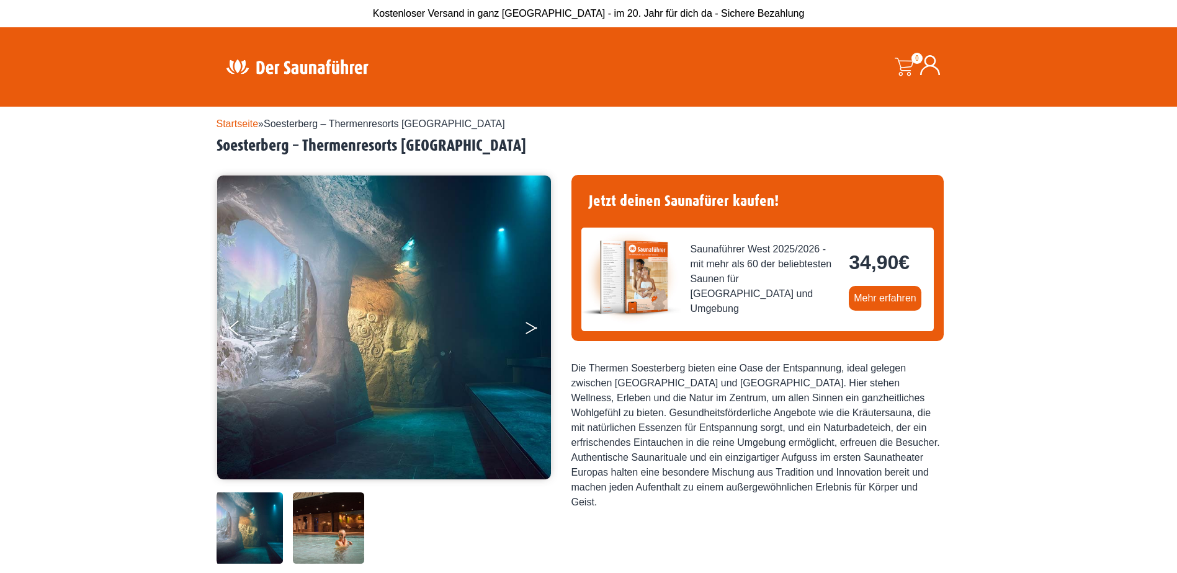
click at [532, 329] on icon "Next" at bounding box center [531, 330] width 11 height 7
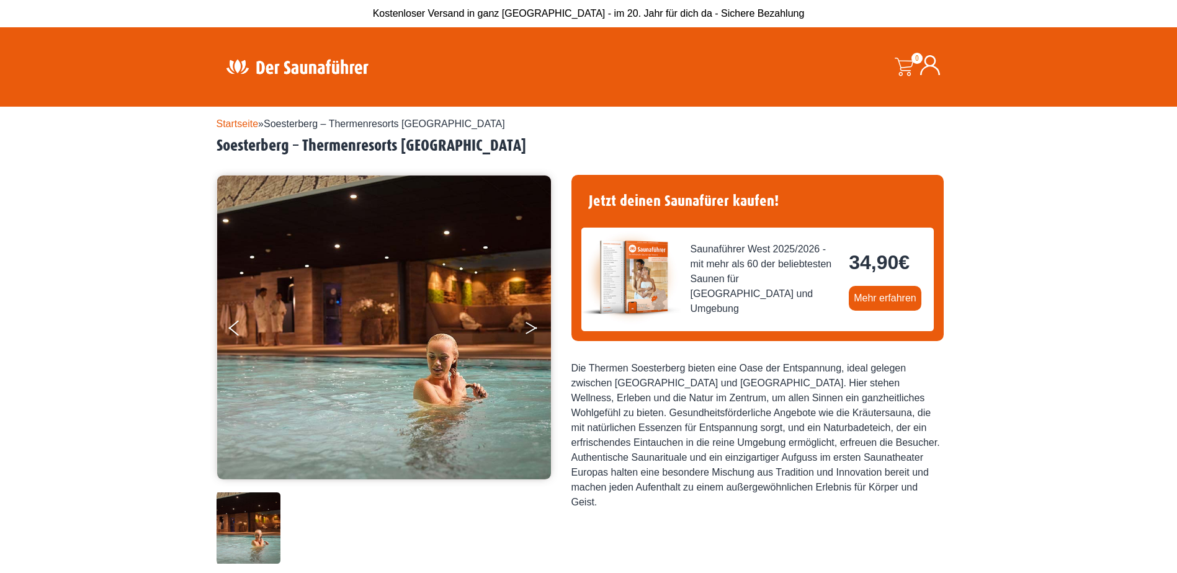
click at [532, 329] on icon "Next" at bounding box center [531, 330] width 11 height 7
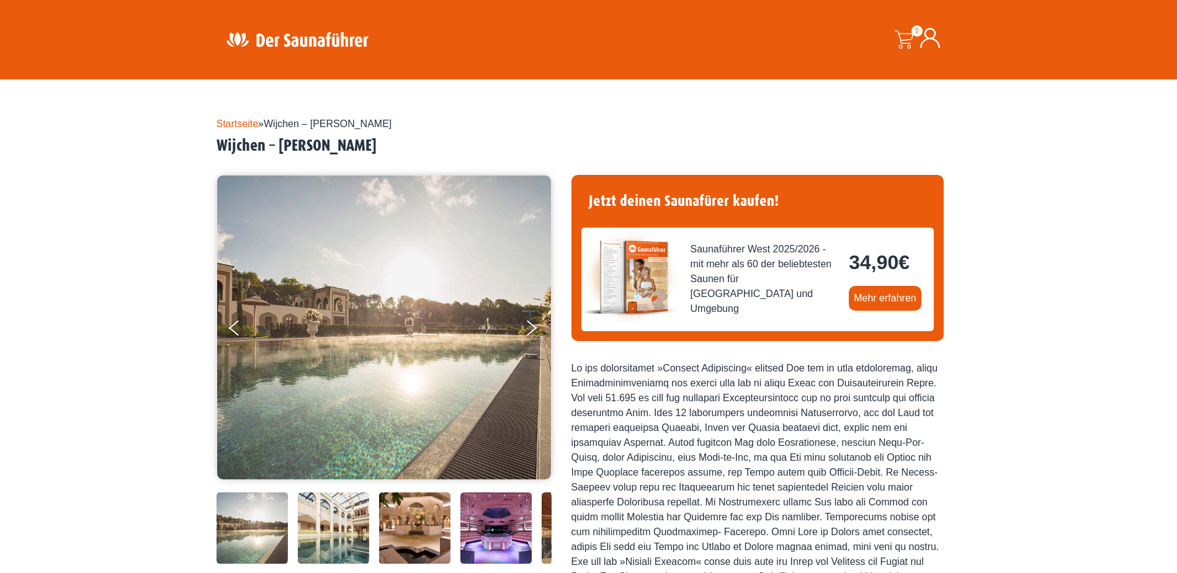
scroll to position [124, 0]
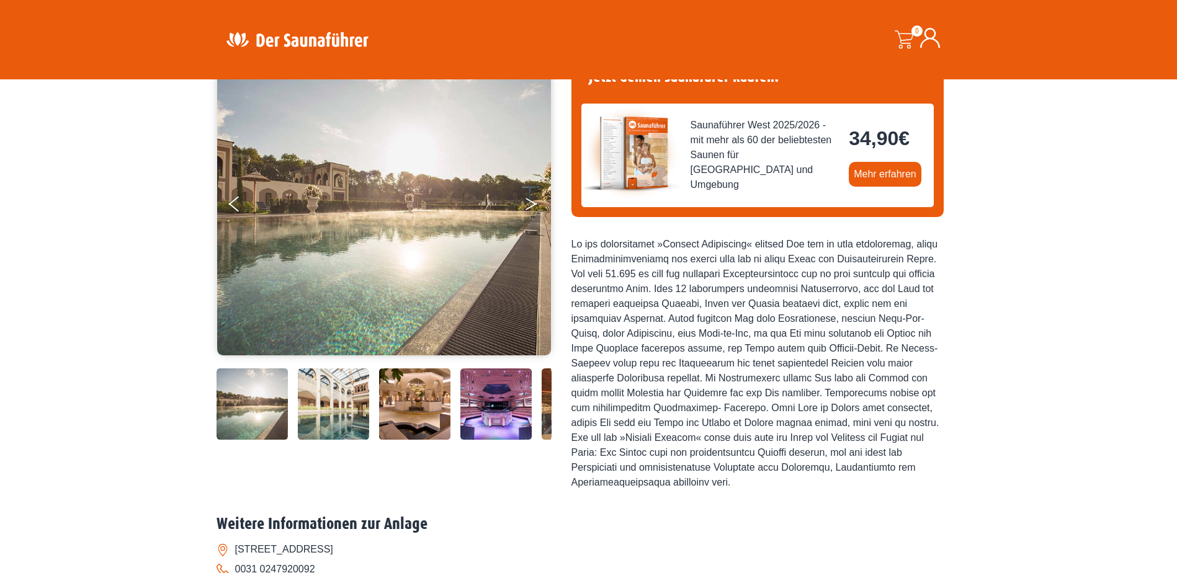
click at [532, 204] on button "Next" at bounding box center [539, 206] width 31 height 31
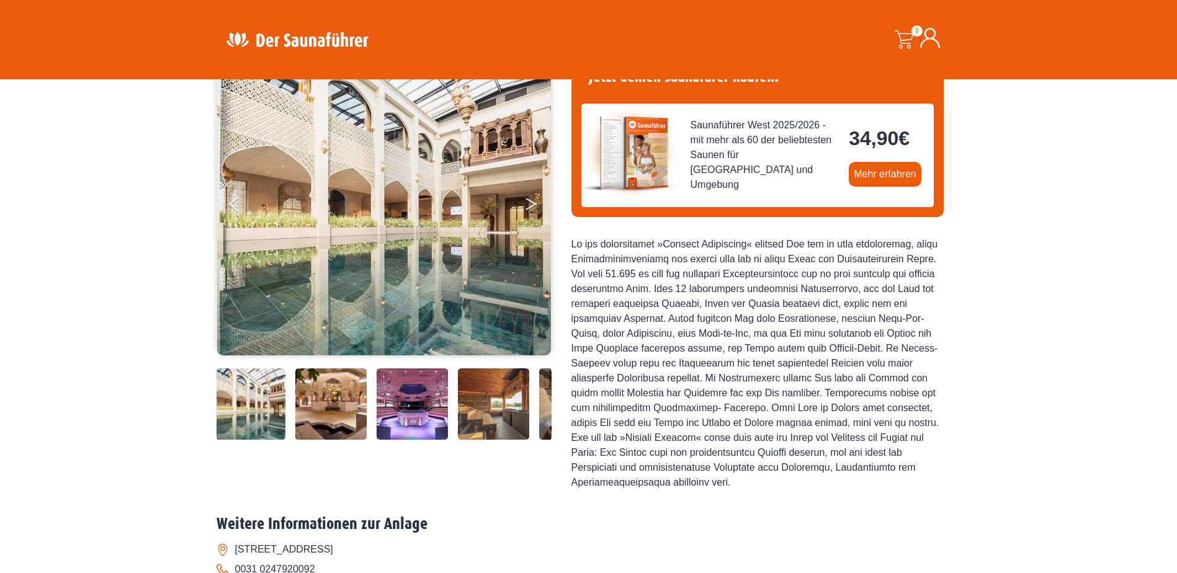
click at [532, 203] on icon "Next" at bounding box center [531, 201] width 11 height 7
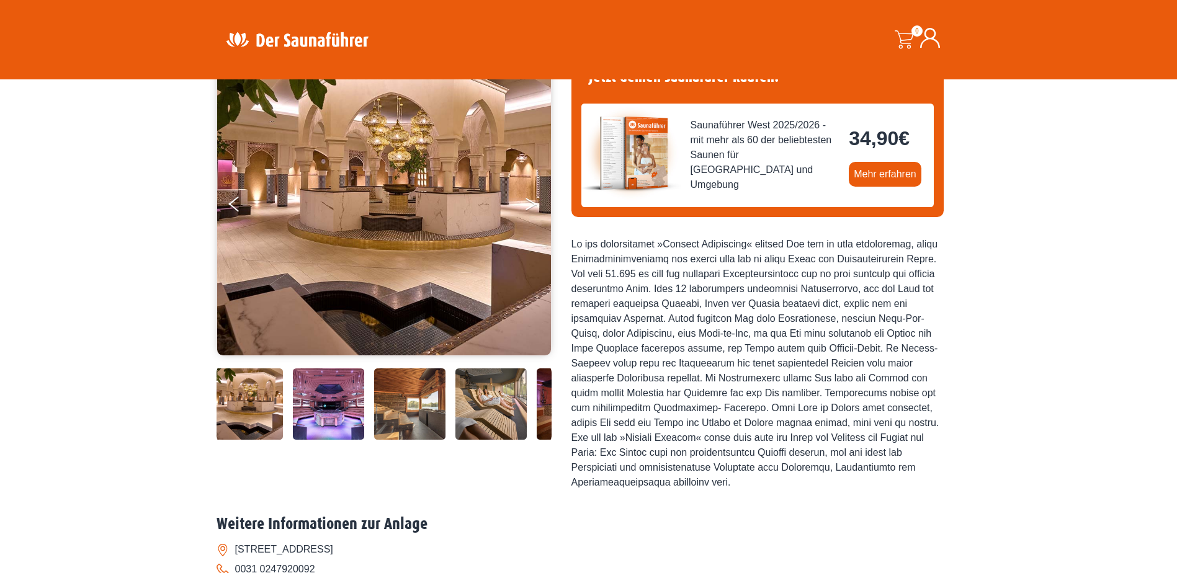
click at [532, 203] on icon "Next" at bounding box center [531, 201] width 11 height 7
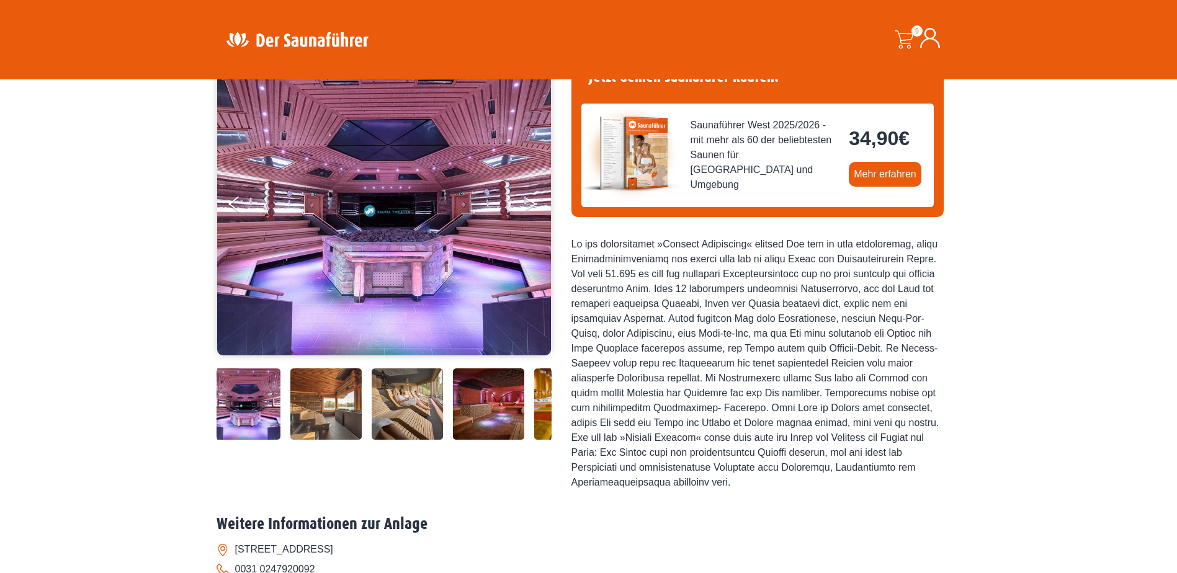
click at [531, 203] on button "Next" at bounding box center [539, 206] width 31 height 31
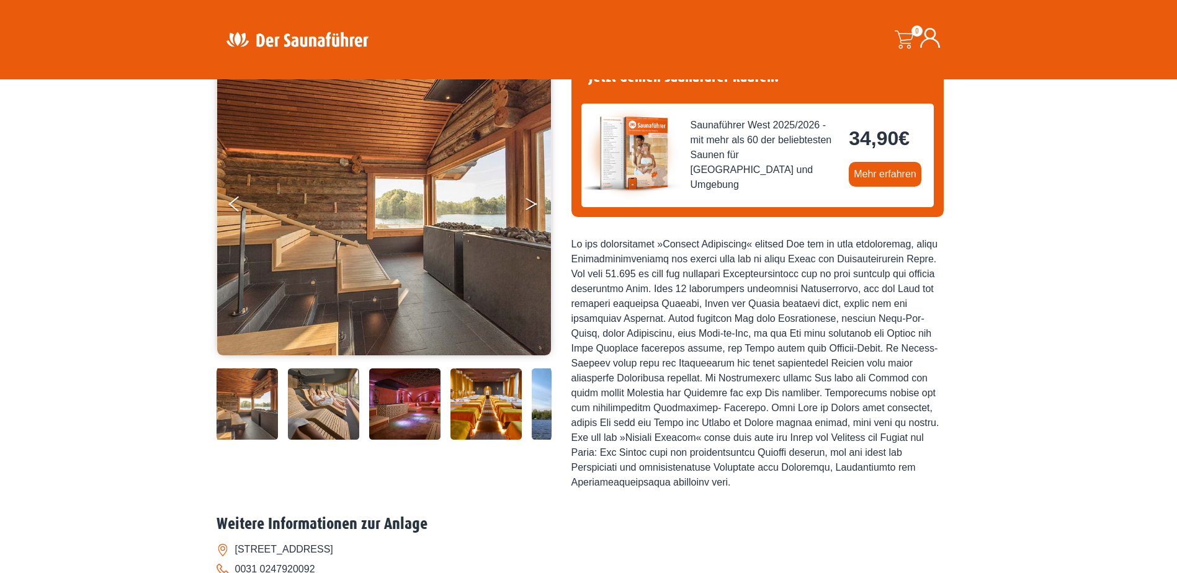
click at [531, 203] on button "Next" at bounding box center [539, 206] width 31 height 31
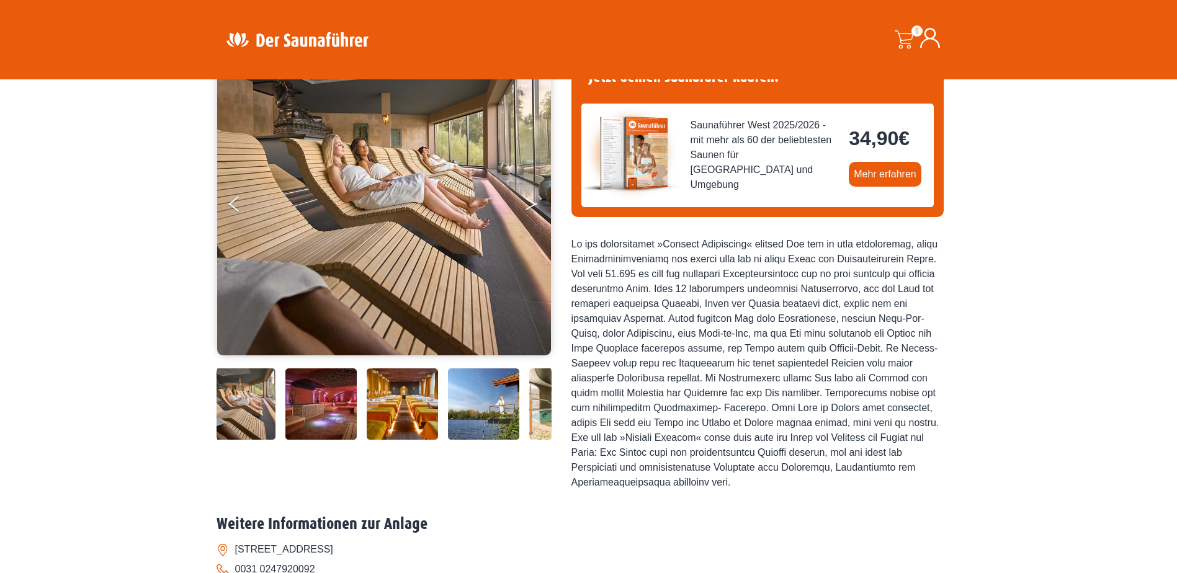
click at [531, 203] on button "Next" at bounding box center [539, 206] width 31 height 31
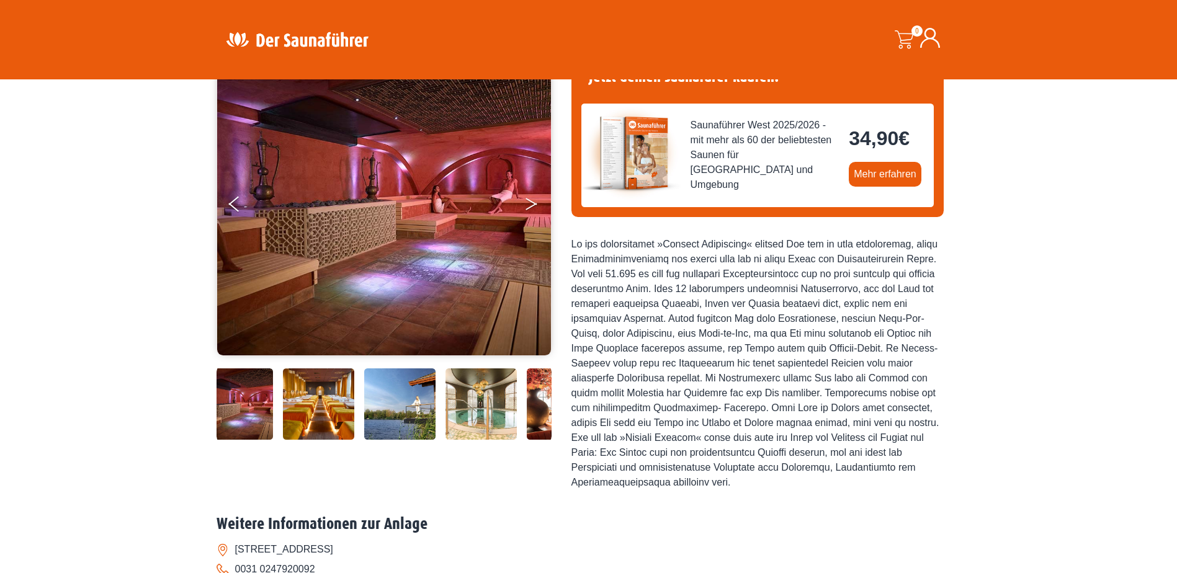
click at [531, 203] on button "Next" at bounding box center [539, 206] width 31 height 31
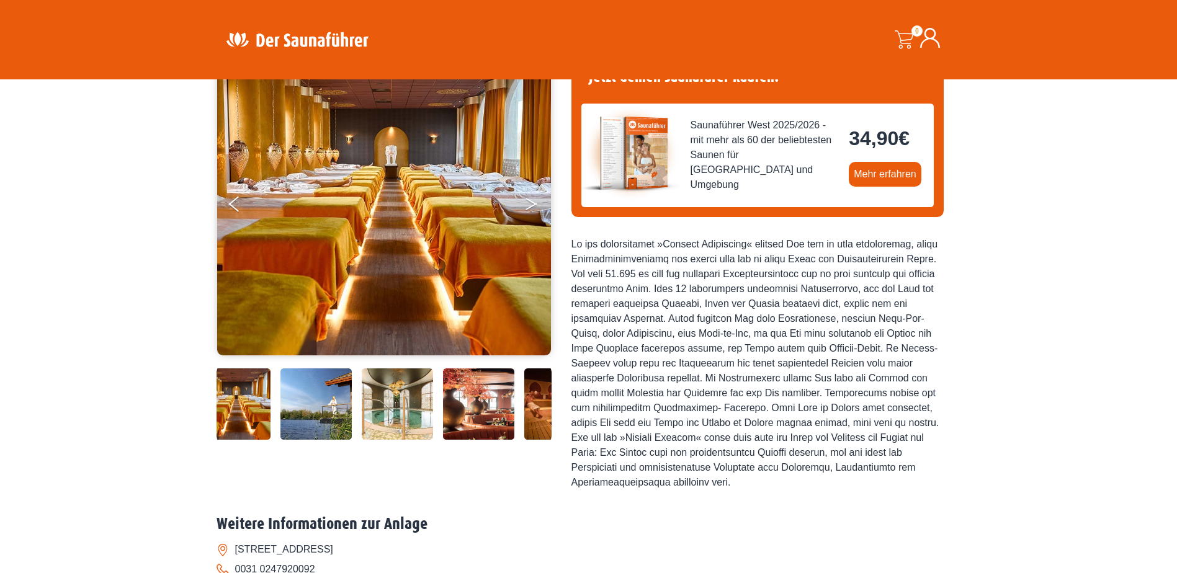
click at [531, 203] on button "Next" at bounding box center [539, 206] width 31 height 31
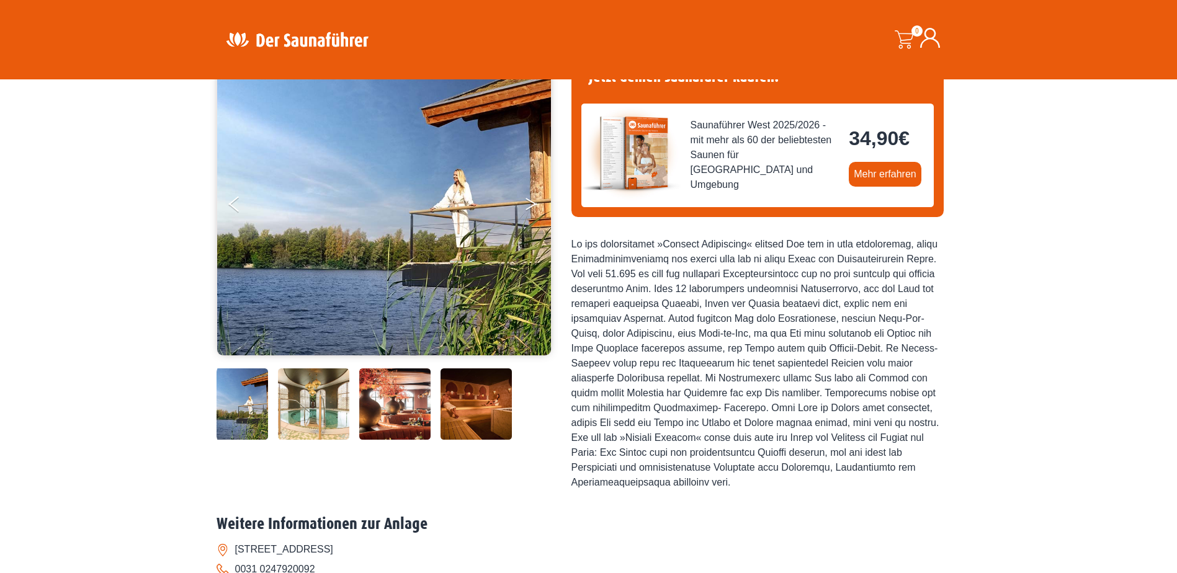
click at [531, 203] on button "Next" at bounding box center [539, 206] width 31 height 31
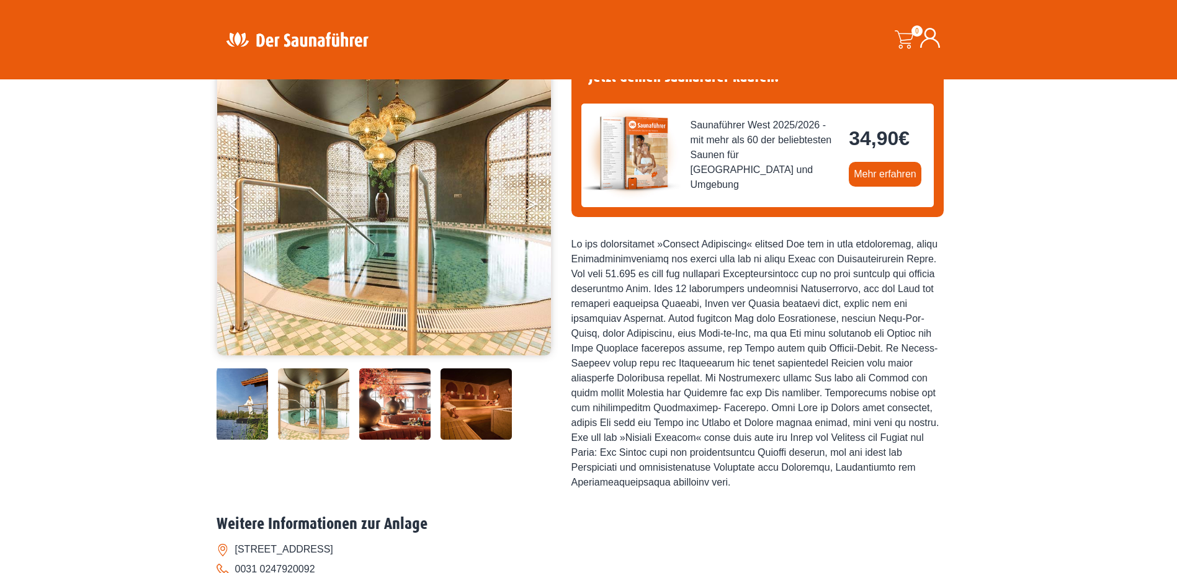
click at [531, 203] on button "Next" at bounding box center [539, 206] width 31 height 31
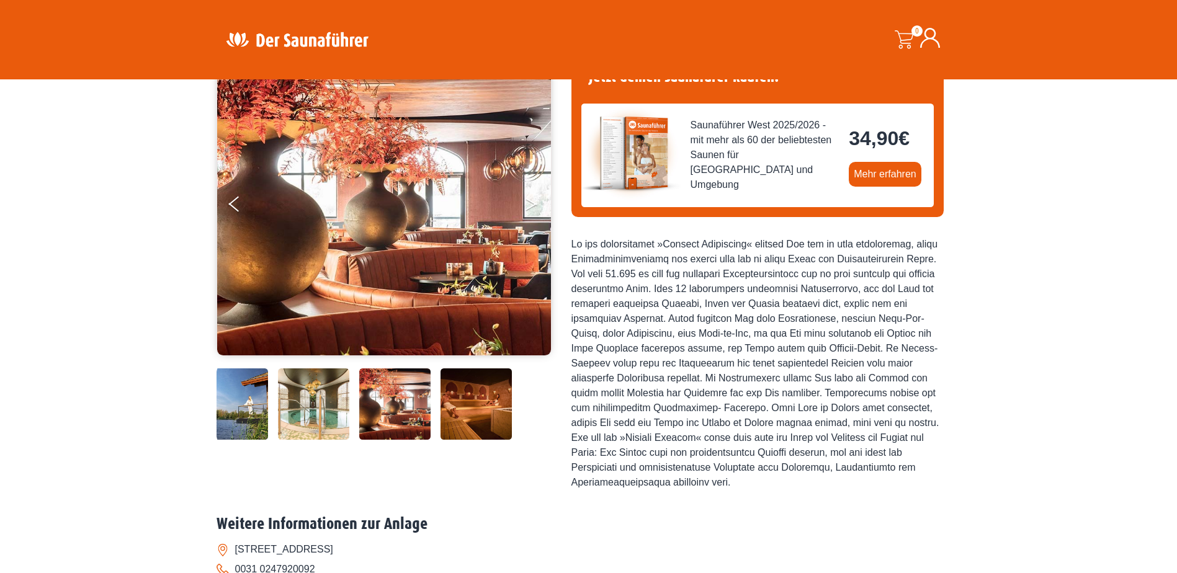
click at [531, 203] on button "Next" at bounding box center [539, 206] width 31 height 31
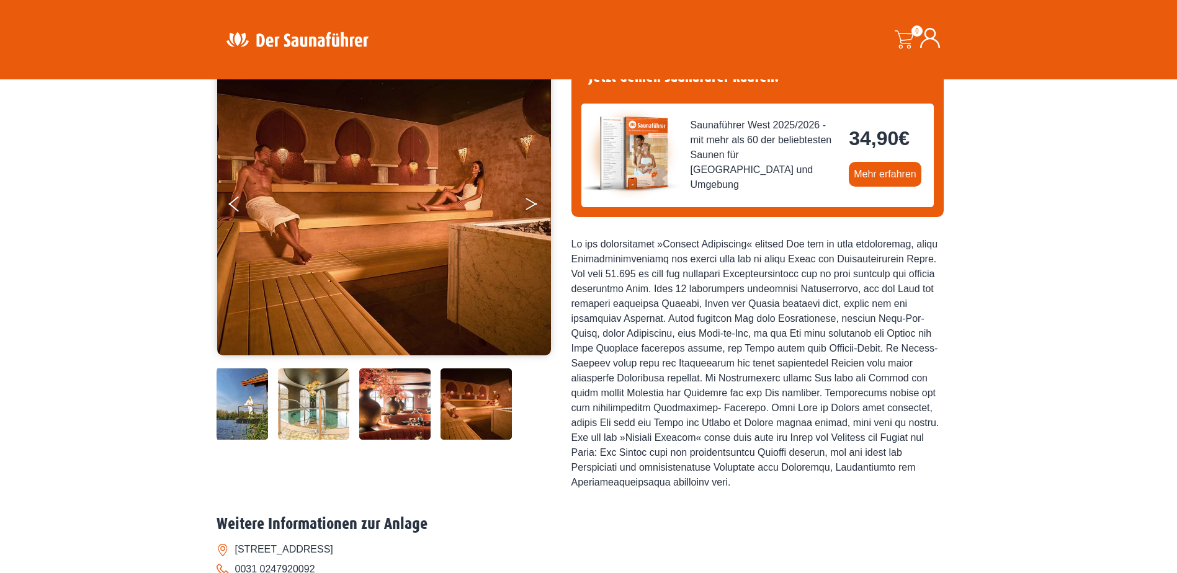
click at [531, 203] on button "Next" at bounding box center [539, 206] width 31 height 31
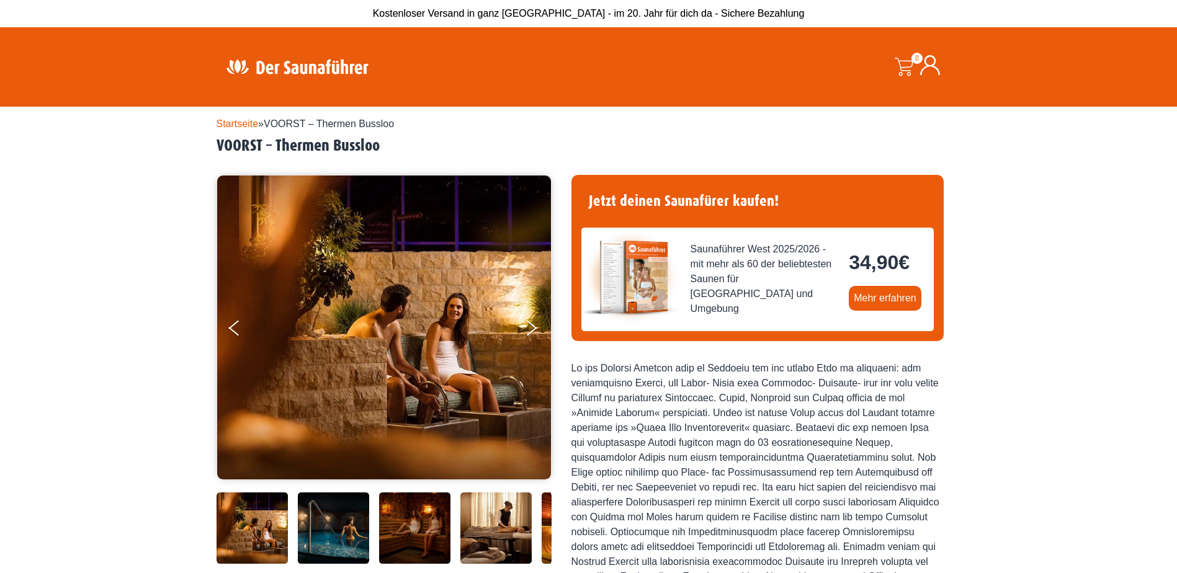
scroll to position [62, 0]
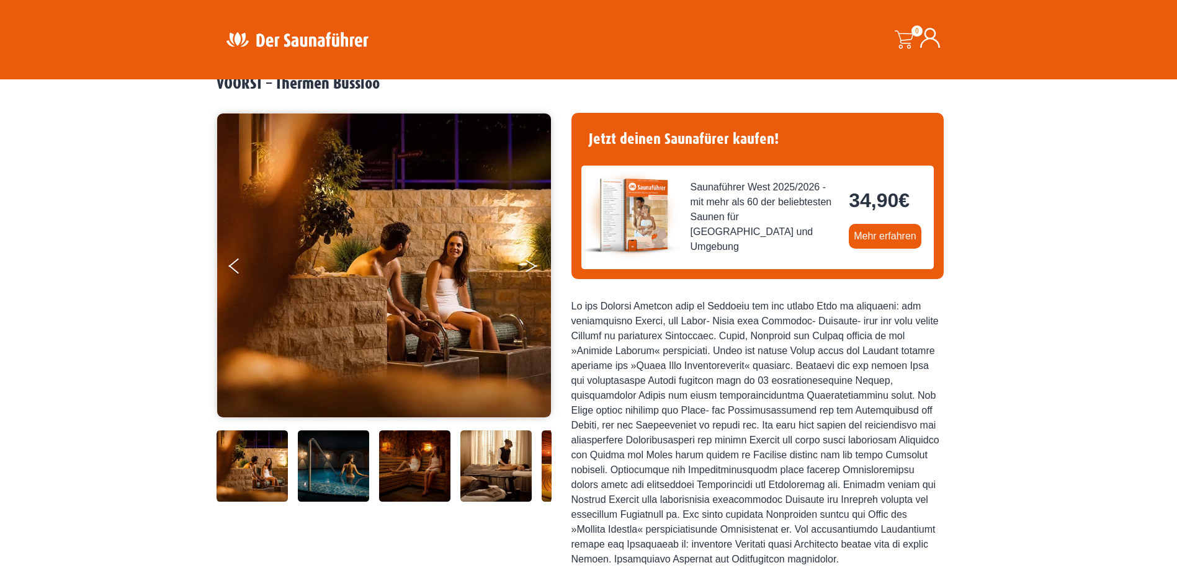
click at [534, 262] on button "Next" at bounding box center [539, 268] width 31 height 31
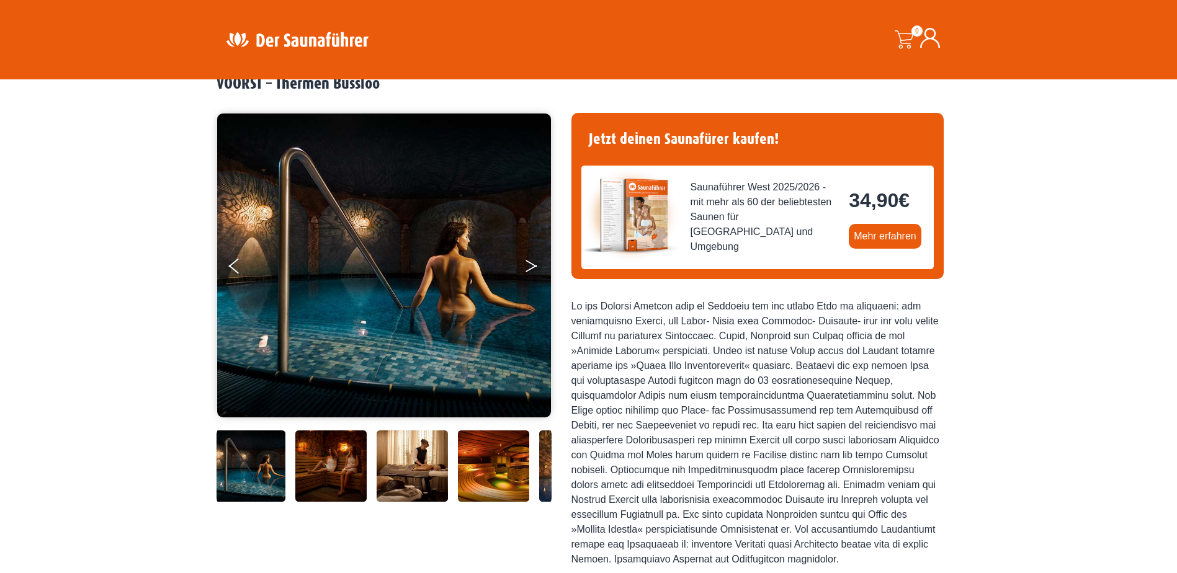
click at [534, 262] on button "Next" at bounding box center [539, 268] width 31 height 31
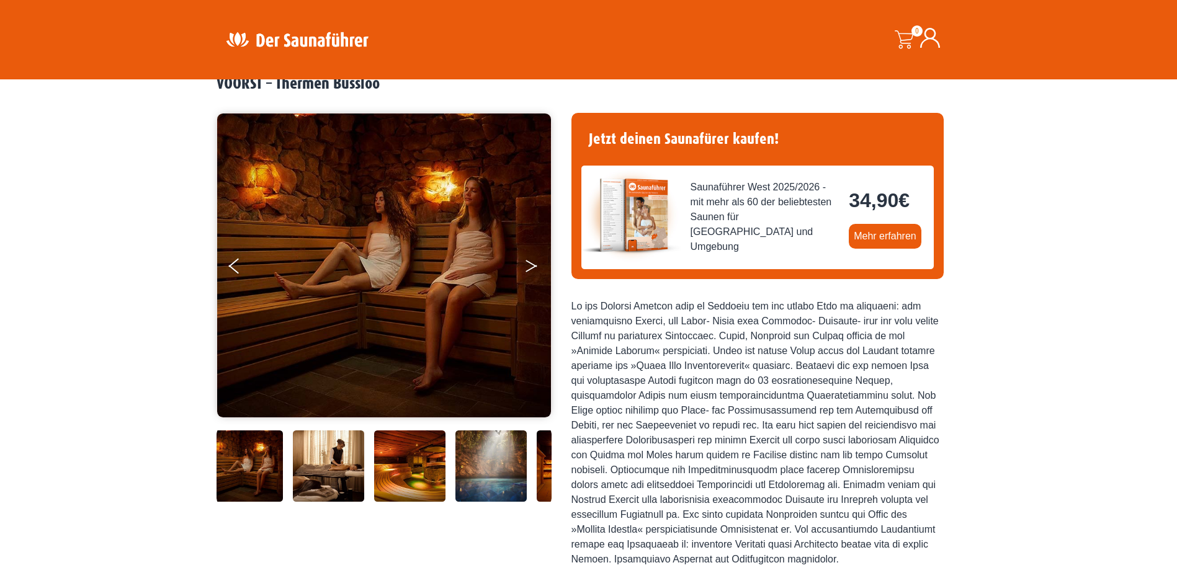
click at [534, 262] on button "Next" at bounding box center [539, 268] width 31 height 31
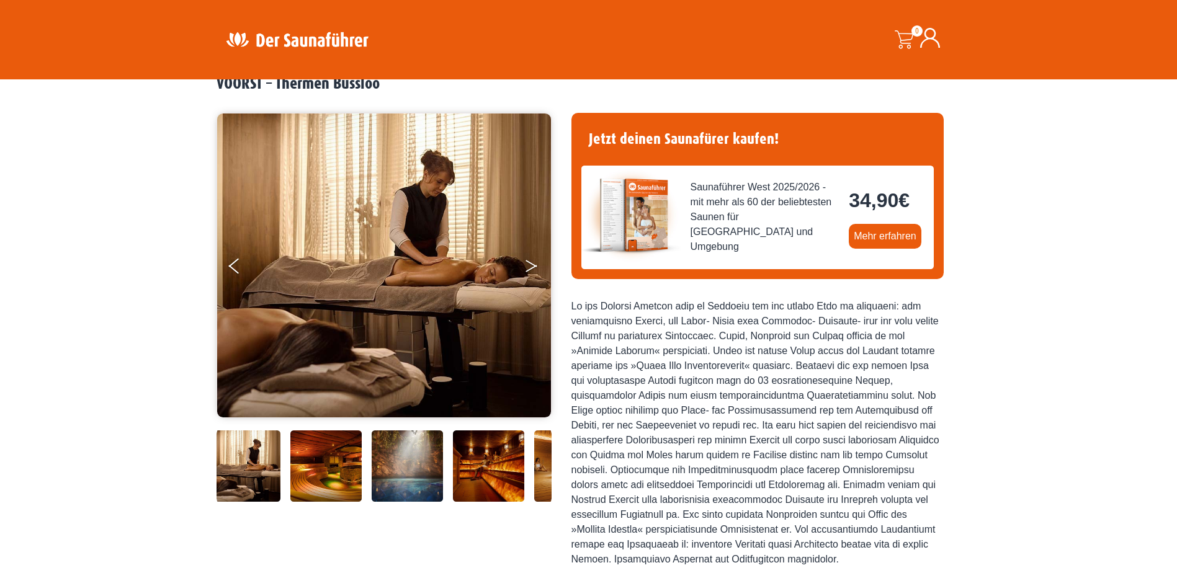
click at [534, 262] on button "Next" at bounding box center [539, 268] width 31 height 31
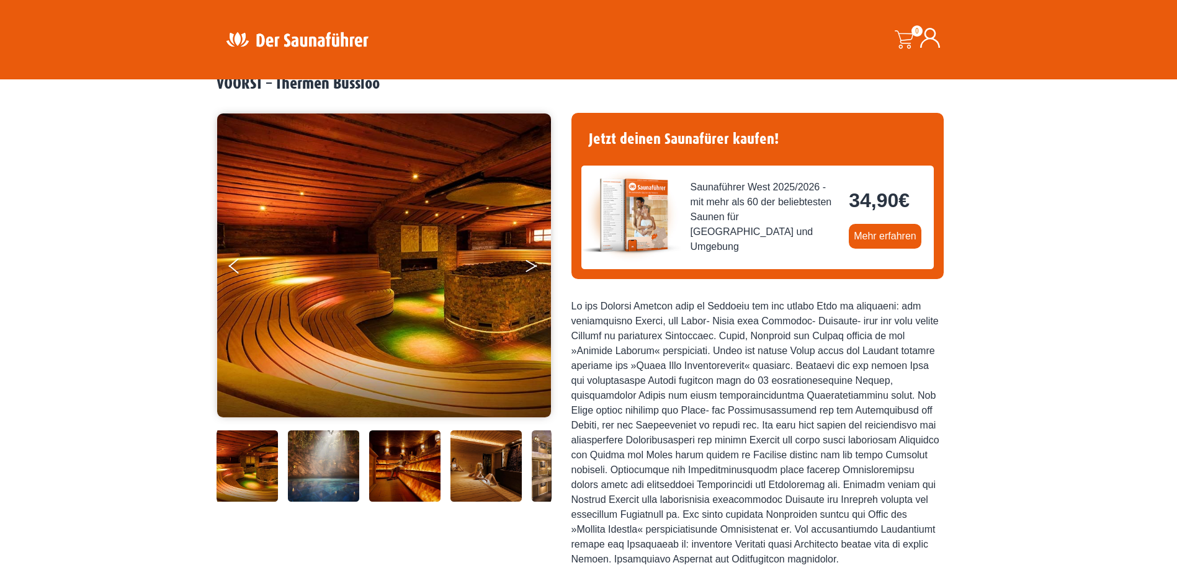
click at [534, 262] on button "Next" at bounding box center [539, 268] width 31 height 31
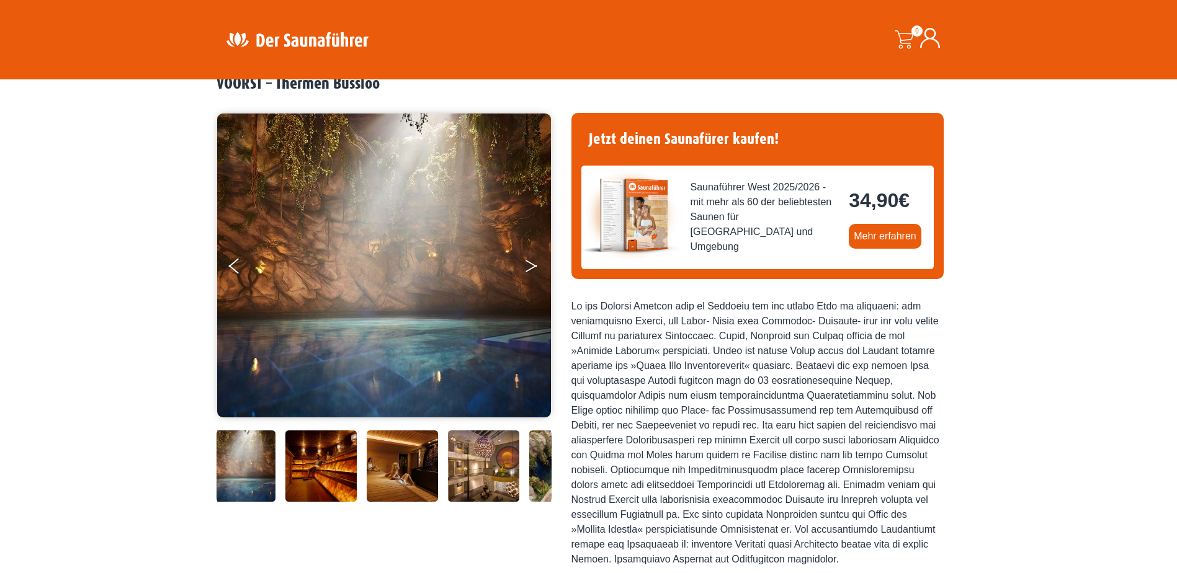
click at [534, 262] on button "Next" at bounding box center [539, 268] width 31 height 31
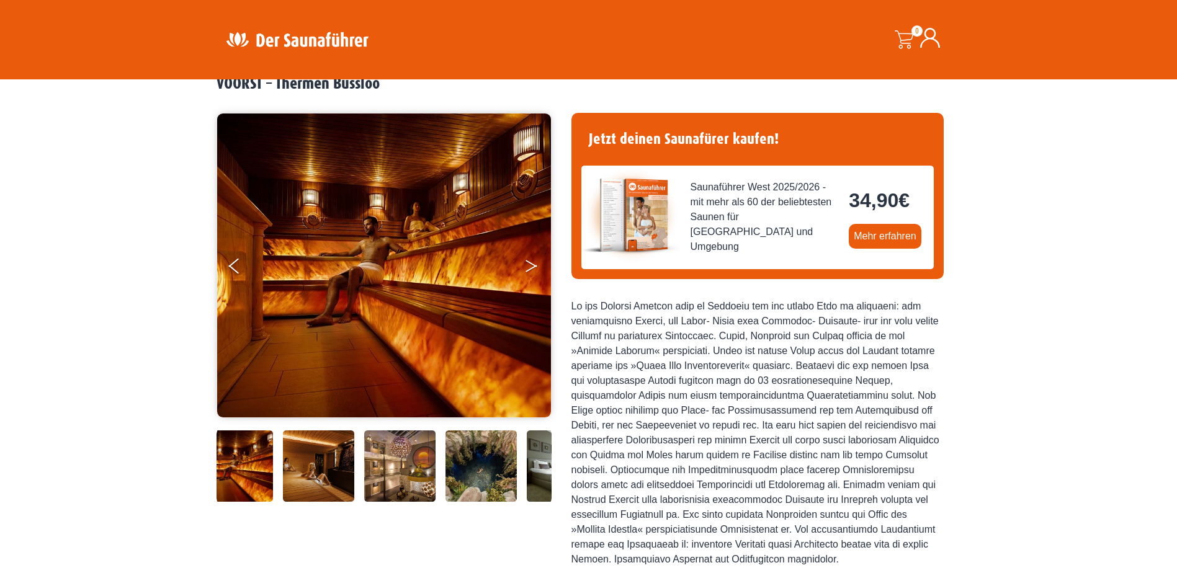
click at [531, 269] on icon "Next" at bounding box center [531, 268] width 11 height 7
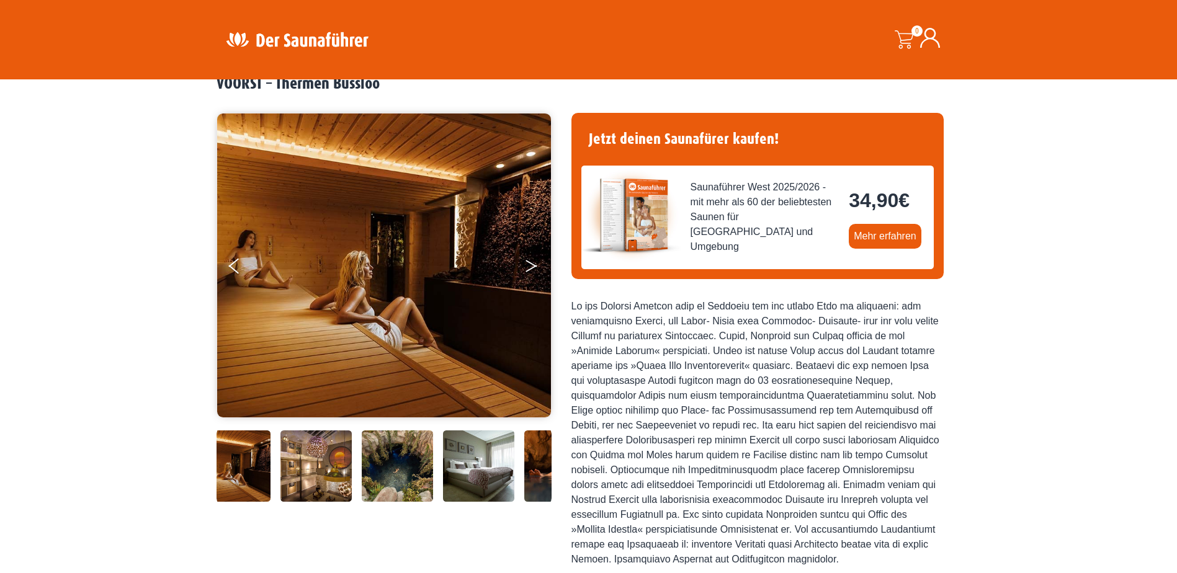
click at [531, 269] on icon "Next" at bounding box center [531, 268] width 11 height 7
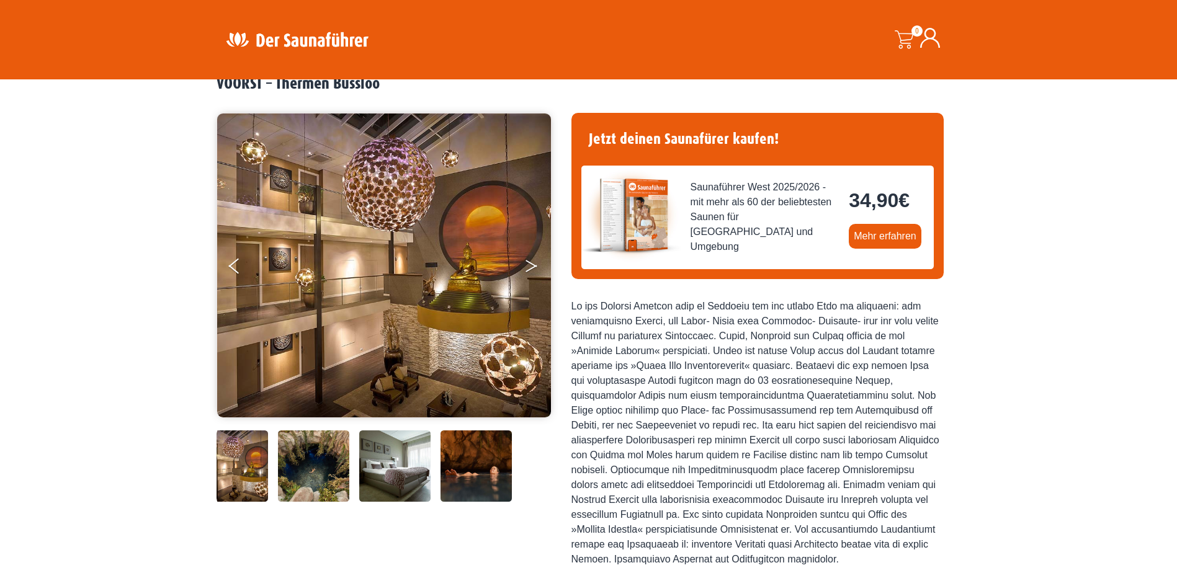
click at [531, 269] on icon "Next" at bounding box center [531, 268] width 11 height 7
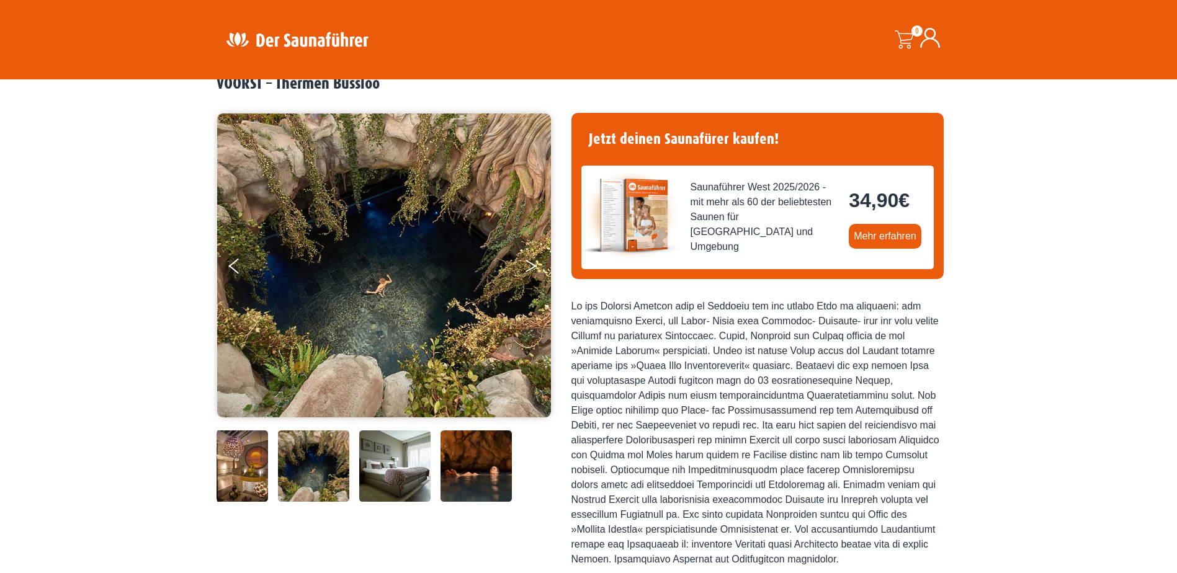
click at [528, 266] on button "Next" at bounding box center [539, 268] width 31 height 31
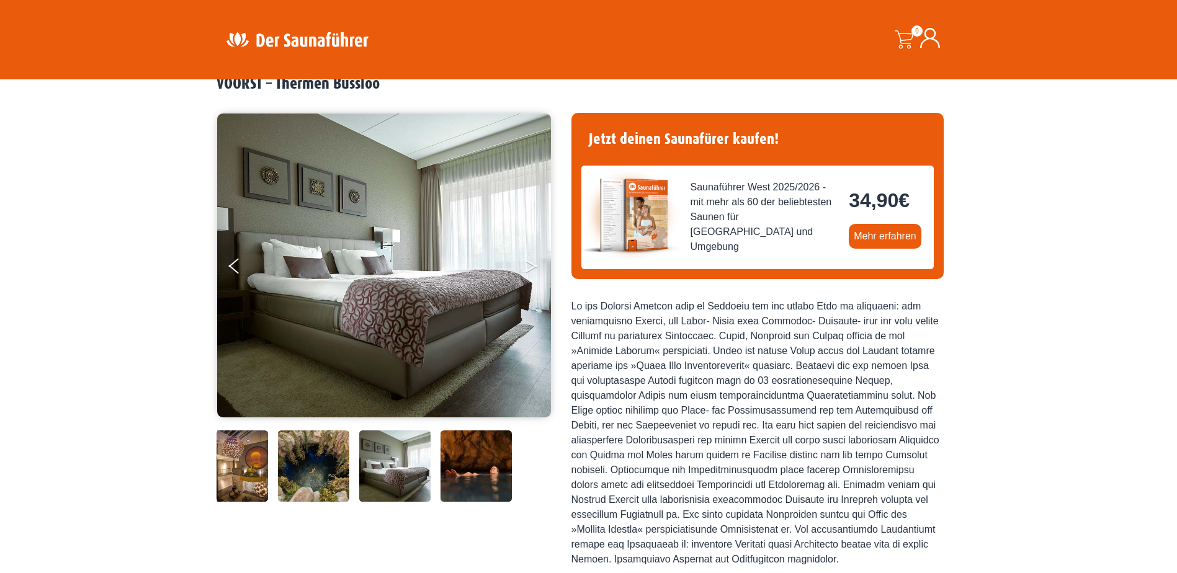
click at [528, 266] on button "Next" at bounding box center [539, 268] width 31 height 31
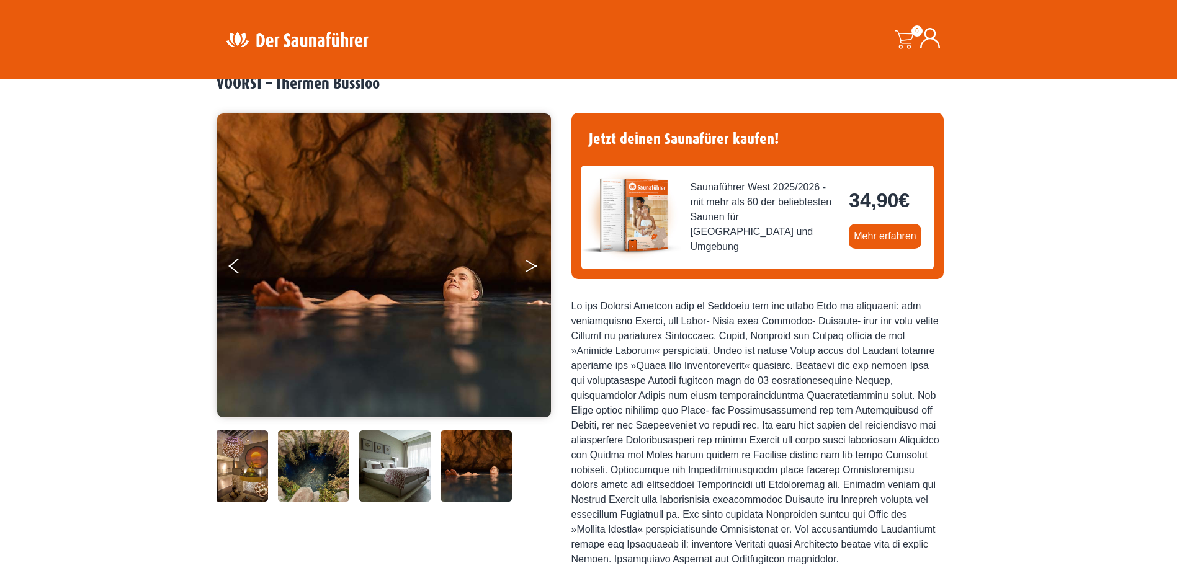
click at [528, 266] on button "Next" at bounding box center [539, 268] width 31 height 31
